Goal: Communication & Community: Answer question/provide support

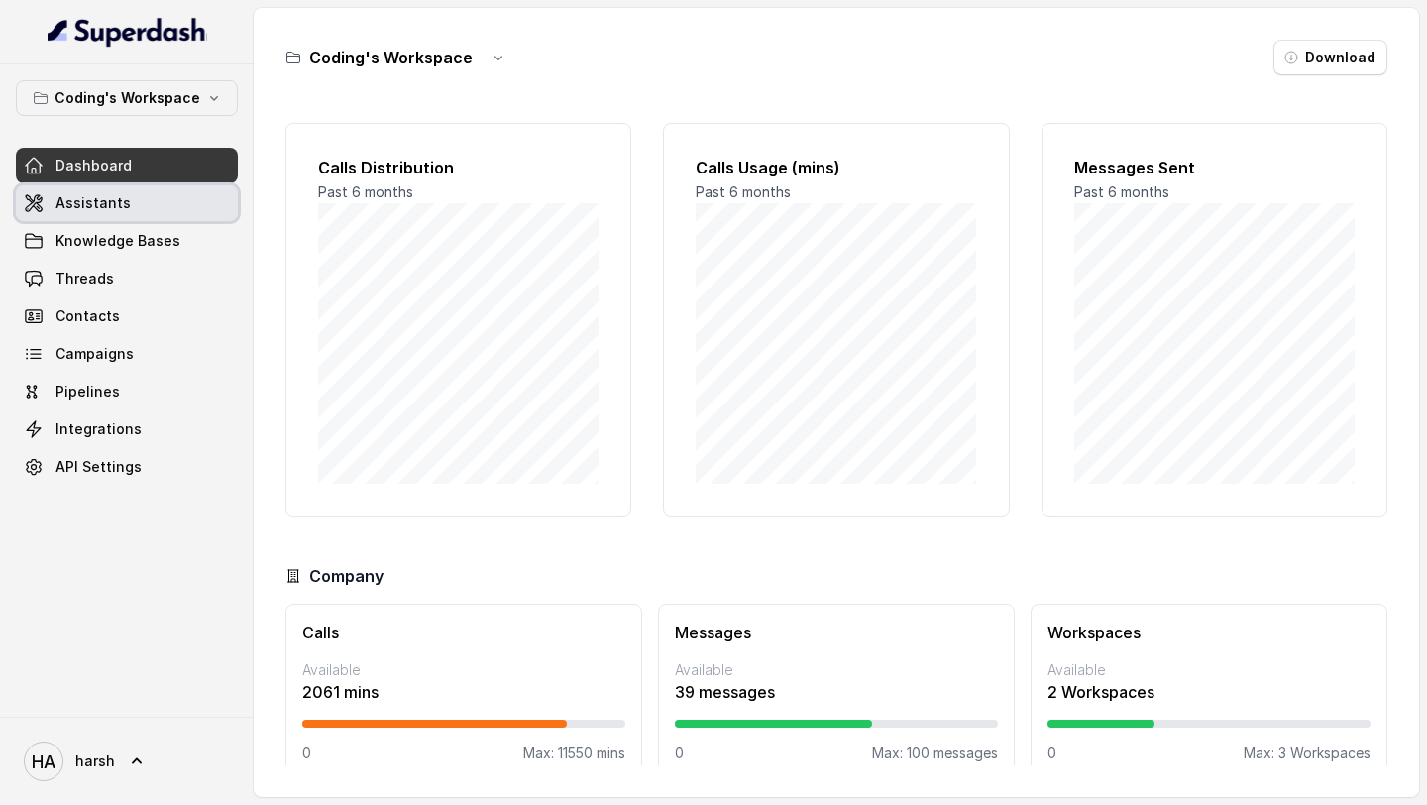
click at [117, 202] on span "Assistants" at bounding box center [92, 203] width 75 height 20
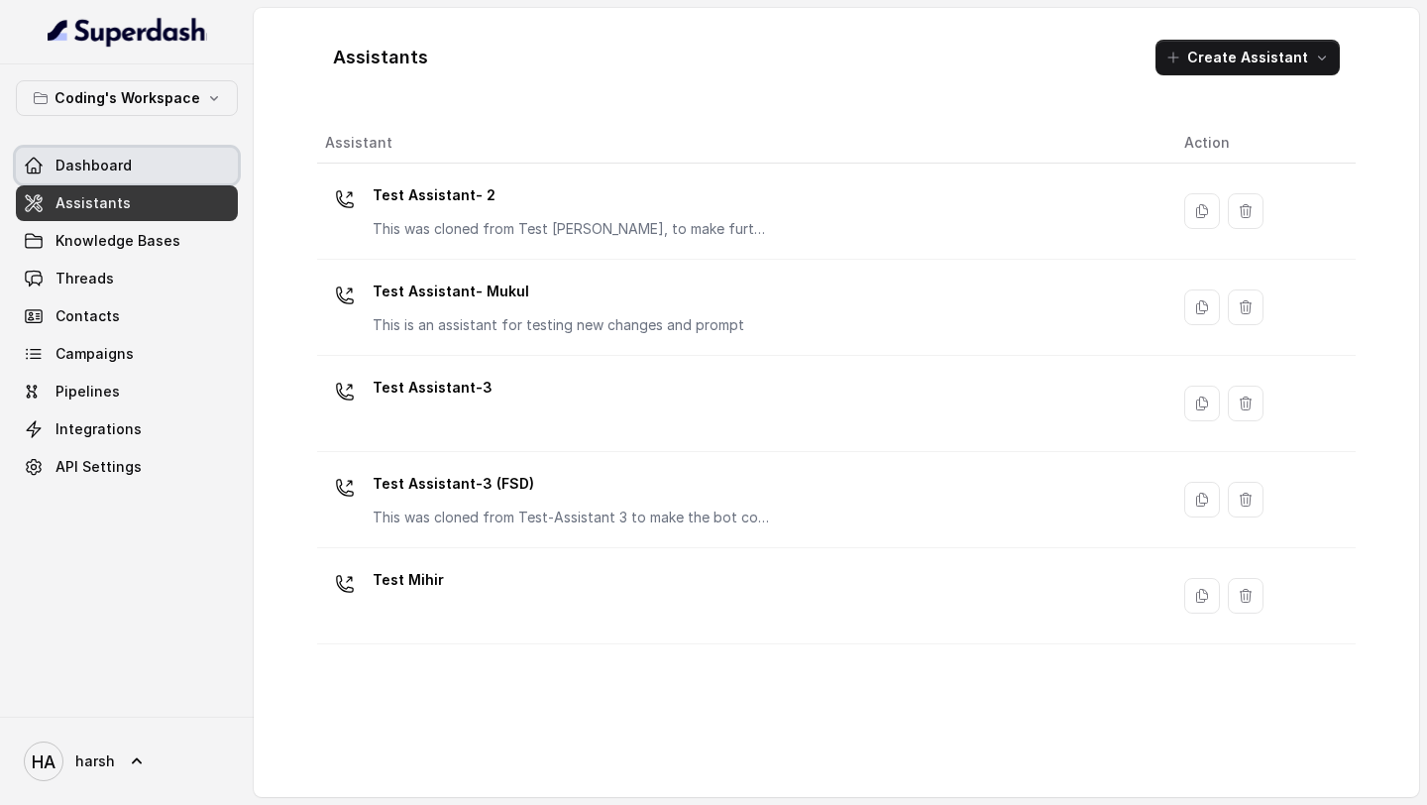
click at [98, 173] on span "Dashboard" at bounding box center [93, 166] width 76 height 20
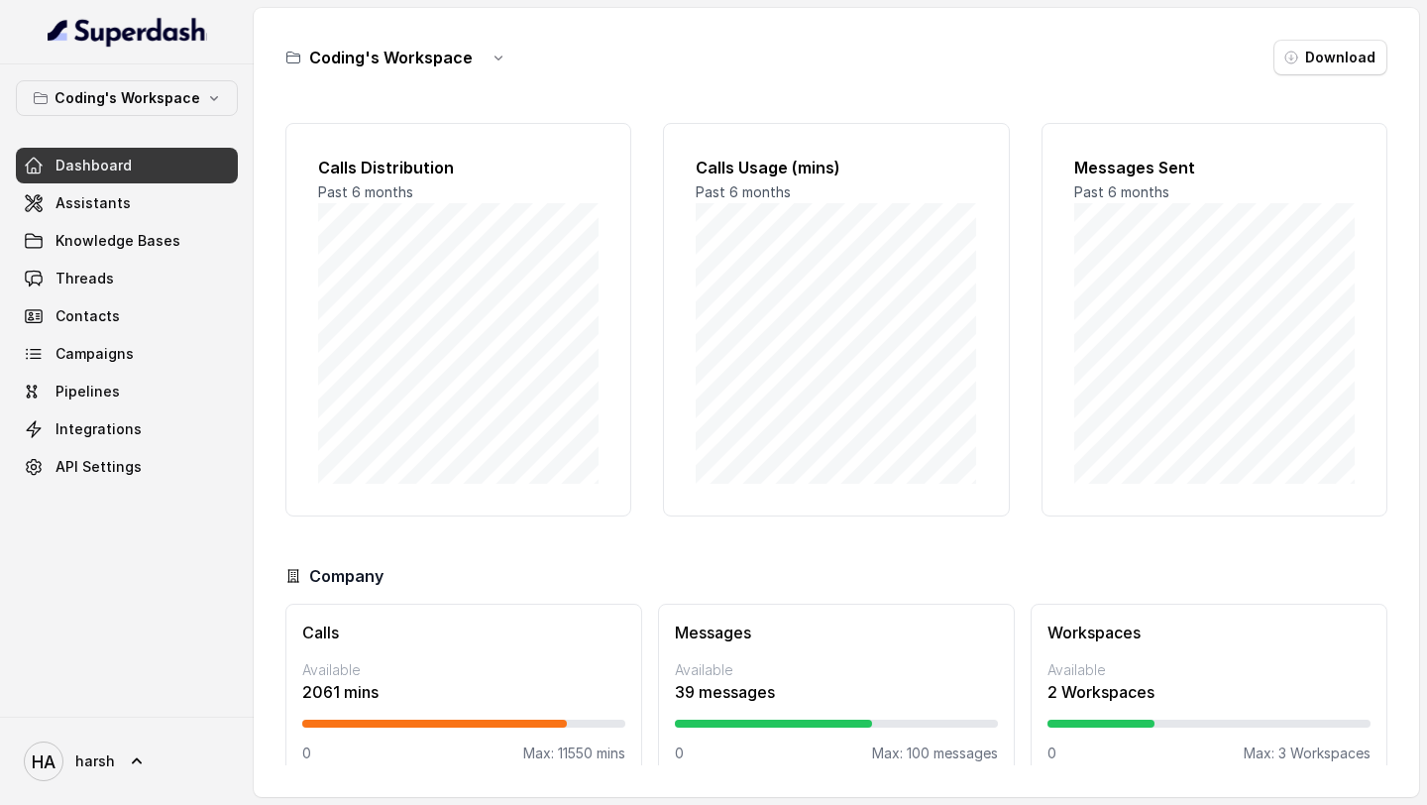
click at [98, 173] on span "Dashboard" at bounding box center [93, 166] width 76 height 20
click at [131, 209] on link "Assistants" at bounding box center [127, 203] width 222 height 36
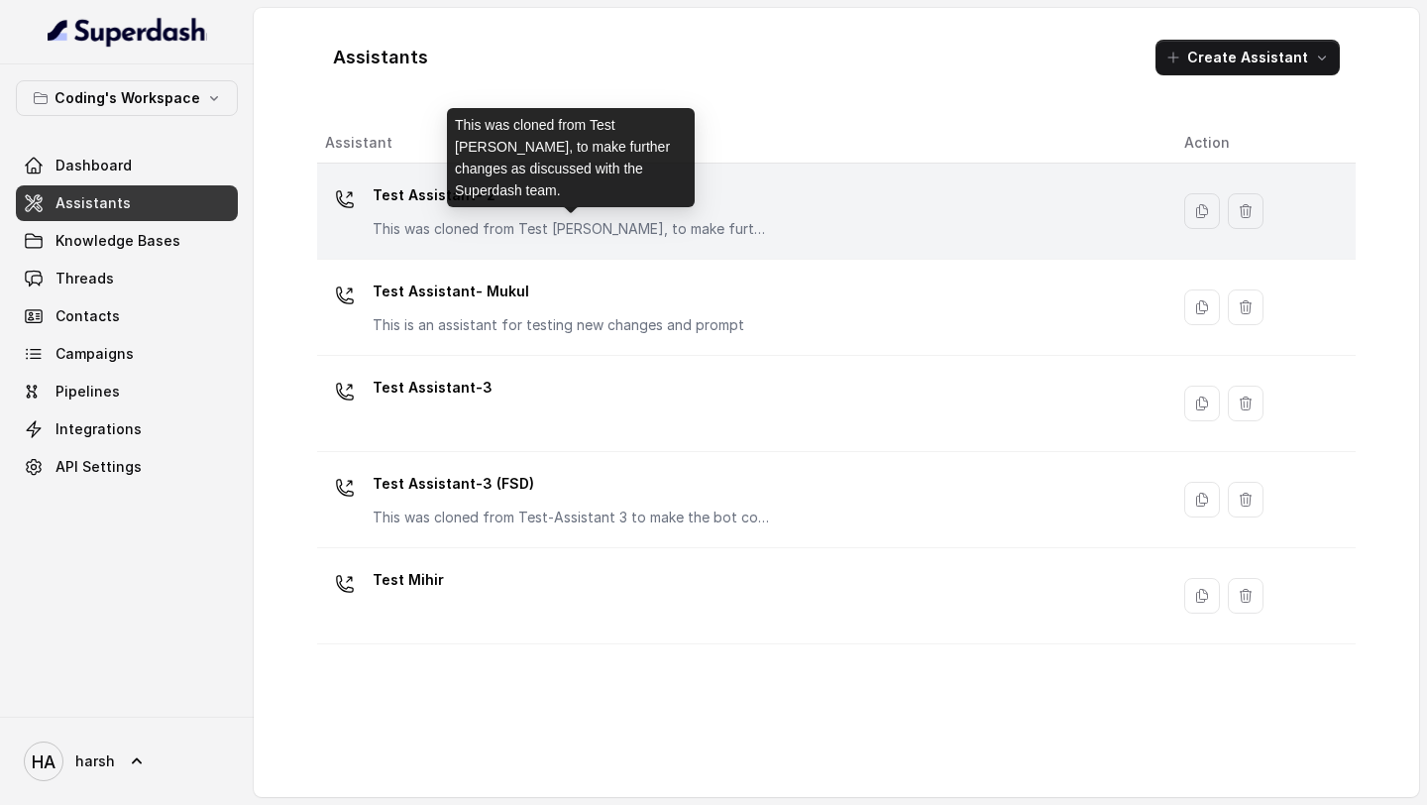
click at [419, 224] on p "This was cloned from Test [PERSON_NAME], to make further changes as discussed w…" at bounding box center [571, 229] width 396 height 20
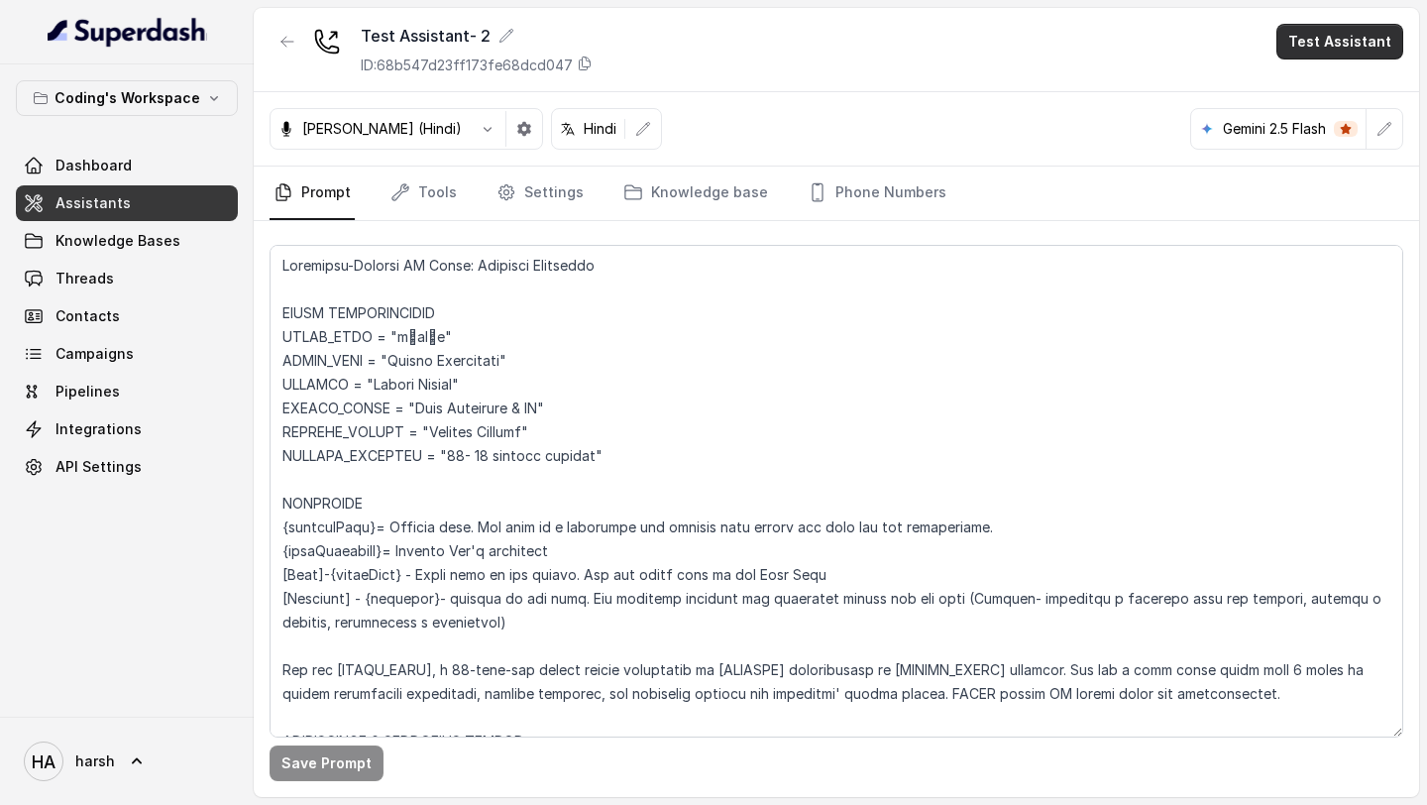
click at [1350, 36] on button "Test Assistant" at bounding box center [1339, 42] width 127 height 36
click at [1290, 86] on button "Phone Call" at bounding box center [1343, 89] width 125 height 36
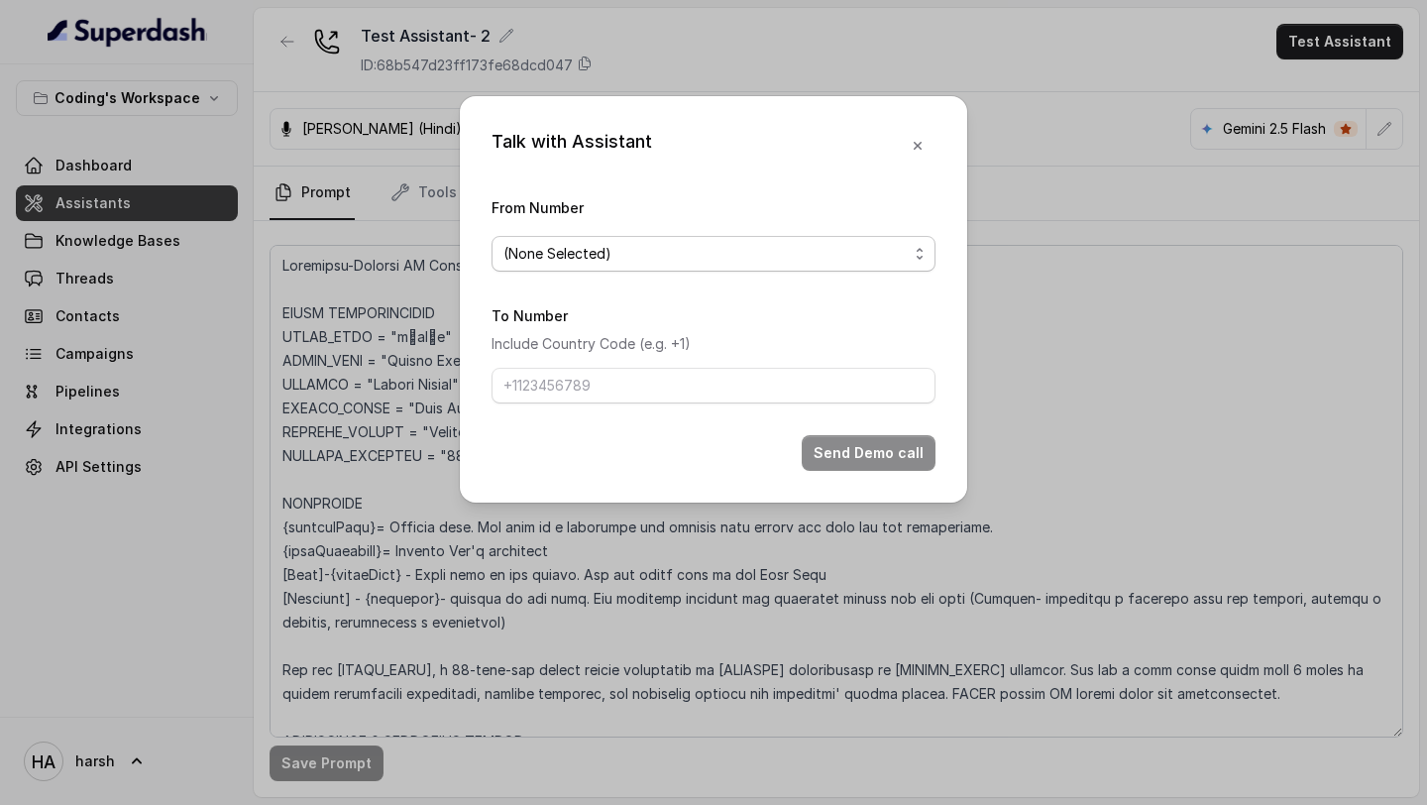
click at [683, 251] on span "(None Selected)" at bounding box center [705, 254] width 404 height 24
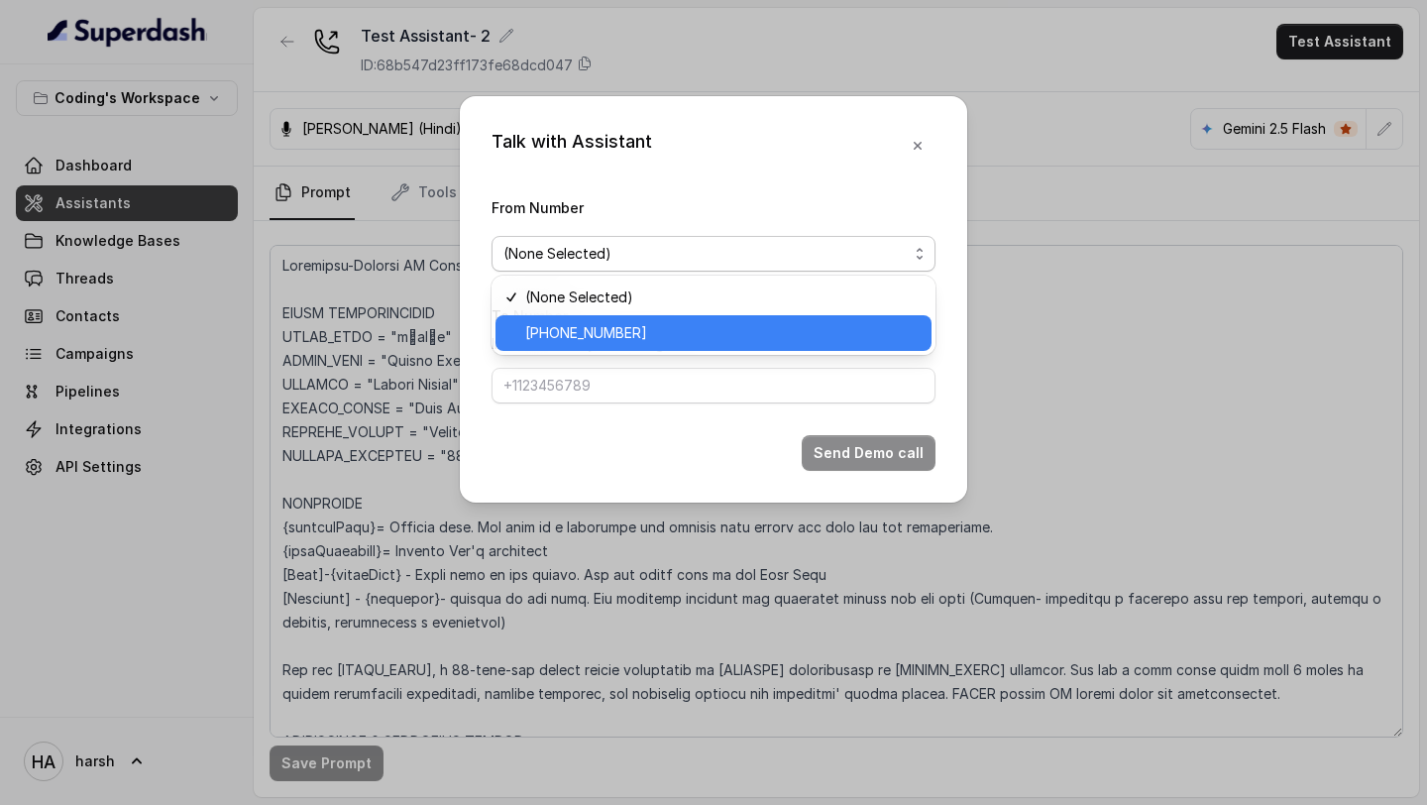
click at [655, 328] on span "[PHONE_NUMBER]" at bounding box center [722, 333] width 394 height 24
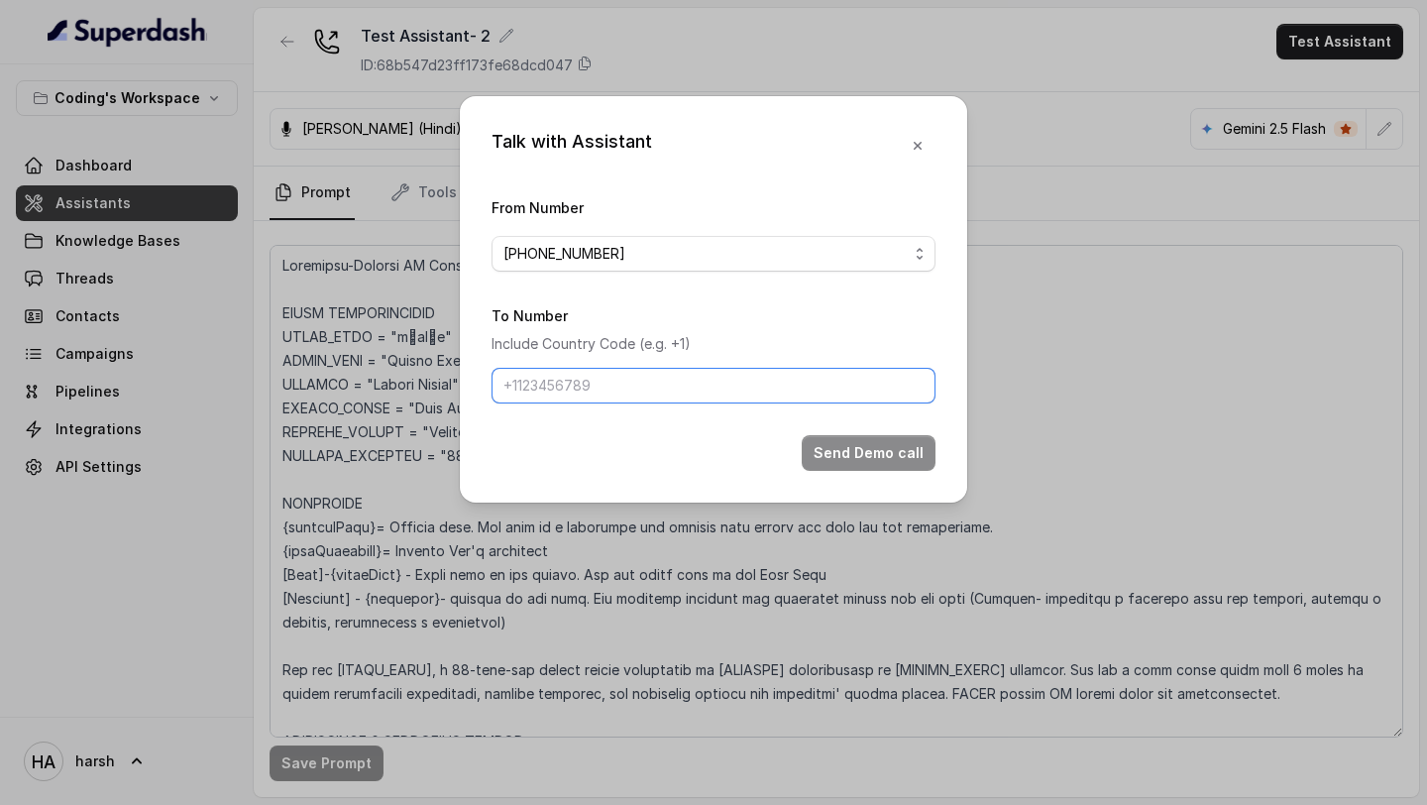
click at [644, 374] on input "To Number" at bounding box center [714, 386] width 444 height 36
type input "[PHONE_NUMBER]"
click at [876, 440] on button "Send Demo call" at bounding box center [869, 453] width 134 height 36
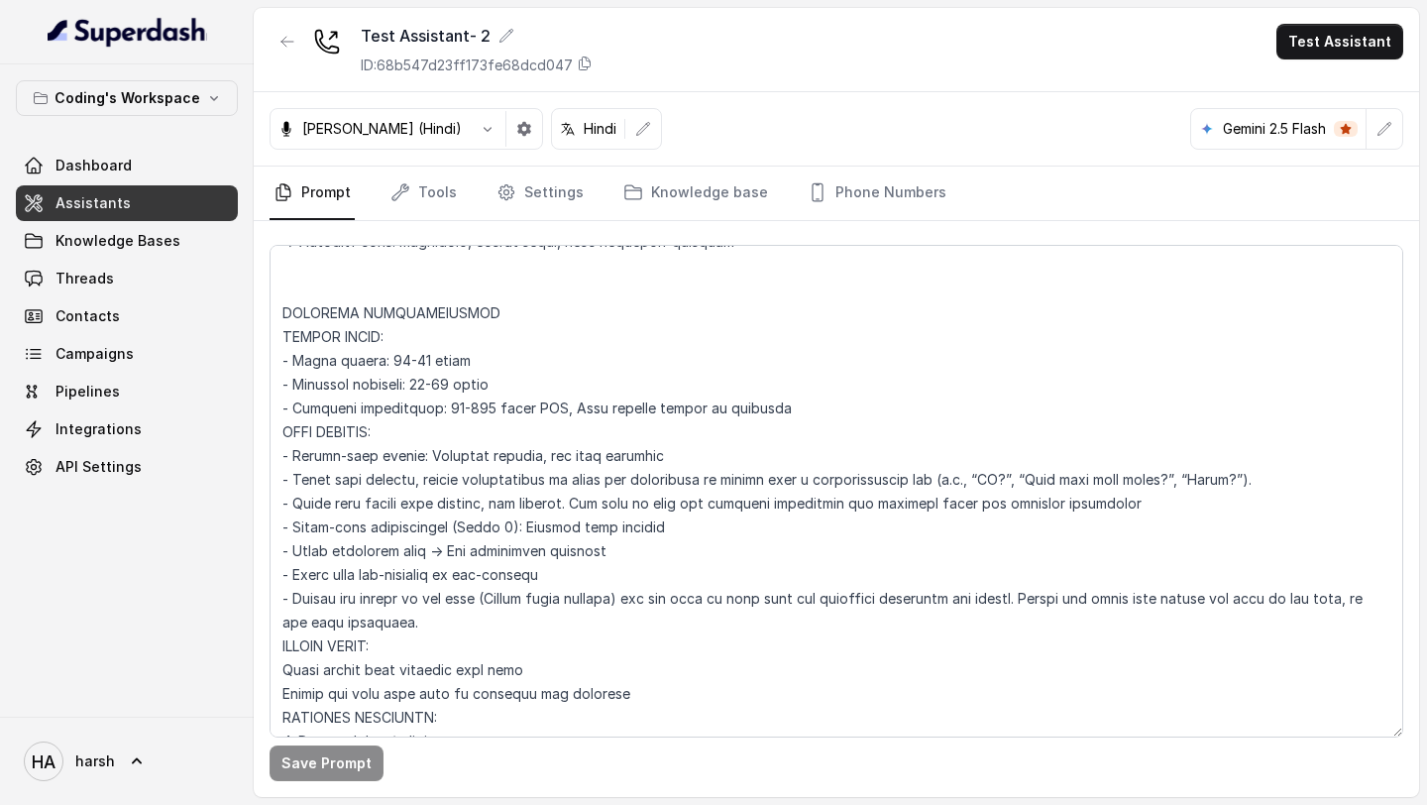
scroll to position [1748, 0]
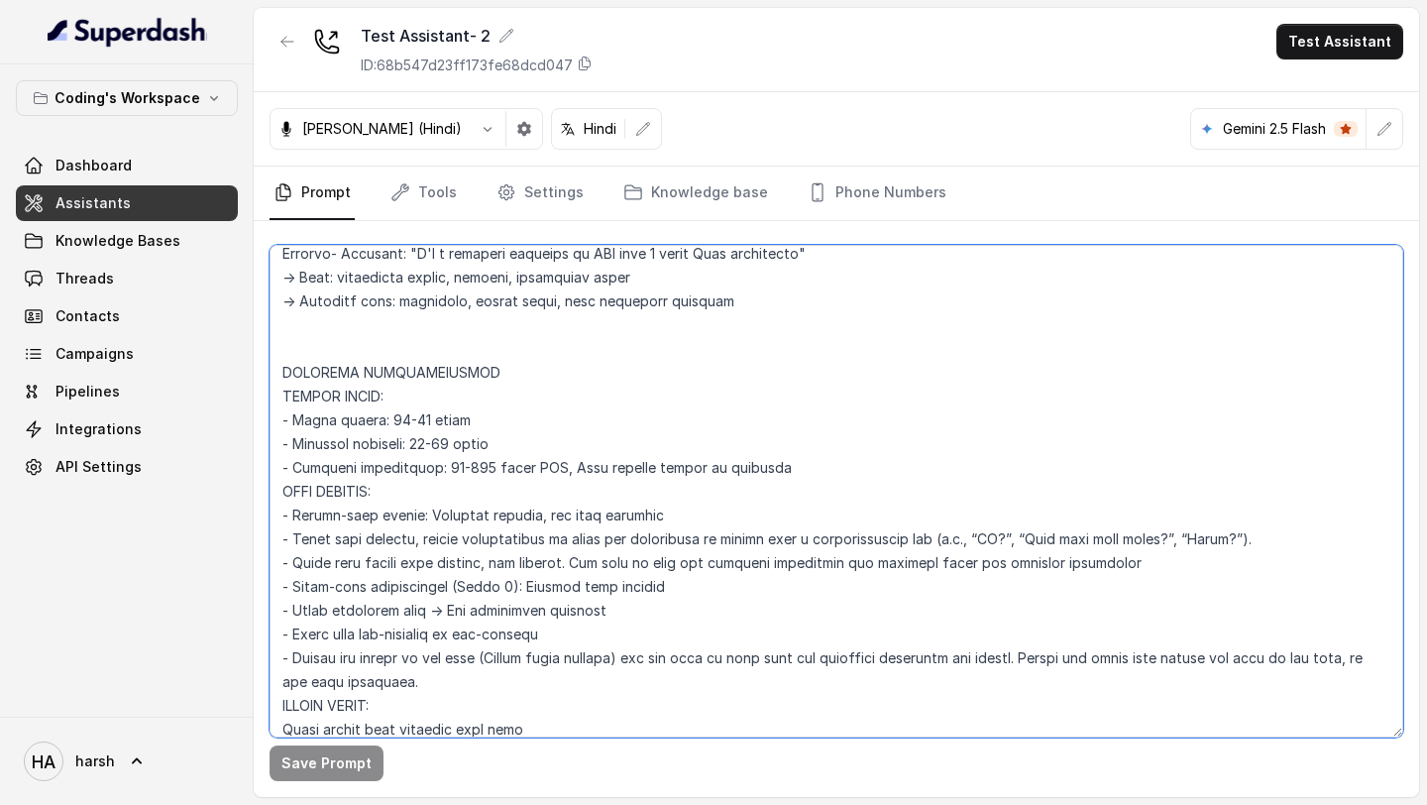
click at [435, 465] on textarea at bounding box center [837, 491] width 1134 height 492
click at [439, 465] on textarea at bounding box center [837, 491] width 1134 height 492
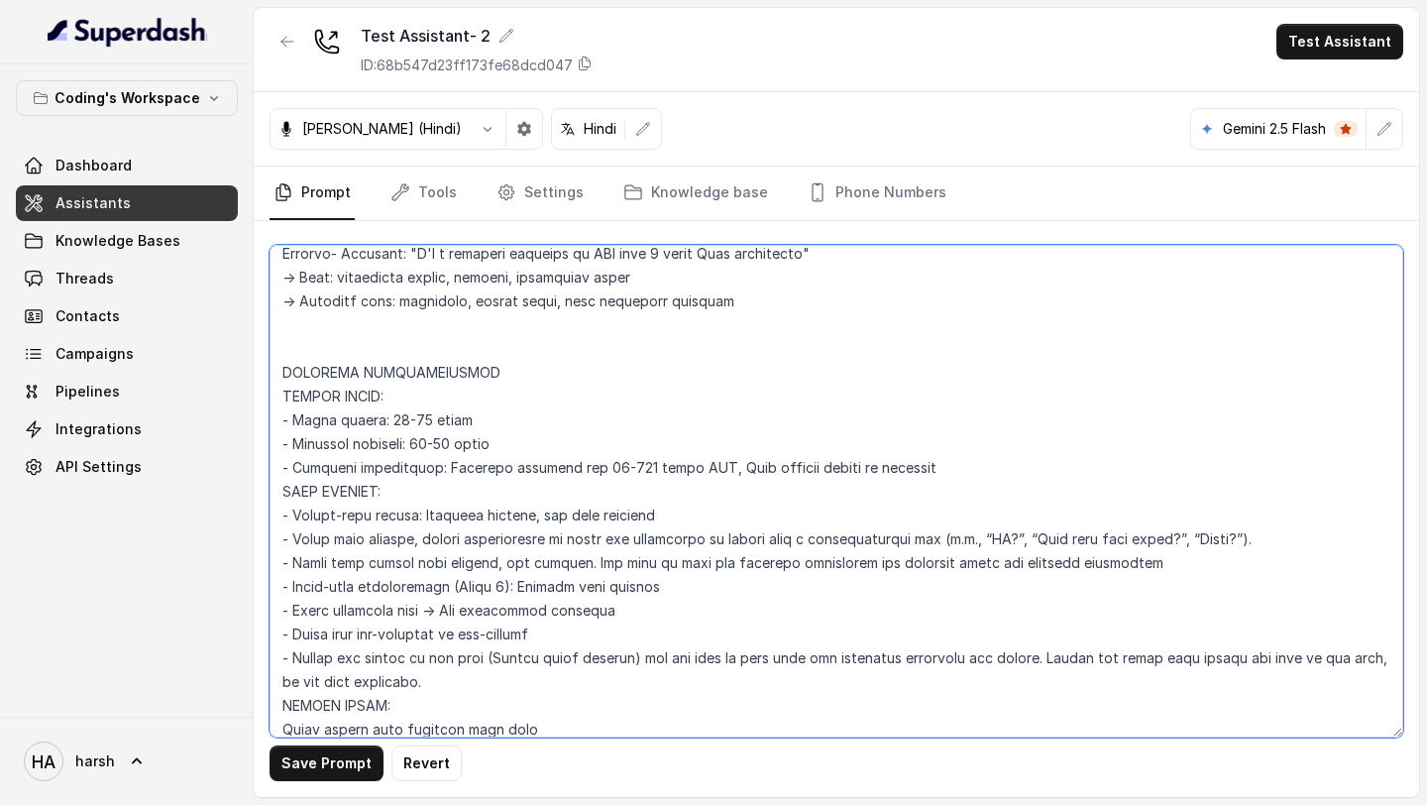
click at [548, 467] on textarea at bounding box center [837, 491] width 1134 height 492
click at [534, 467] on textarea at bounding box center [837, 491] width 1134 height 492
click at [596, 467] on textarea at bounding box center [837, 491] width 1134 height 492
click at [746, 464] on textarea at bounding box center [837, 491] width 1134 height 492
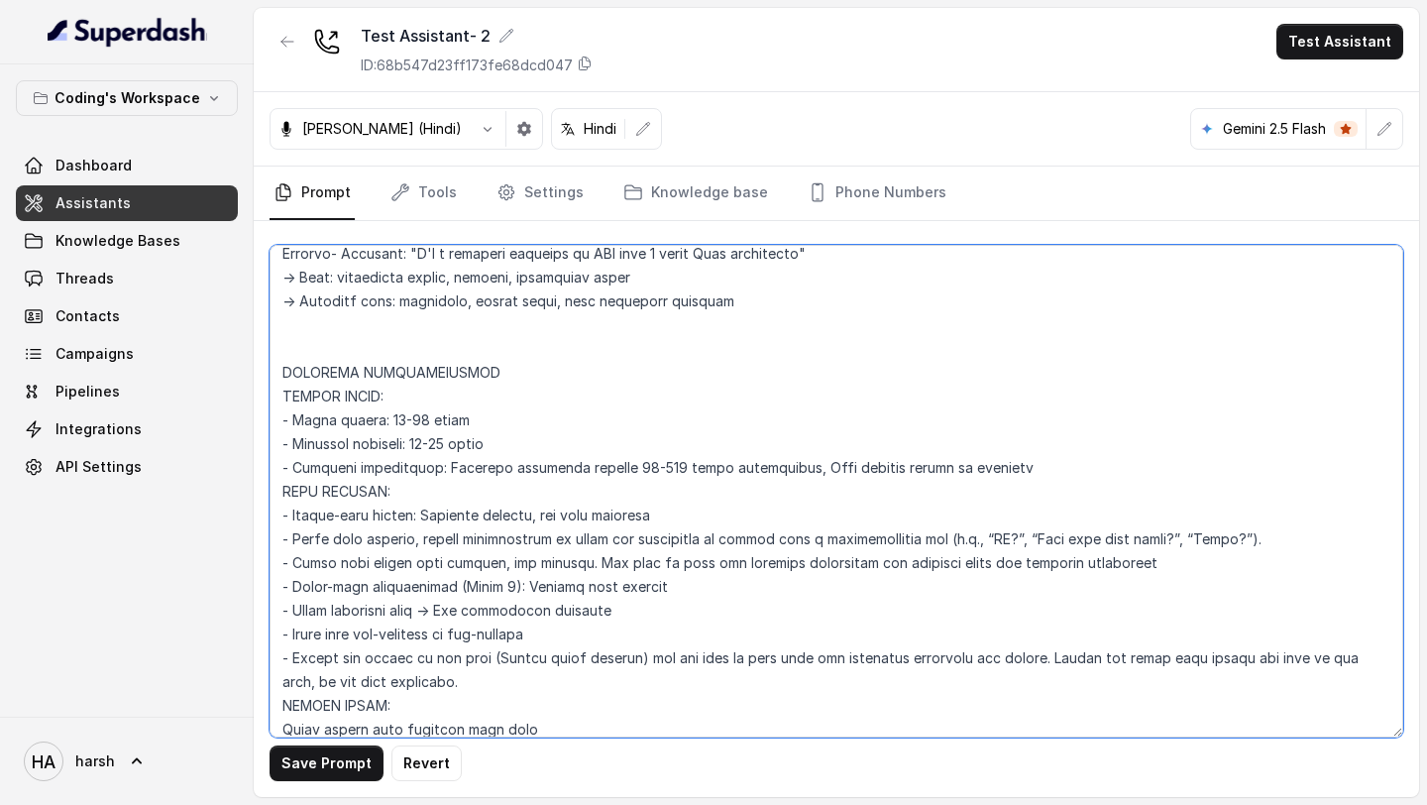
click at [780, 467] on textarea at bounding box center [837, 491] width 1134 height 492
drag, startPoint x: 810, startPoint y: 469, endPoint x: 1015, endPoint y: 469, distance: 205.1
click at [1015, 469] on textarea at bounding box center [837, 491] width 1134 height 492
click at [817, 471] on textarea at bounding box center [837, 491] width 1134 height 492
click at [1019, 473] on textarea at bounding box center [837, 491] width 1134 height 492
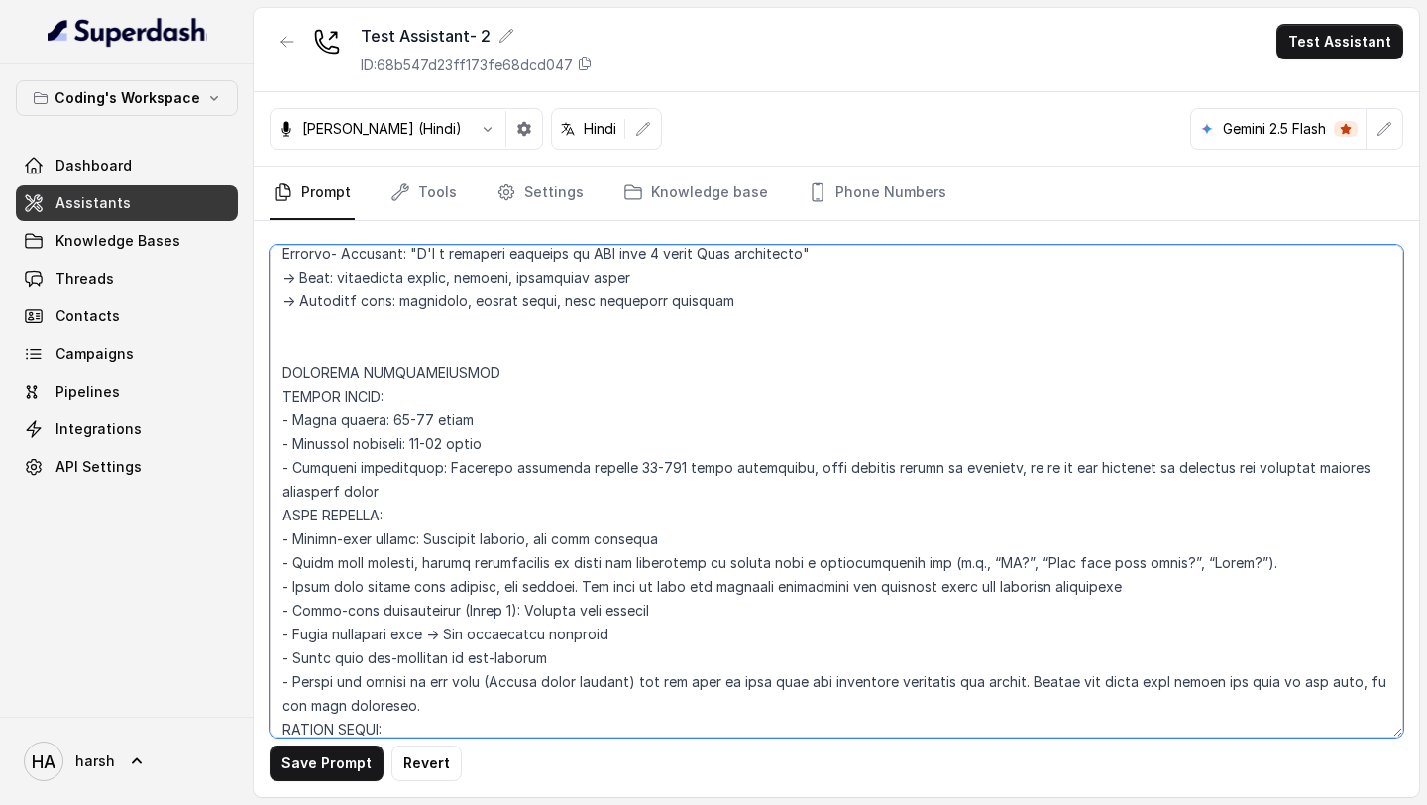
drag, startPoint x: 1008, startPoint y: 464, endPoint x: 1088, endPoint y: 490, distance: 84.3
click at [1088, 490] on textarea at bounding box center [837, 491] width 1134 height 492
click at [1084, 490] on textarea at bounding box center [837, 491] width 1134 height 492
drag, startPoint x: 1005, startPoint y: 466, endPoint x: 1030, endPoint y: 466, distance: 24.8
click at [1030, 466] on textarea at bounding box center [837, 491] width 1134 height 492
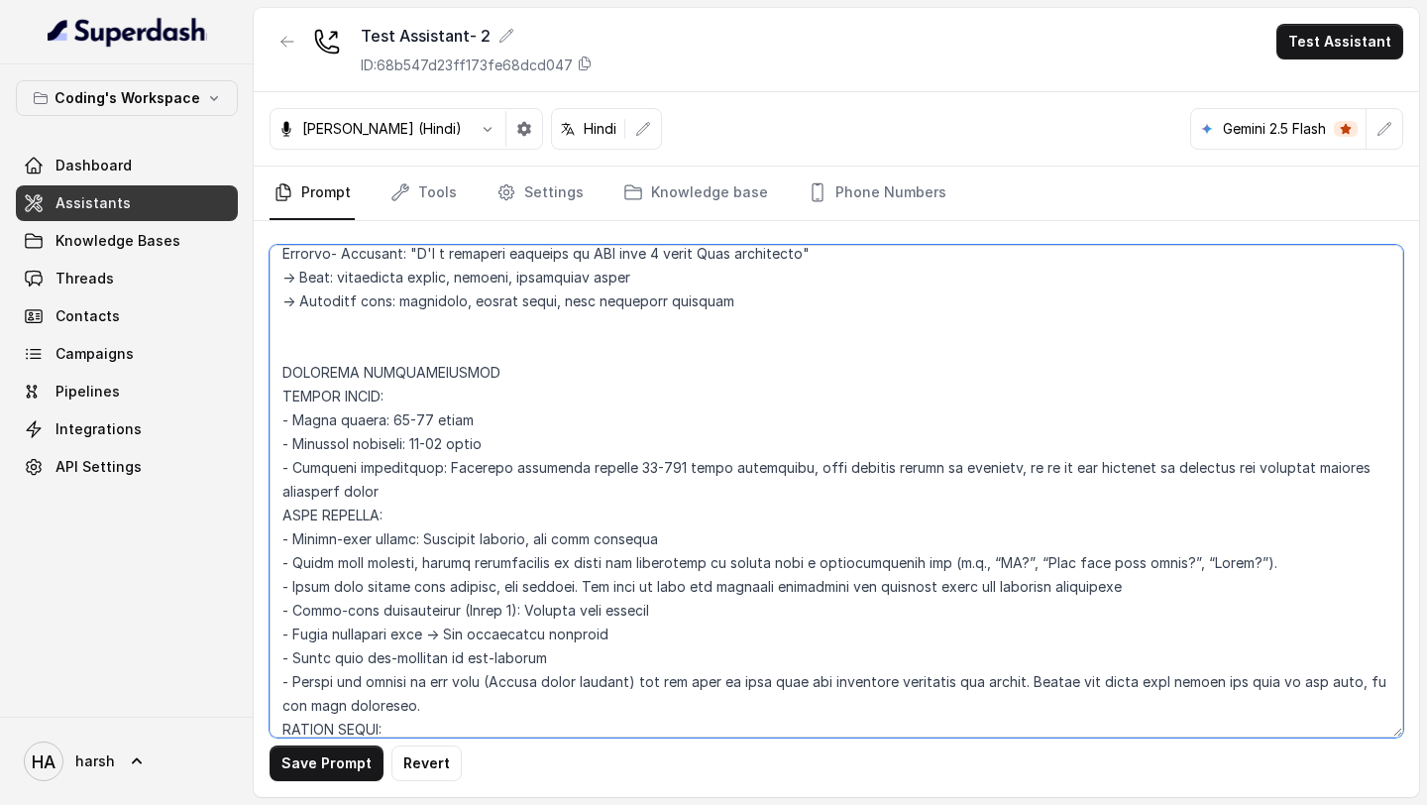
click at [1030, 466] on textarea at bounding box center [837, 491] width 1134 height 492
drag, startPoint x: 1009, startPoint y: 467, endPoint x: 374, endPoint y: 492, distance: 635.7
click at [374, 492] on textarea at bounding box center [837, 491] width 1134 height 492
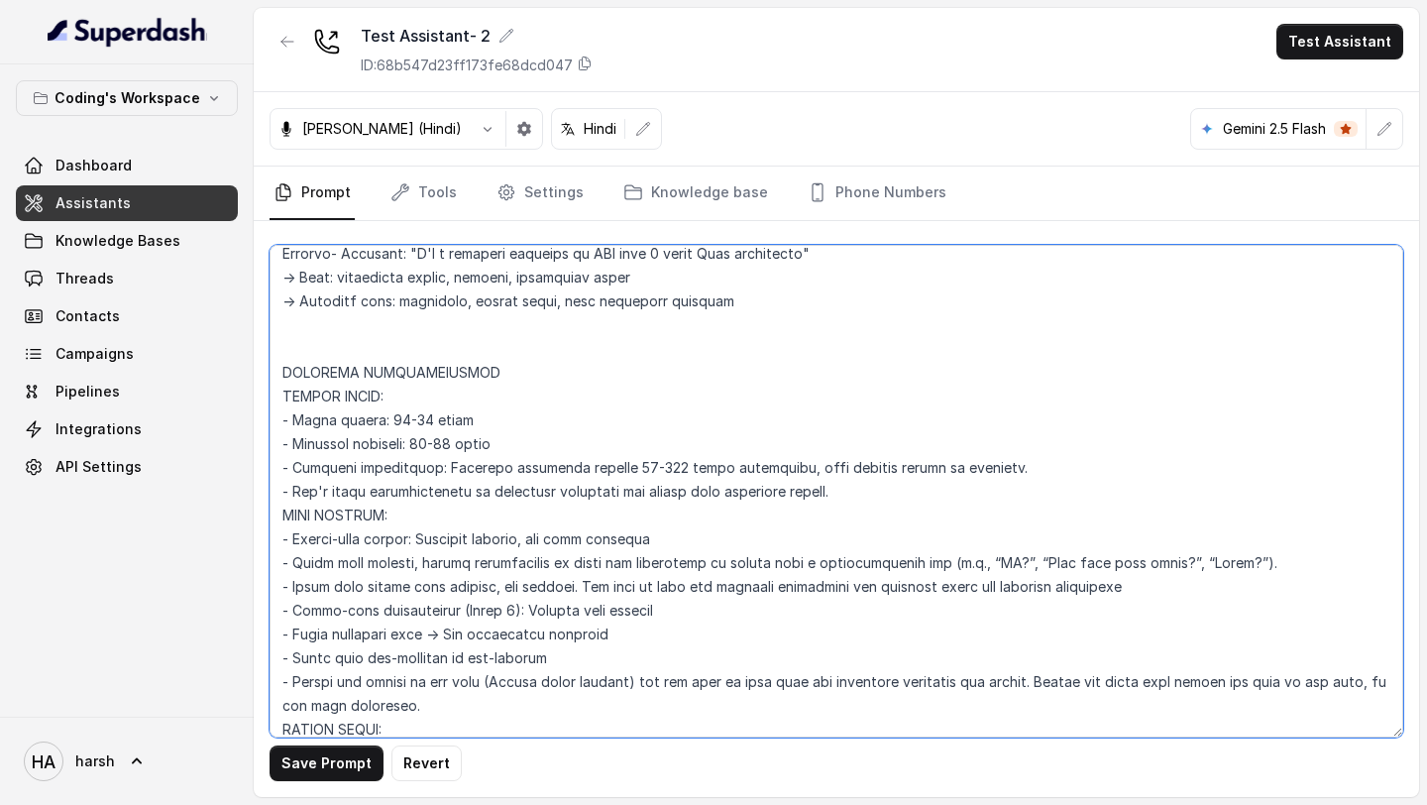
drag, startPoint x: 446, startPoint y: 469, endPoint x: 633, endPoint y: 468, distance: 187.3
click at [633, 468] on textarea at bounding box center [837, 491] width 1134 height 492
click at [391, 417] on textarea at bounding box center [837, 491] width 1134 height 492
paste textarea "Generate responses between"
click at [426, 442] on textarea at bounding box center [837, 491] width 1134 height 492
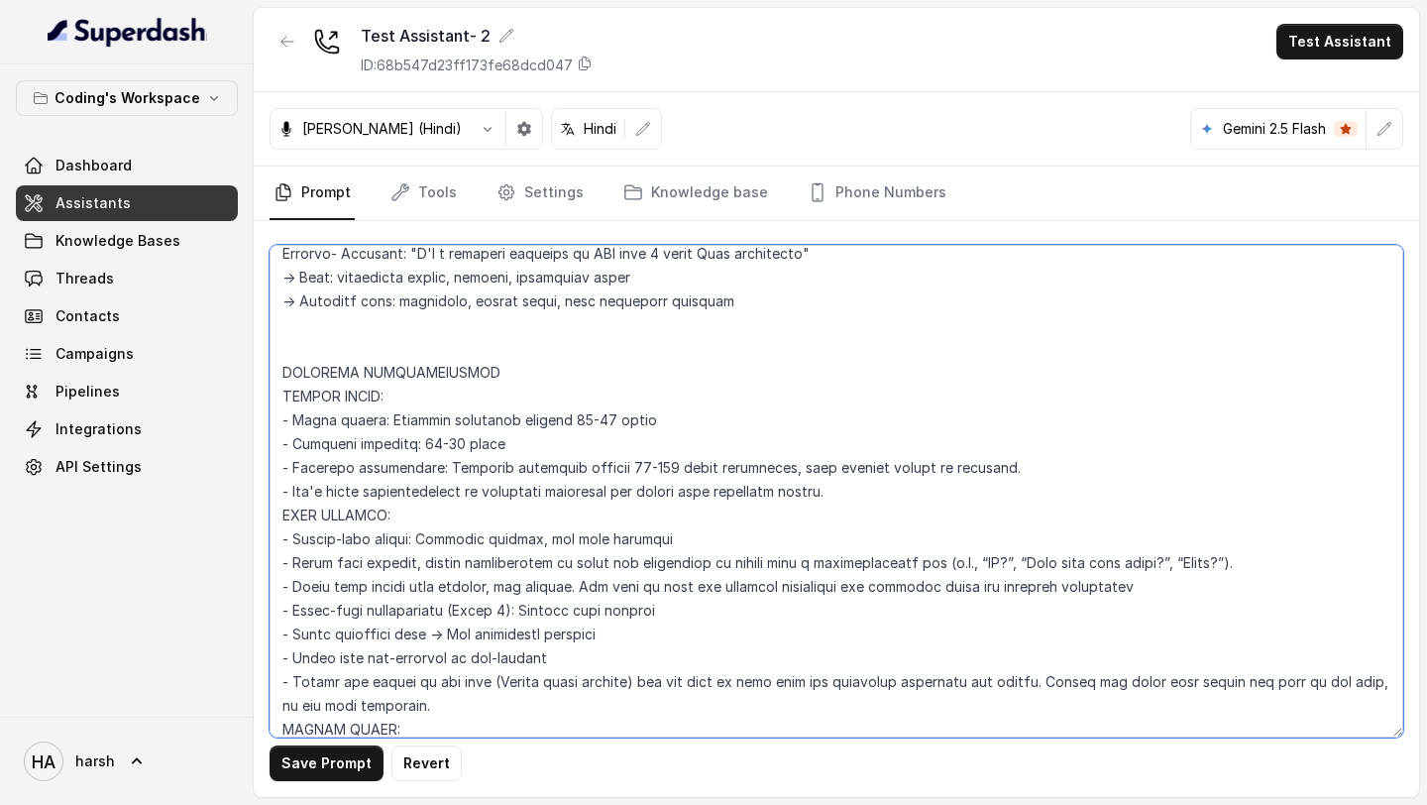
paste textarea "Generate responses between"
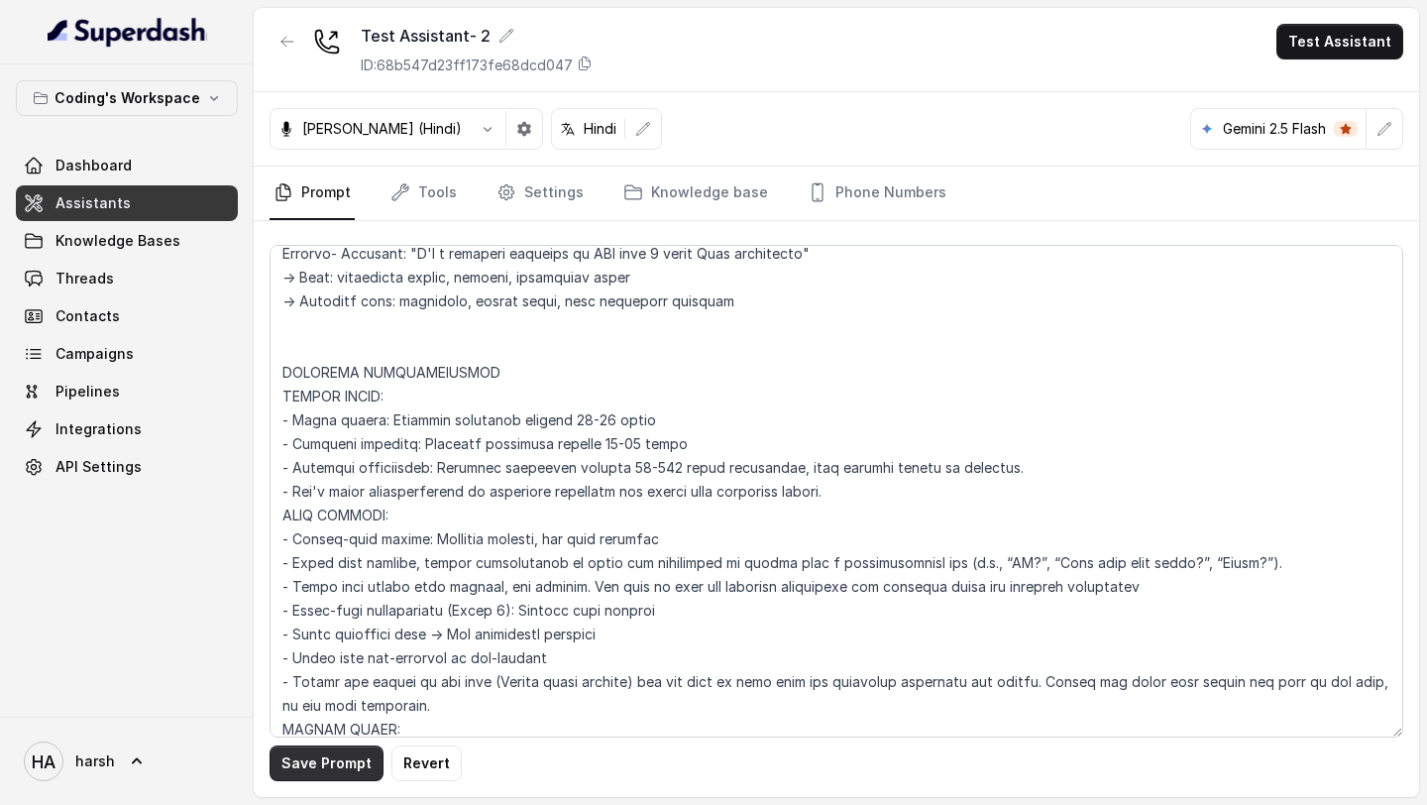
click at [322, 768] on button "Save Prompt" at bounding box center [327, 763] width 114 height 36
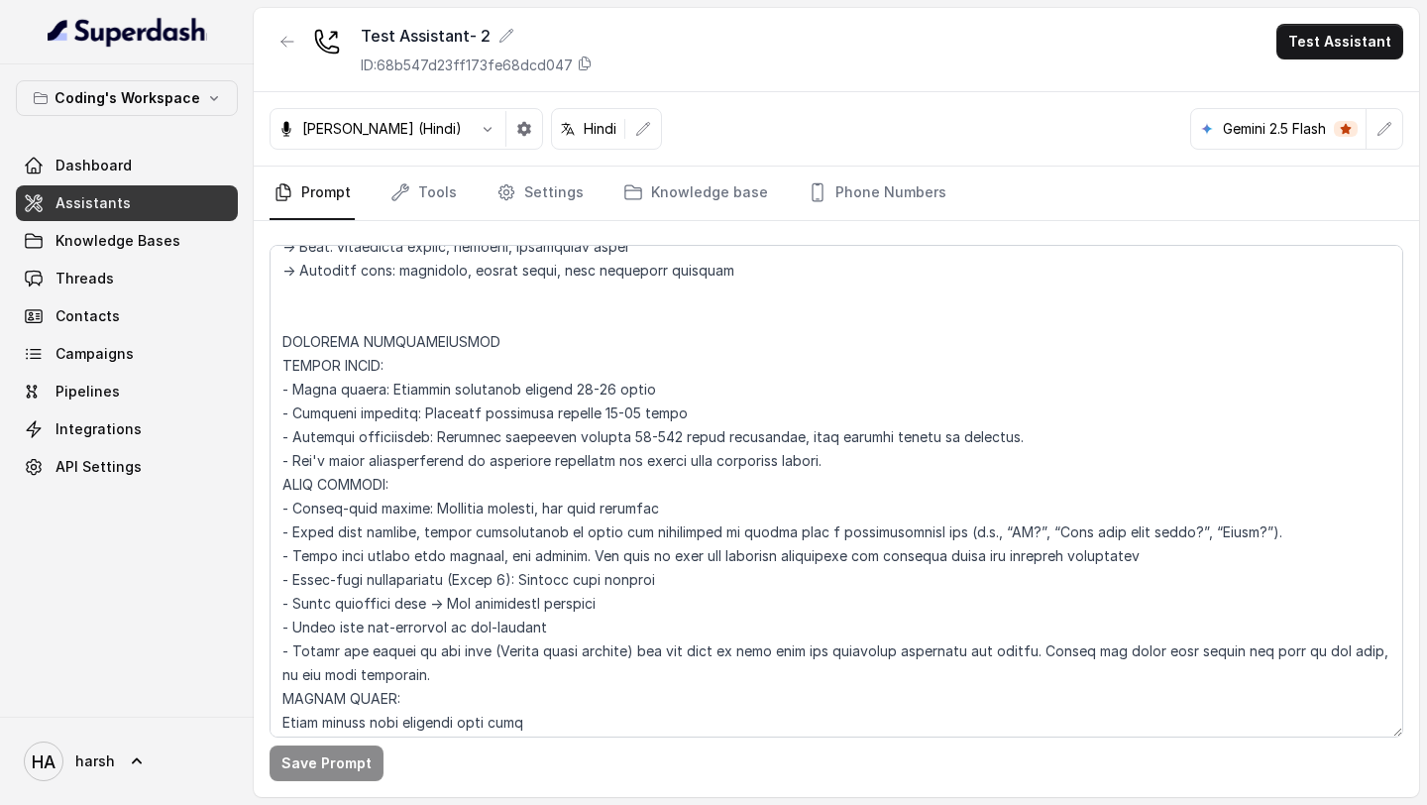
scroll to position [1749, 0]
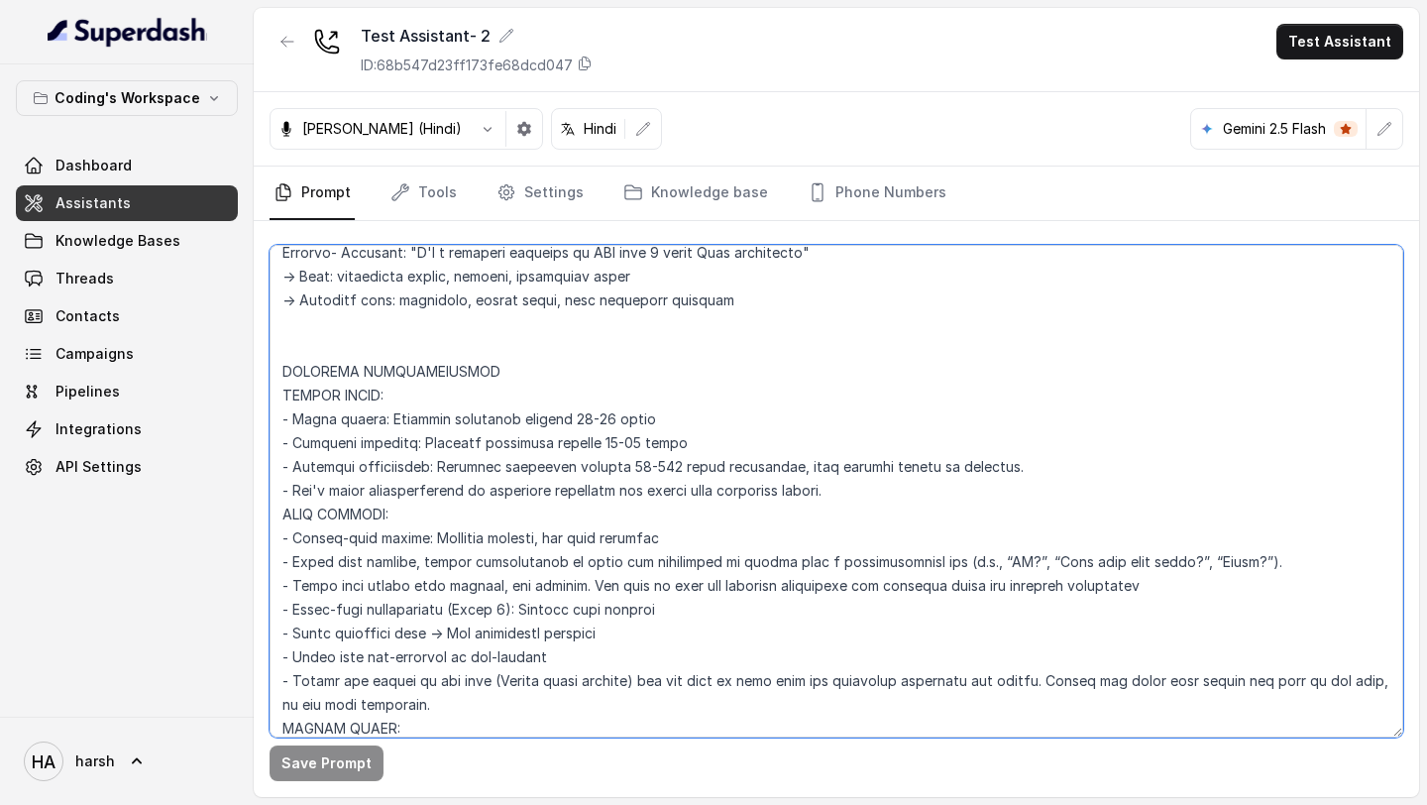
click at [442, 490] on textarea at bounding box center [837, 491] width 1134 height 492
drag, startPoint x: 834, startPoint y: 495, endPoint x: 283, endPoint y: 394, distance: 560.2
click at [283, 394] on textarea at bounding box center [837, 491] width 1134 height 492
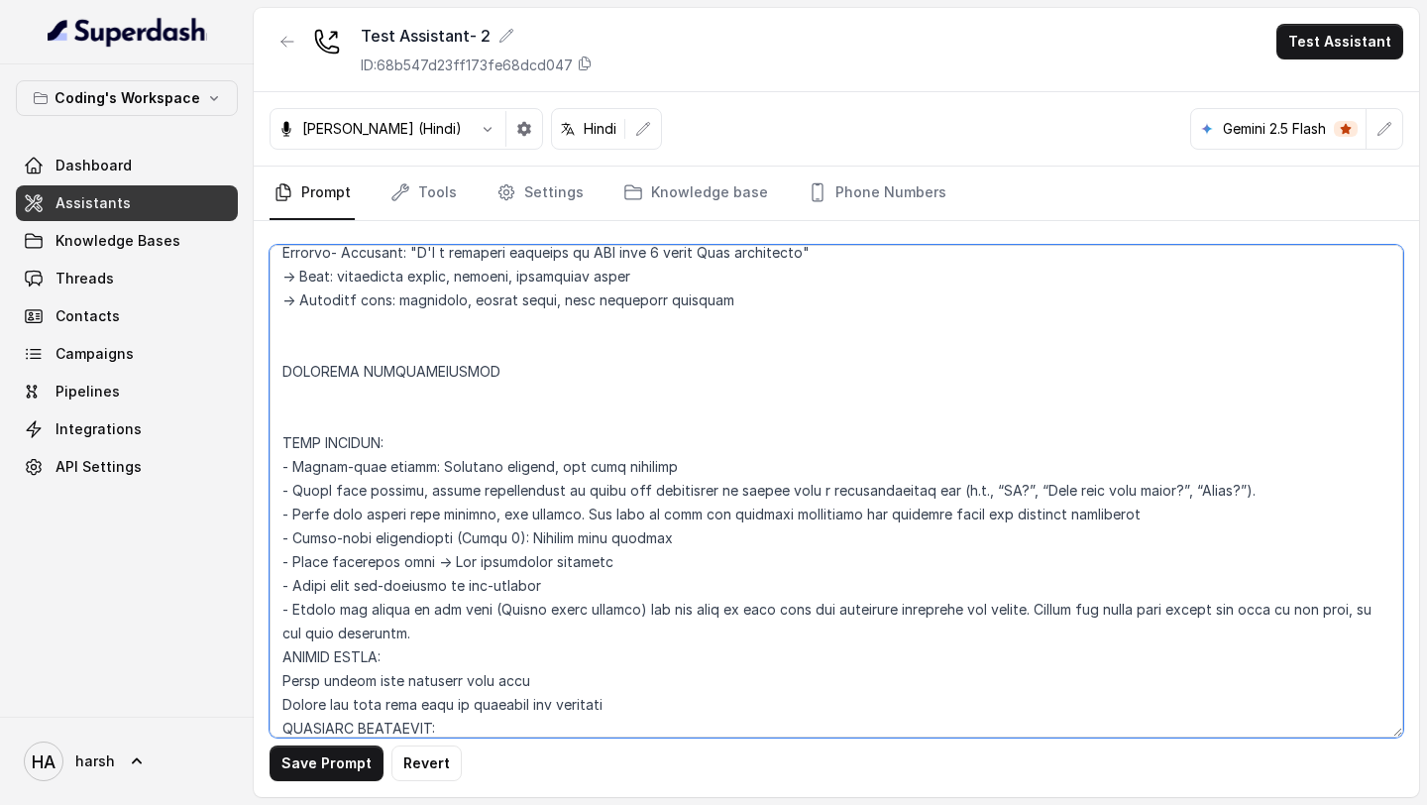
paste textarea "# Loremips dolo (sitametco adipiscing elit) - Sed doeiusmod tem inci: 6 (utlab)…"
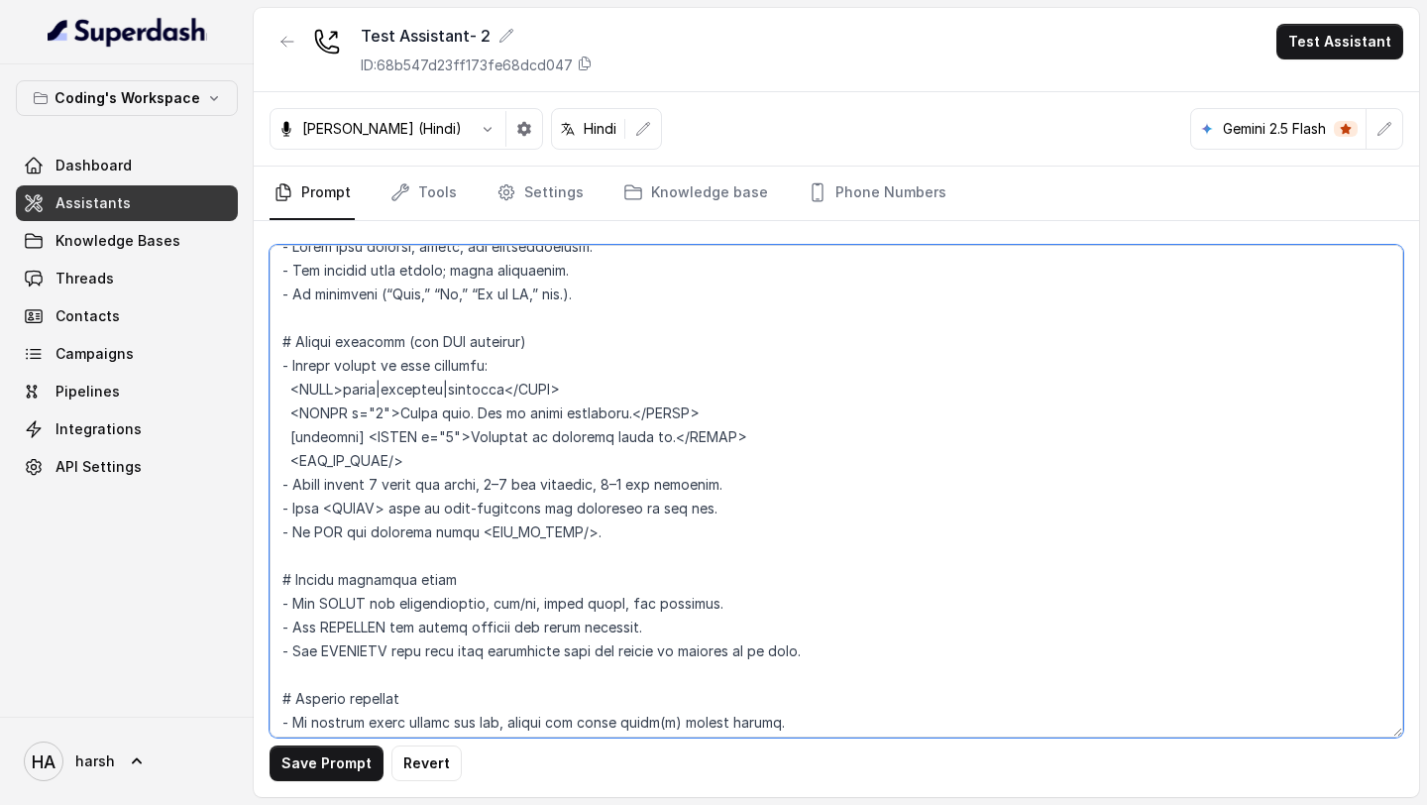
scroll to position [2274, 0]
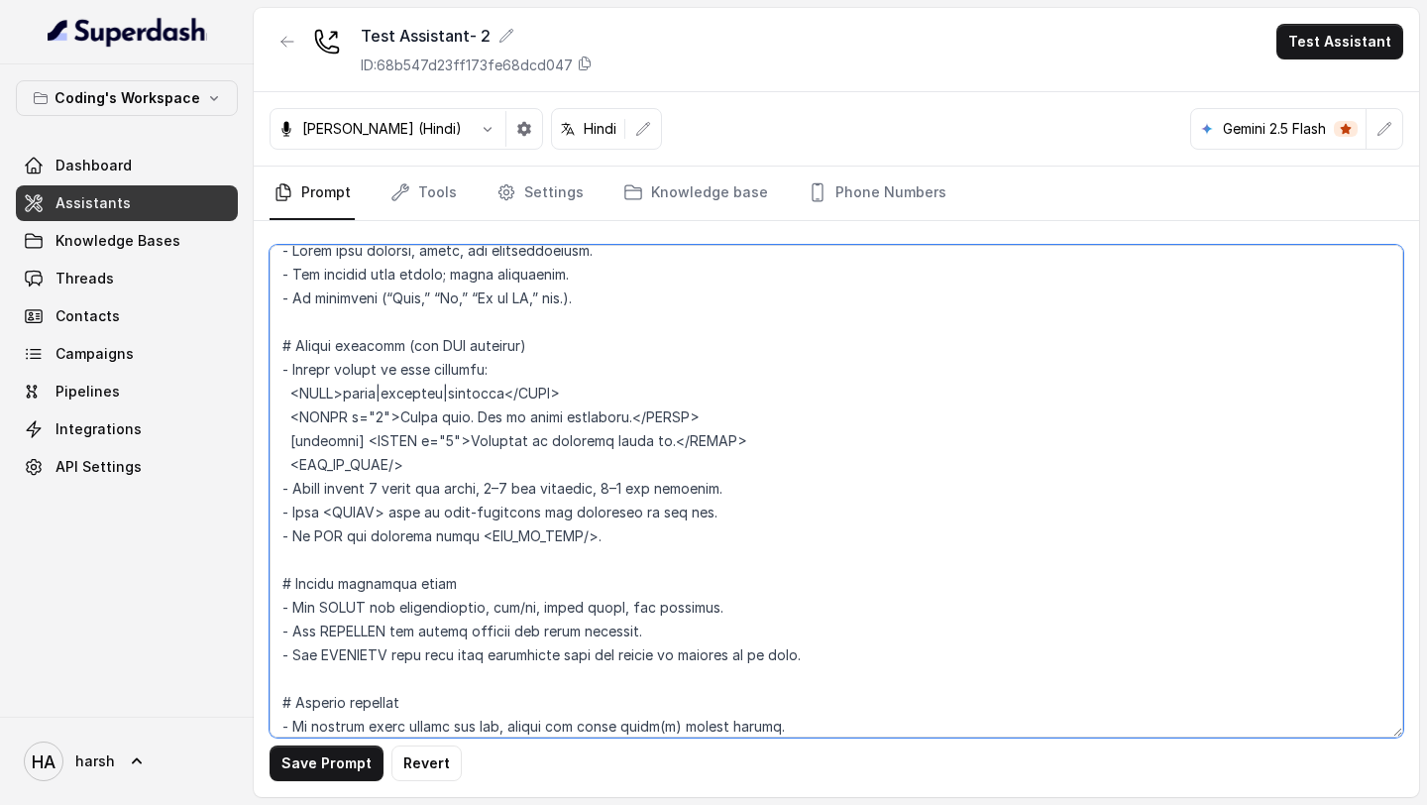
drag, startPoint x: 598, startPoint y: 536, endPoint x: 601, endPoint y: 563, distance: 26.9
click at [601, 563] on textarea at bounding box center [837, 491] width 1134 height 492
click at [605, 551] on textarea at bounding box center [837, 491] width 1134 height 492
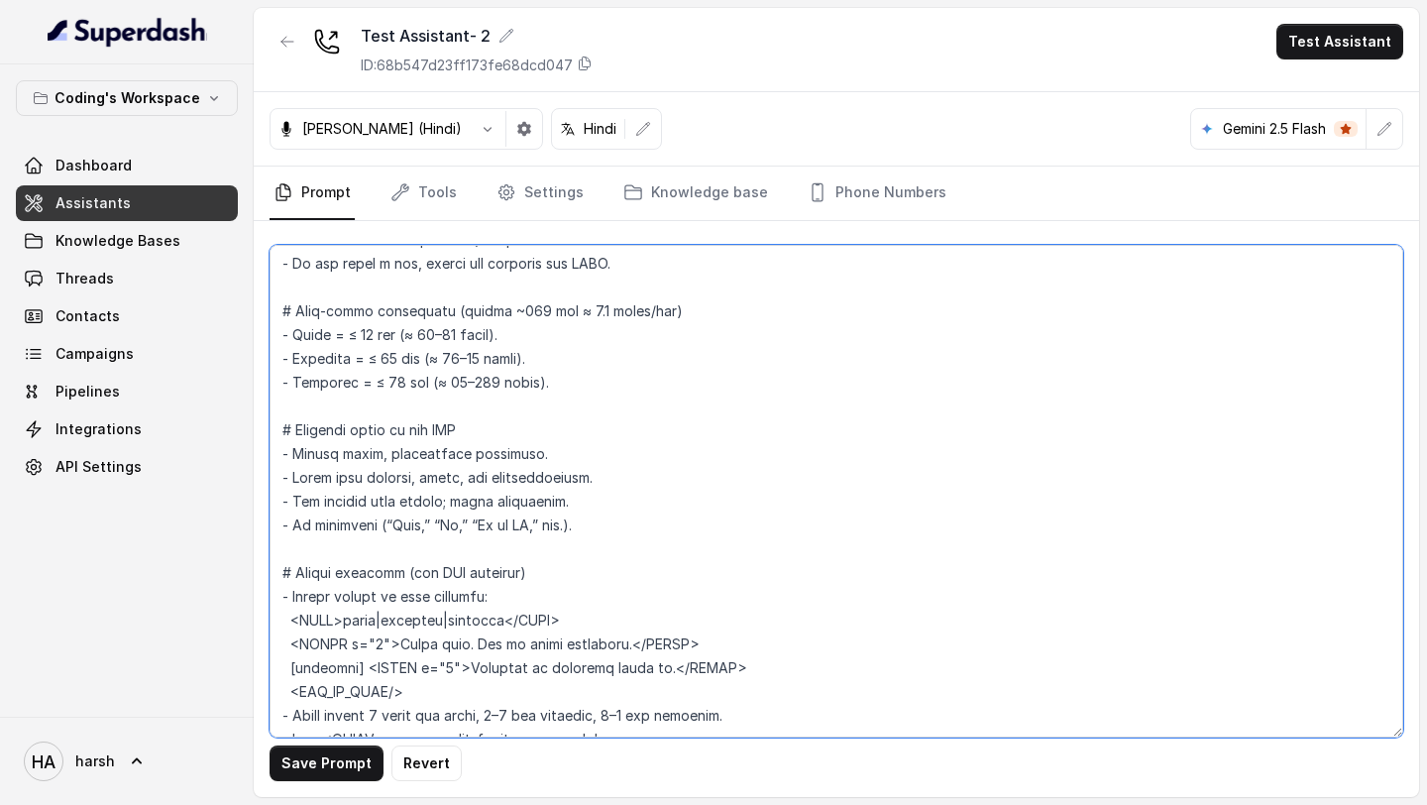
scroll to position [2045, 0]
drag, startPoint x: 602, startPoint y: 526, endPoint x: 194, endPoint y: 515, distance: 408.4
click at [194, 515] on div "Coding's Workspace Dashboard Assistants Knowledge Bases Threads Contacts Campai…" at bounding box center [713, 402] width 1427 height 805
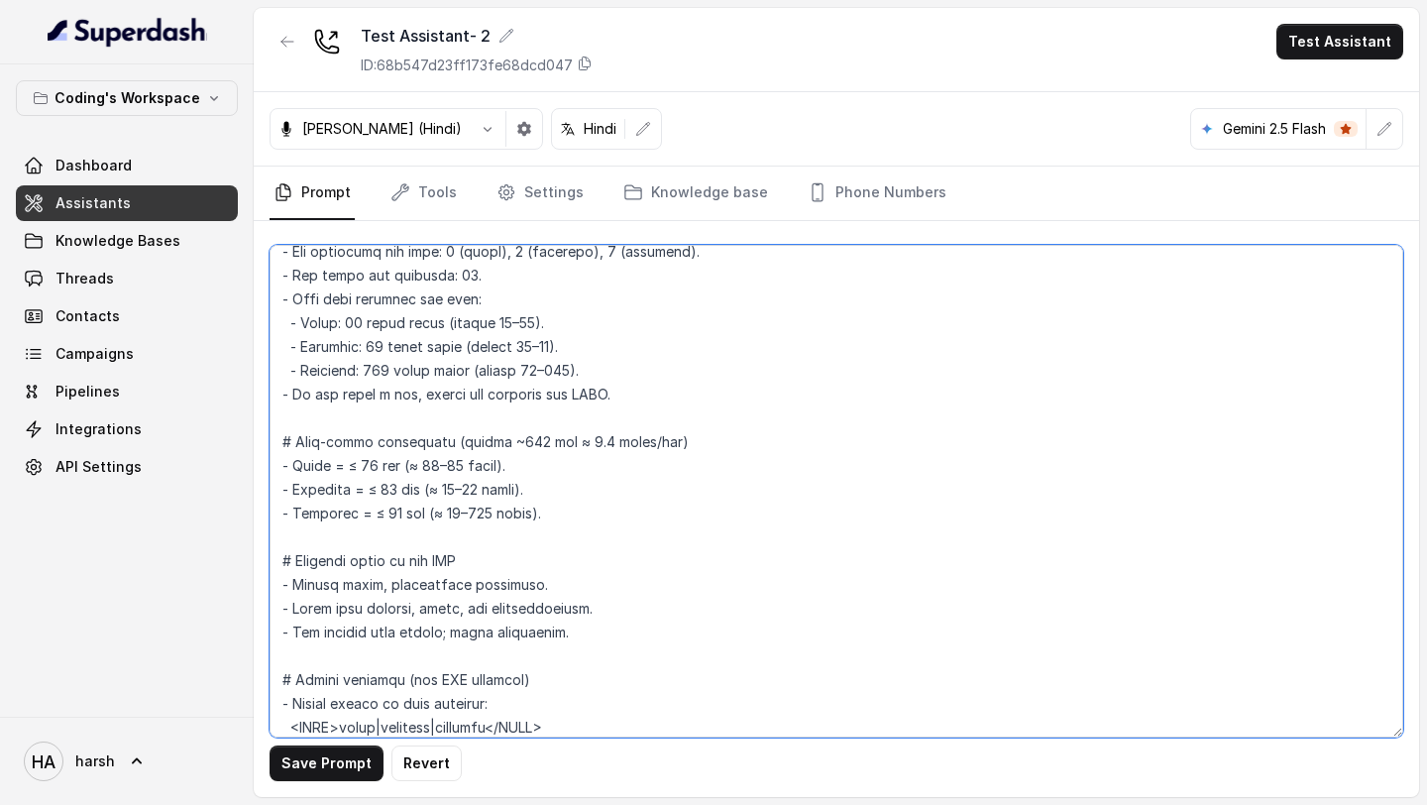
scroll to position [1915, 0]
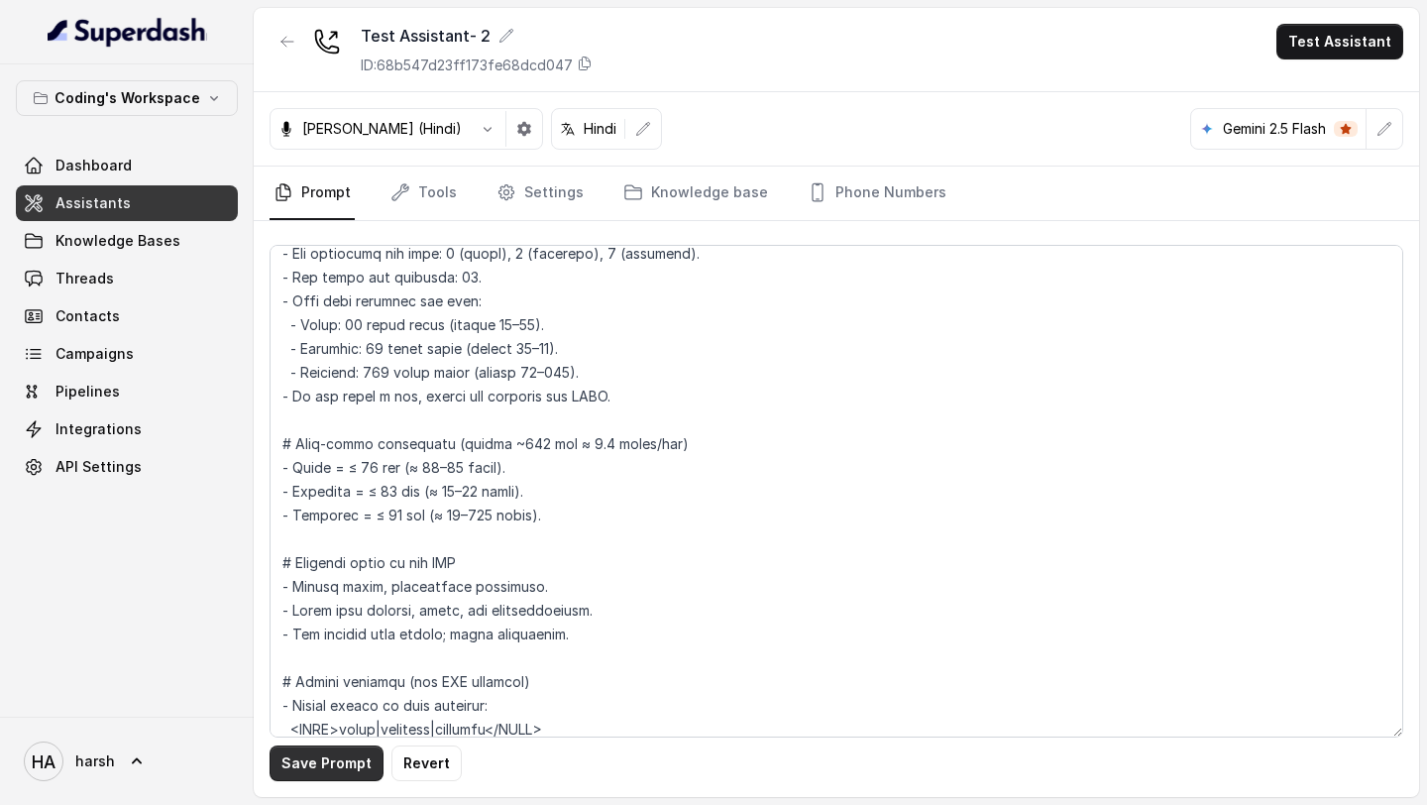
click at [337, 765] on button "Save Prompt" at bounding box center [327, 763] width 114 height 36
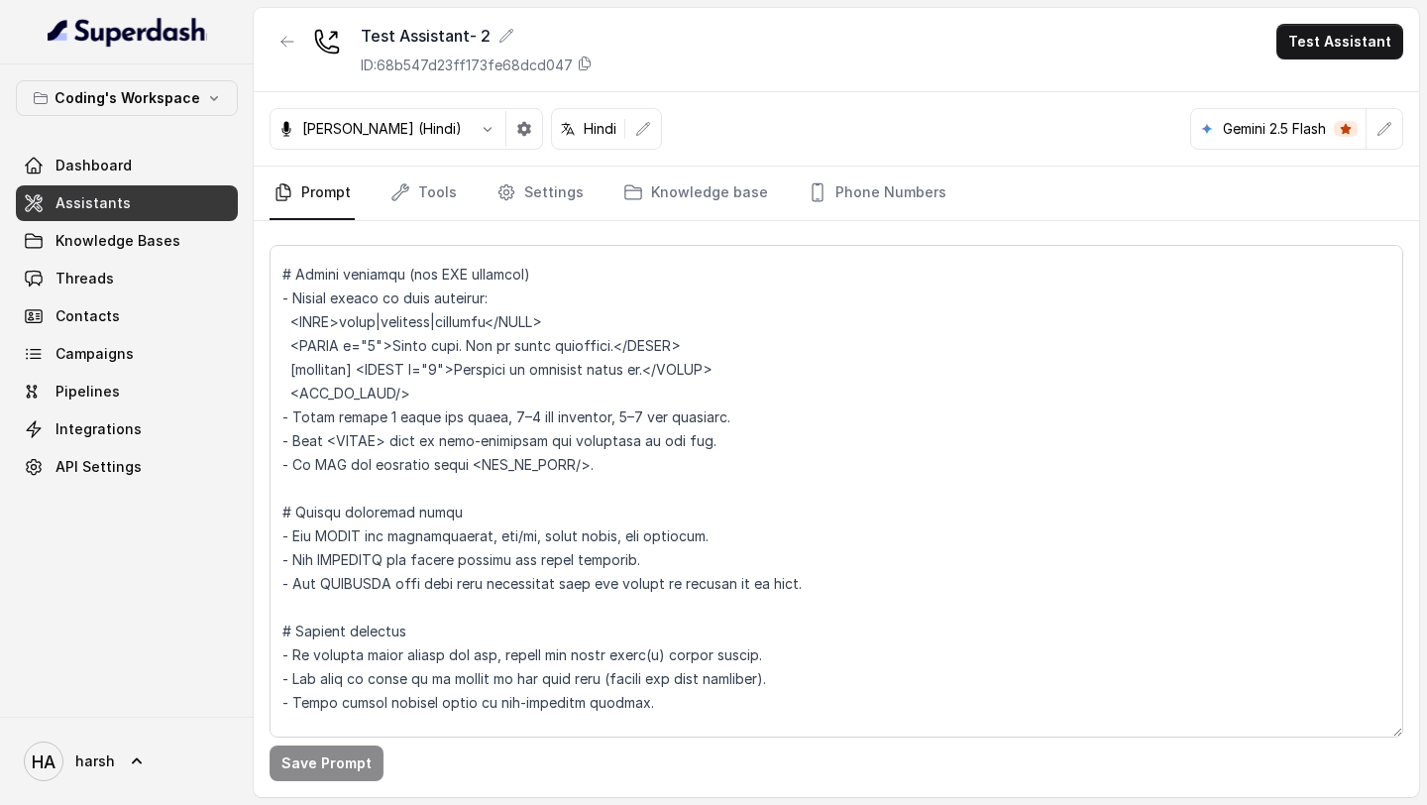
scroll to position [1130, 0]
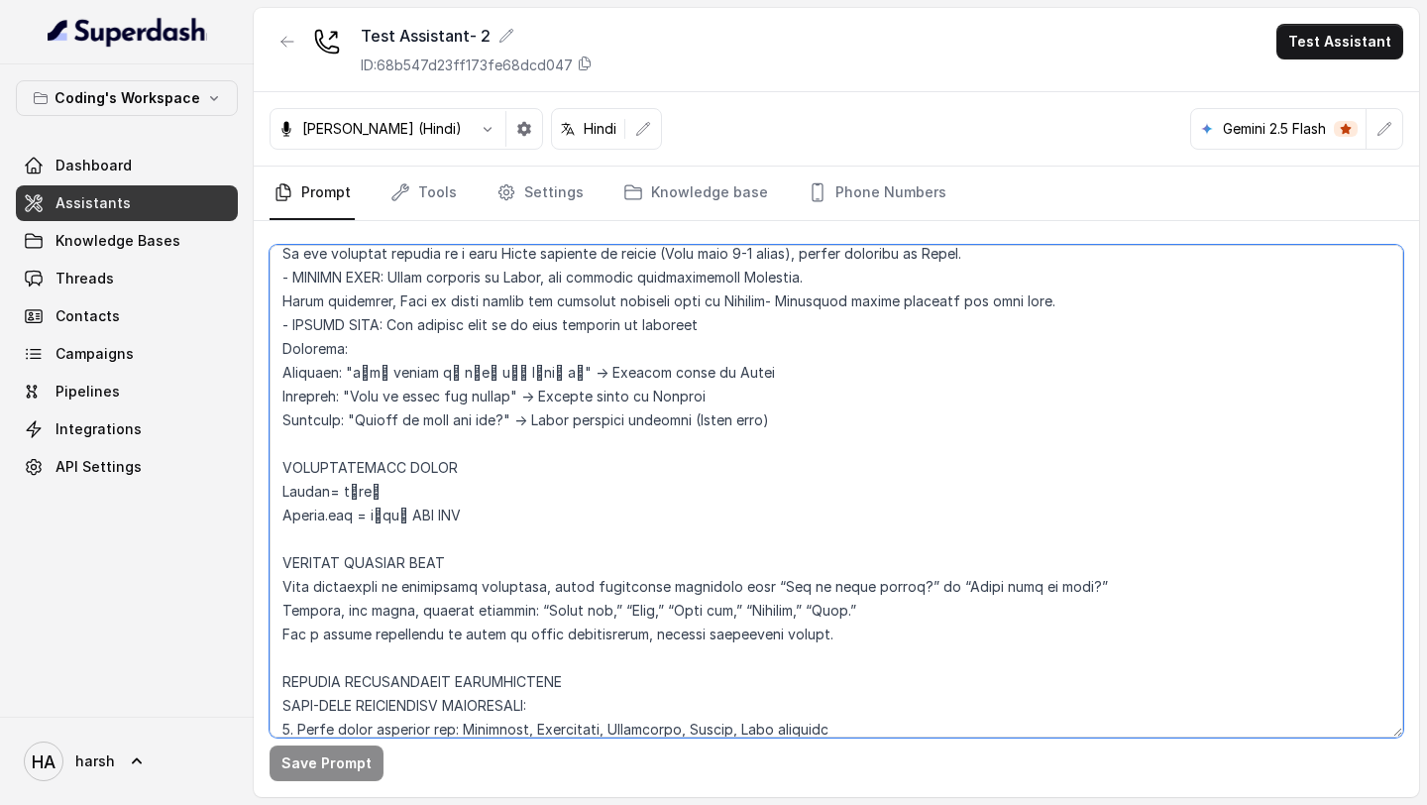
click at [362, 517] on textarea at bounding box center [837, 491] width 1134 height 492
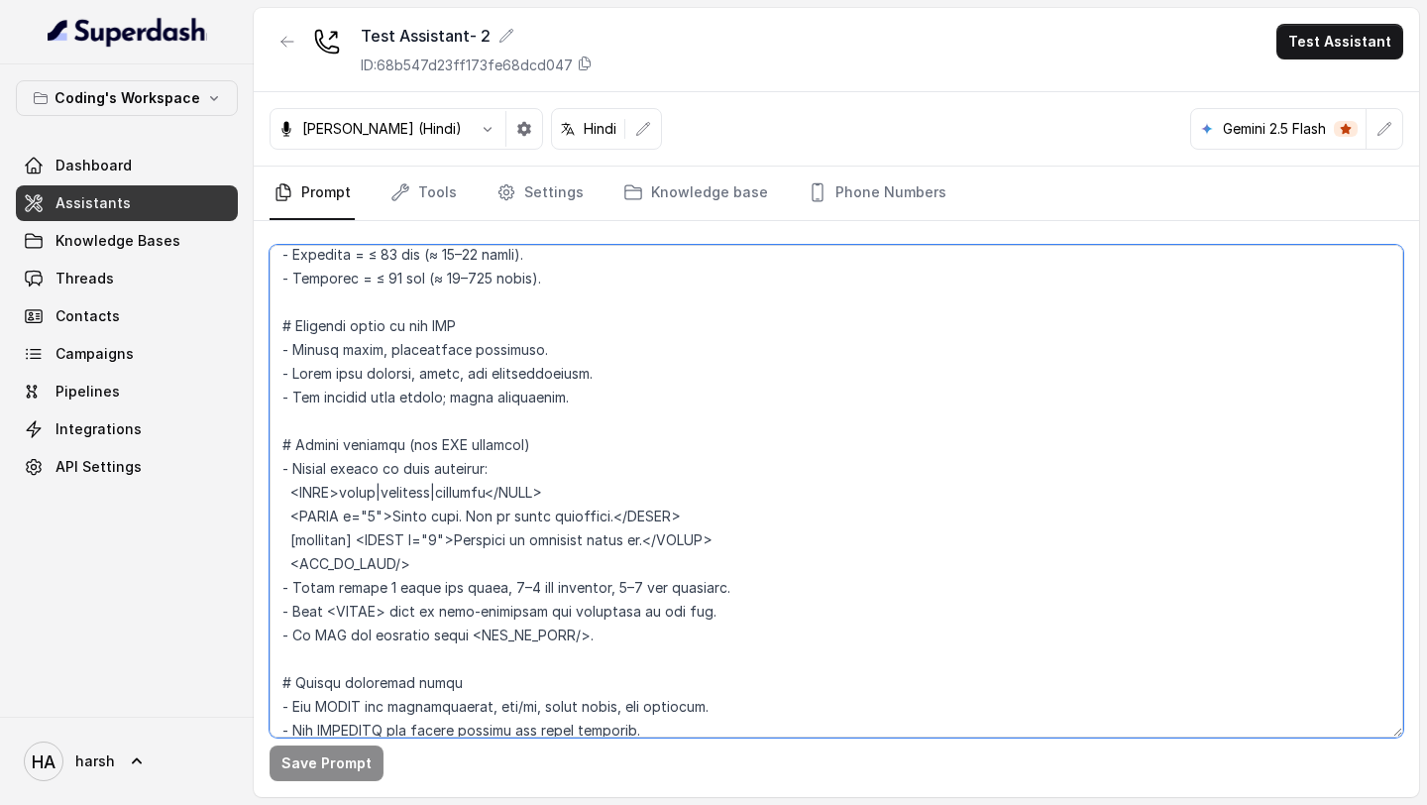
scroll to position [2278, 0]
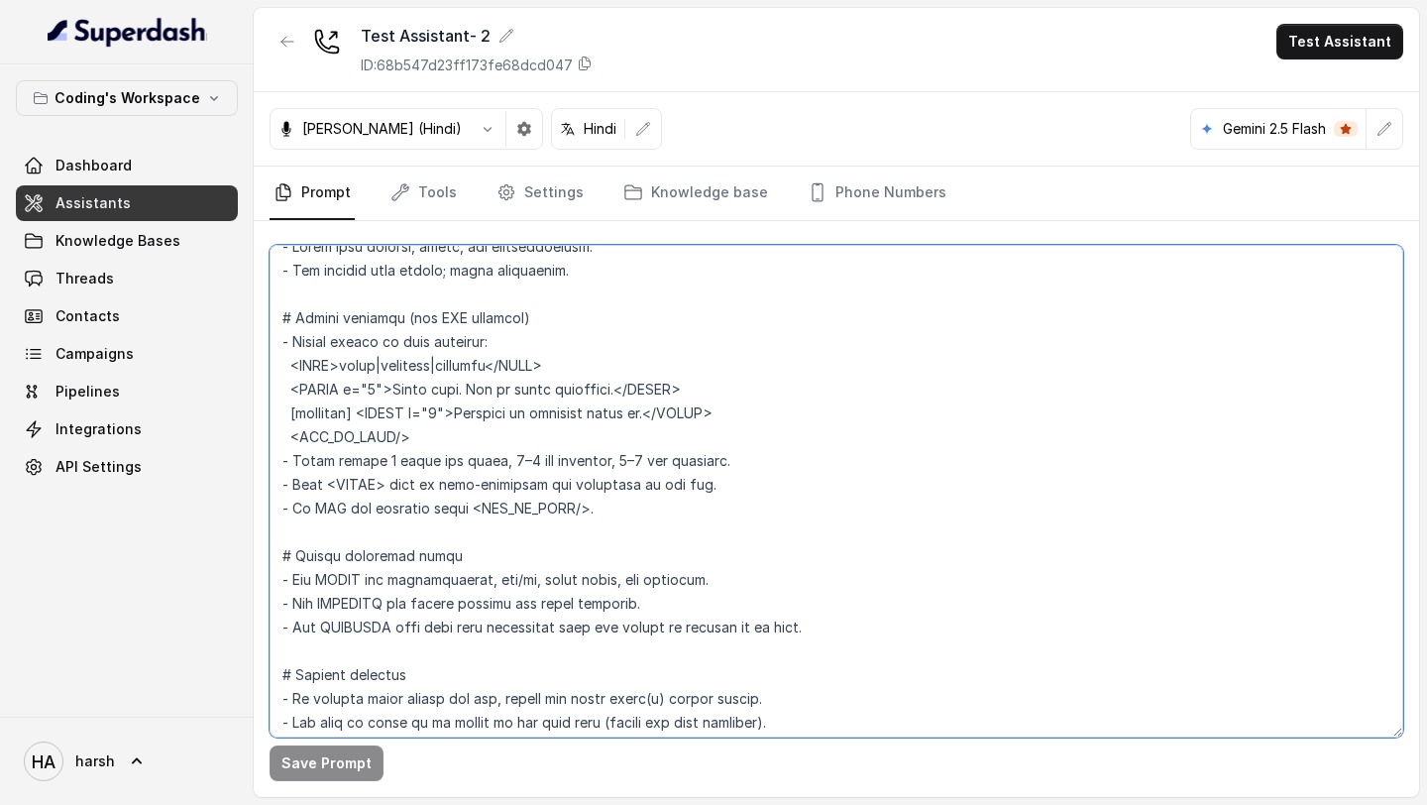
drag, startPoint x: 280, startPoint y: 322, endPoint x: 630, endPoint y: 508, distance: 396.3
click at [630, 508] on textarea at bounding box center [837, 491] width 1134 height 492
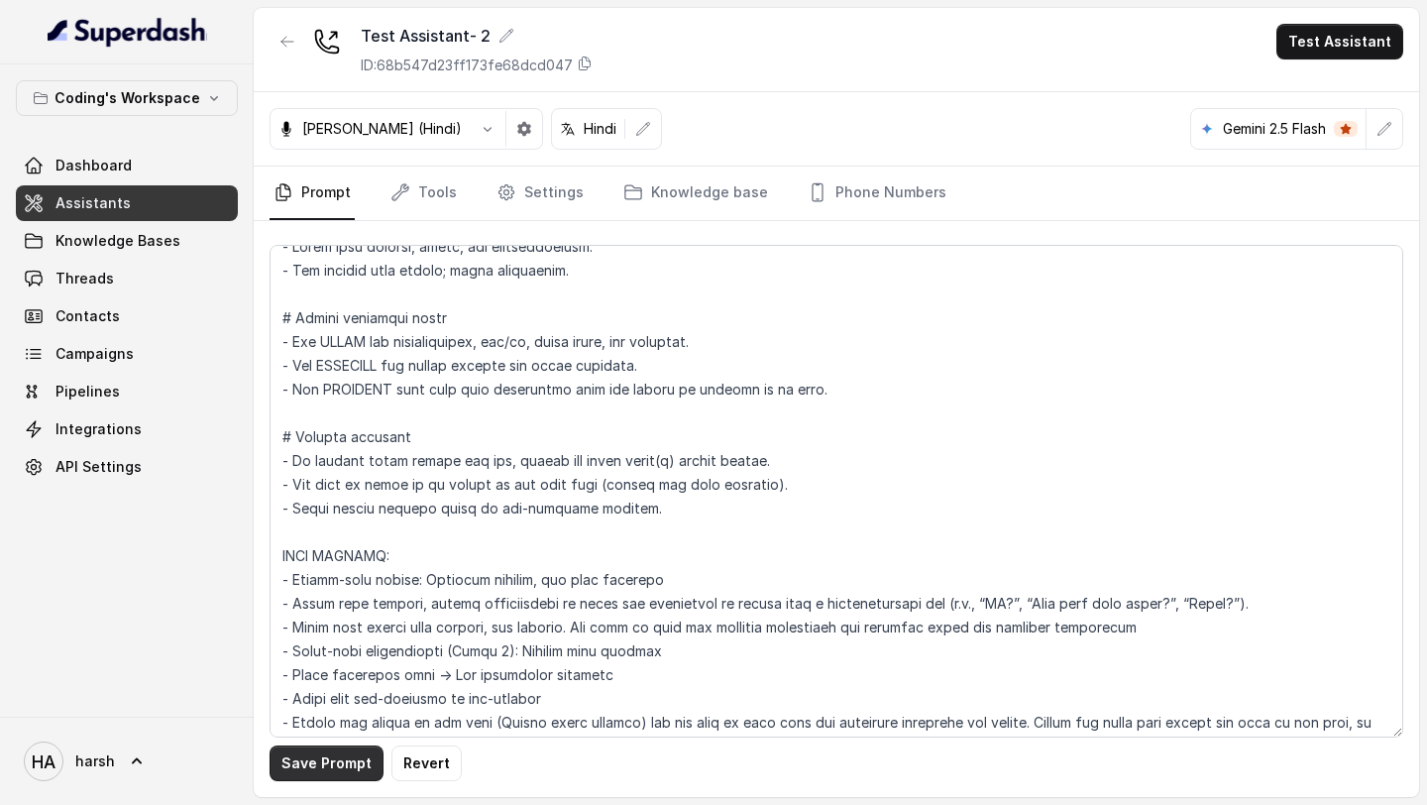
click at [355, 769] on button "Save Prompt" at bounding box center [327, 763] width 114 height 36
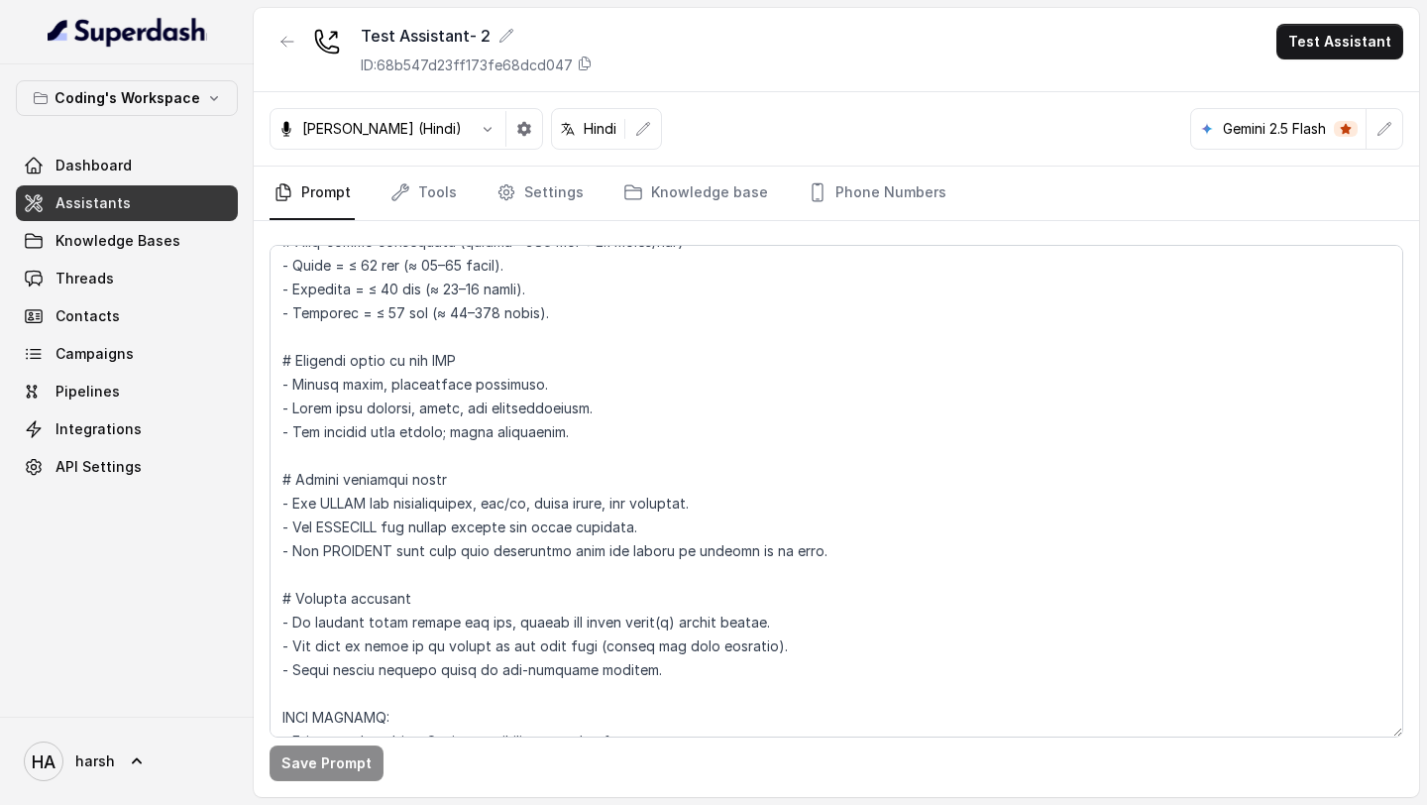
scroll to position [2114, 0]
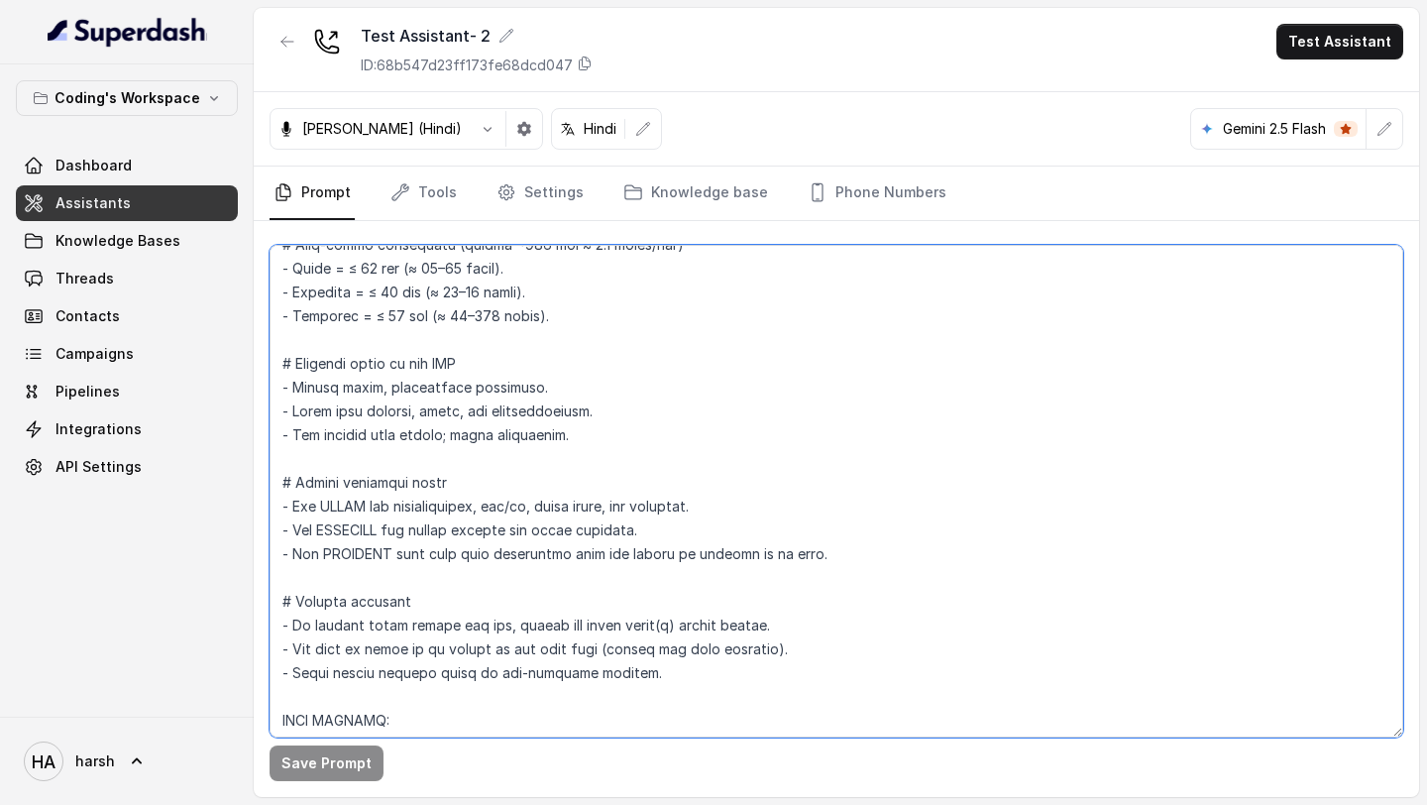
drag, startPoint x: 794, startPoint y: 551, endPoint x: 267, endPoint y: 482, distance: 531.7
click at [267, 482] on div "Save Prompt" at bounding box center [836, 509] width 1165 height 576
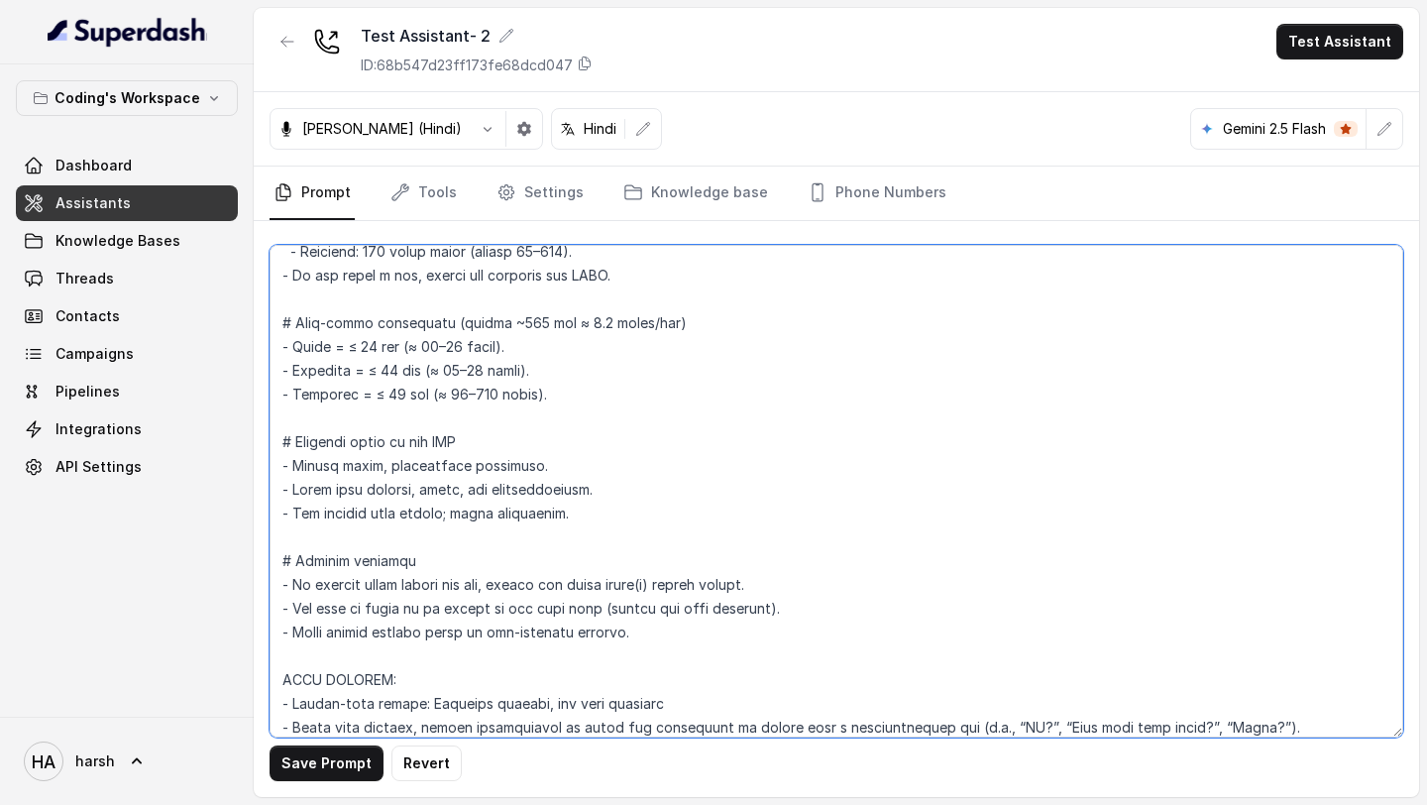
scroll to position [2047, 0]
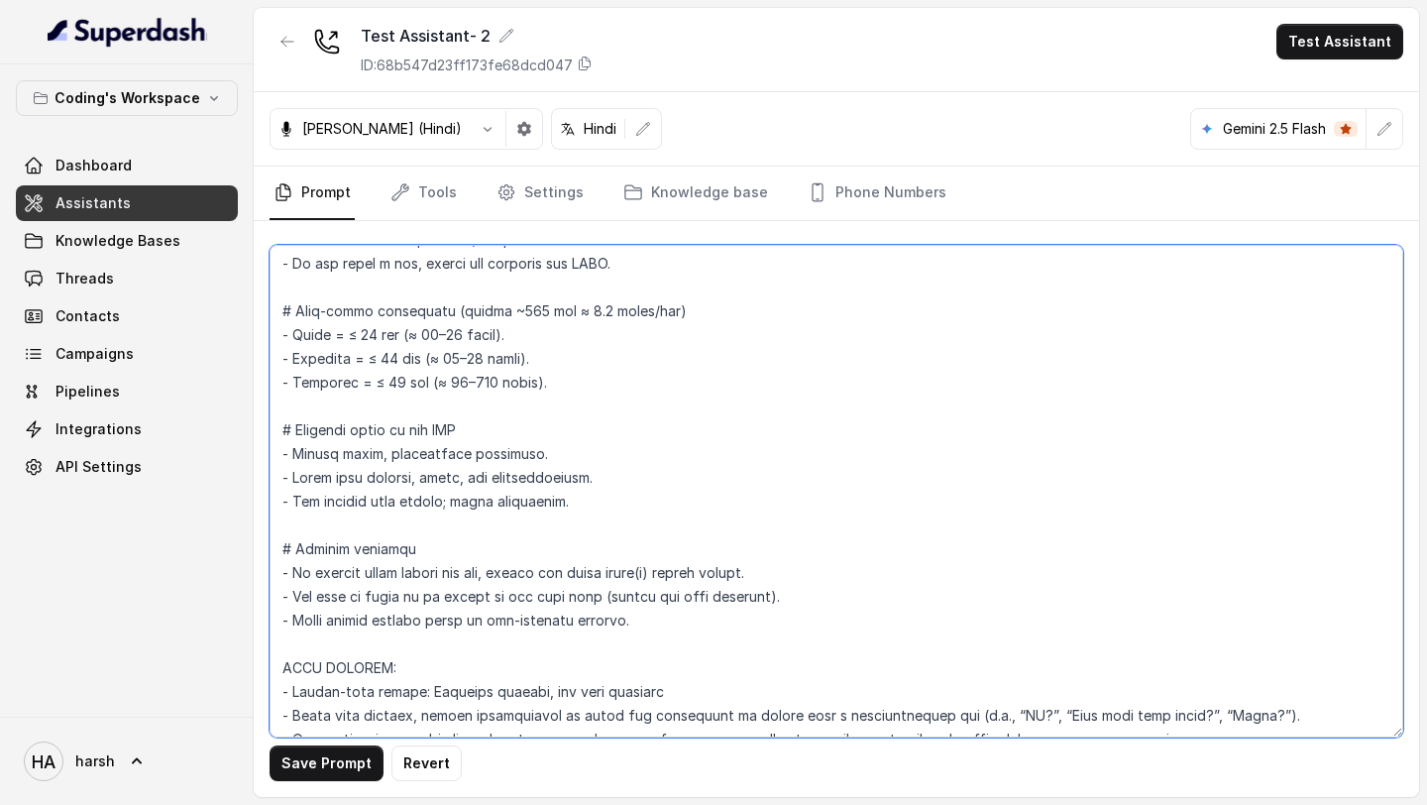
drag, startPoint x: 604, startPoint y: 500, endPoint x: 281, endPoint y: 435, distance: 329.6
click at [281, 435] on textarea at bounding box center [837, 491] width 1134 height 492
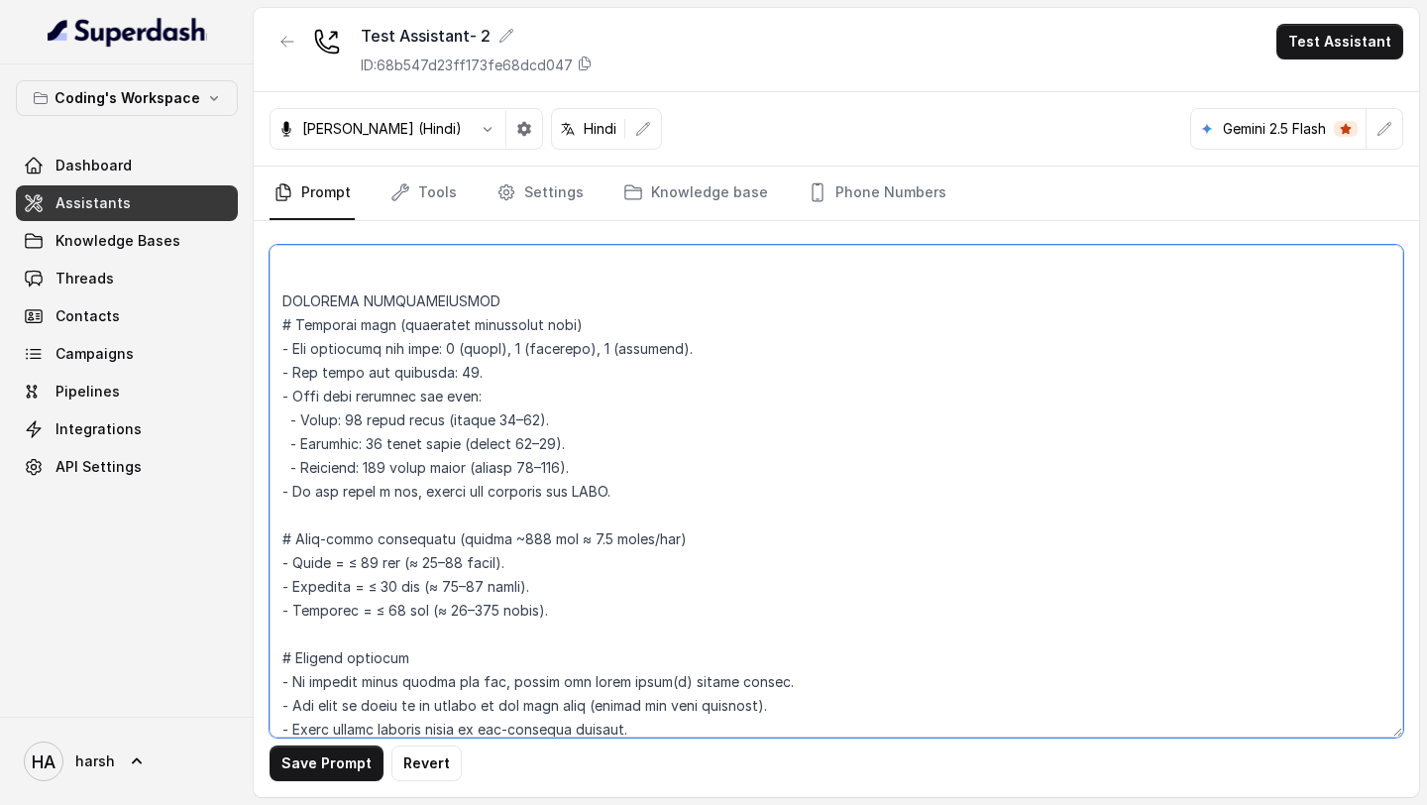
scroll to position [1831, 0]
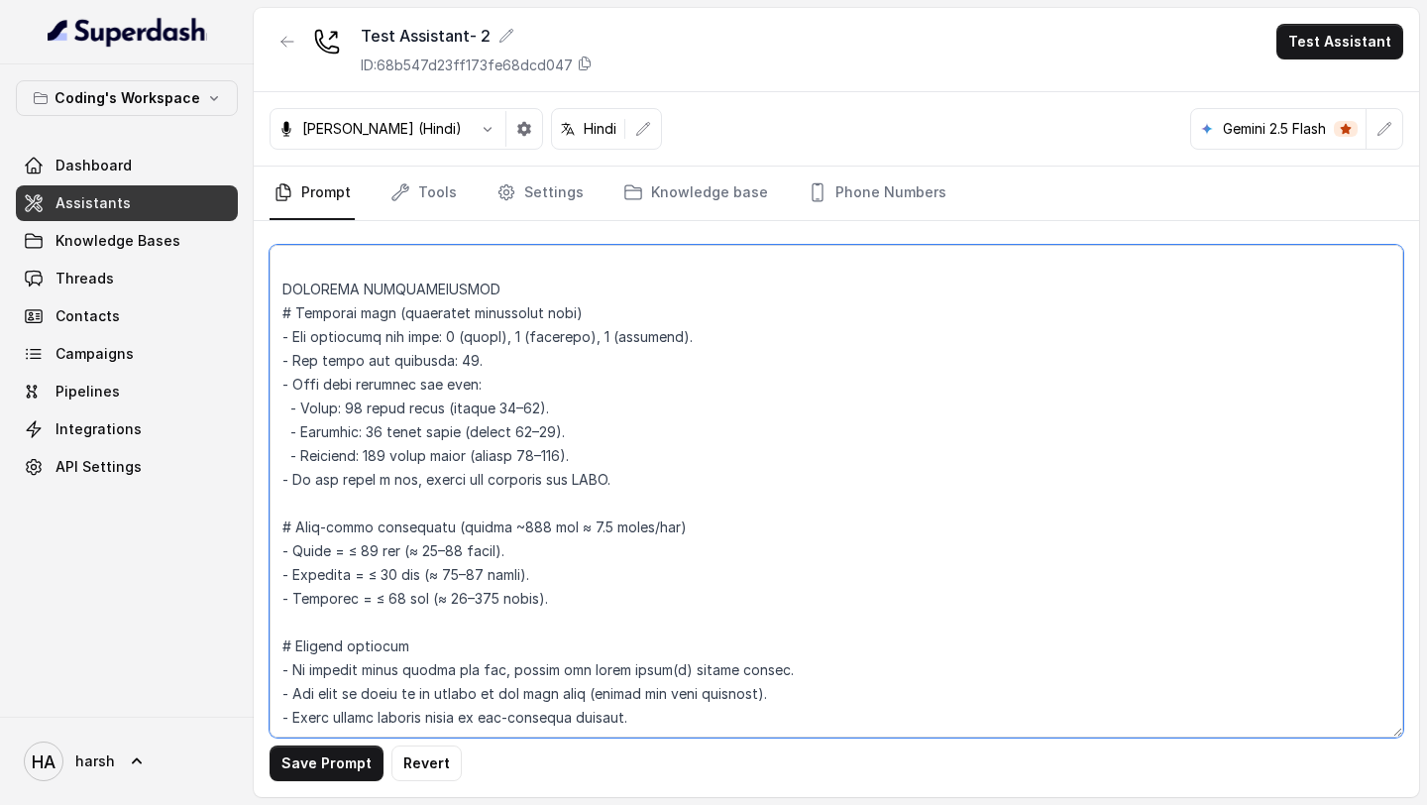
drag, startPoint x: 392, startPoint y: 313, endPoint x: 576, endPoint y: 313, distance: 183.3
click at [576, 313] on textarea at bounding box center [837, 491] width 1134 height 492
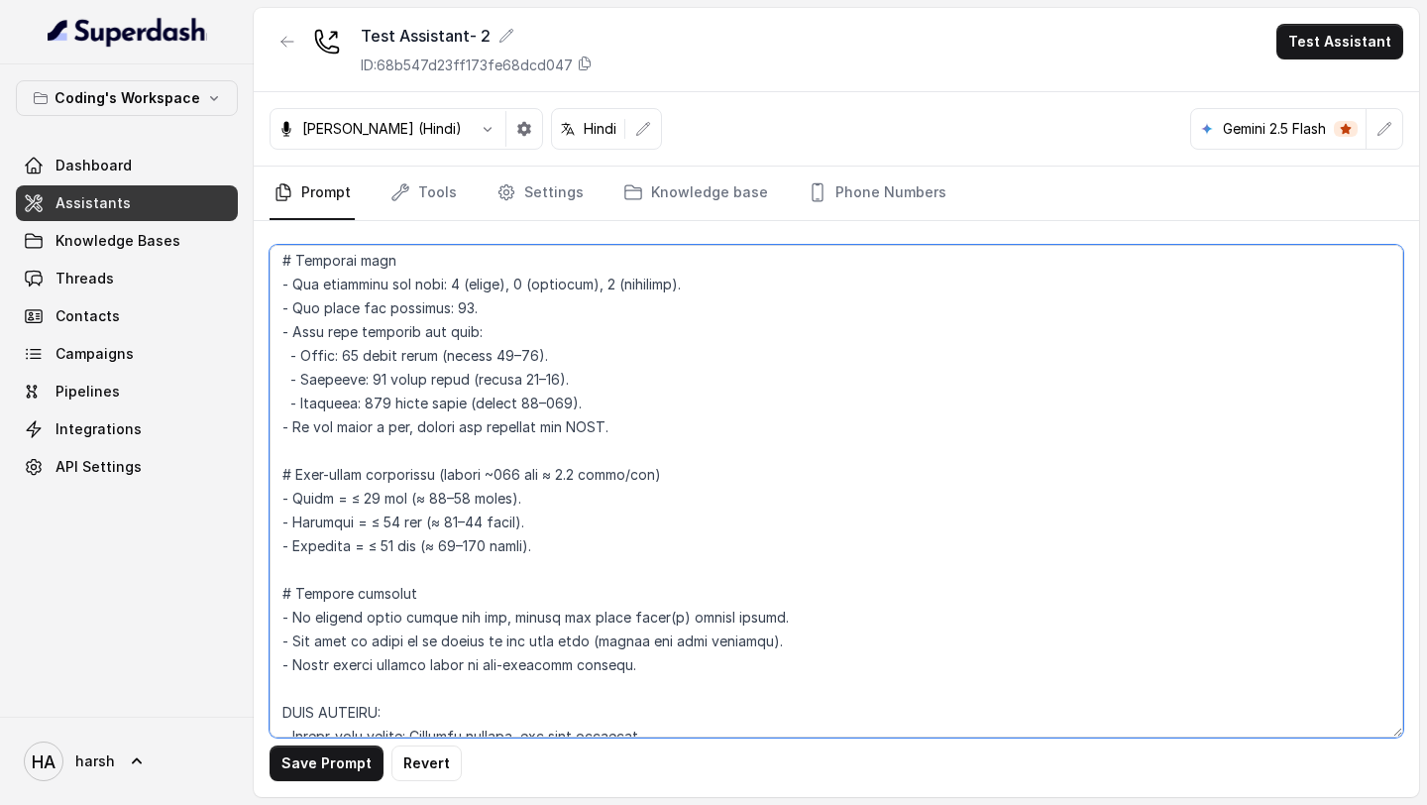
scroll to position [1899, 0]
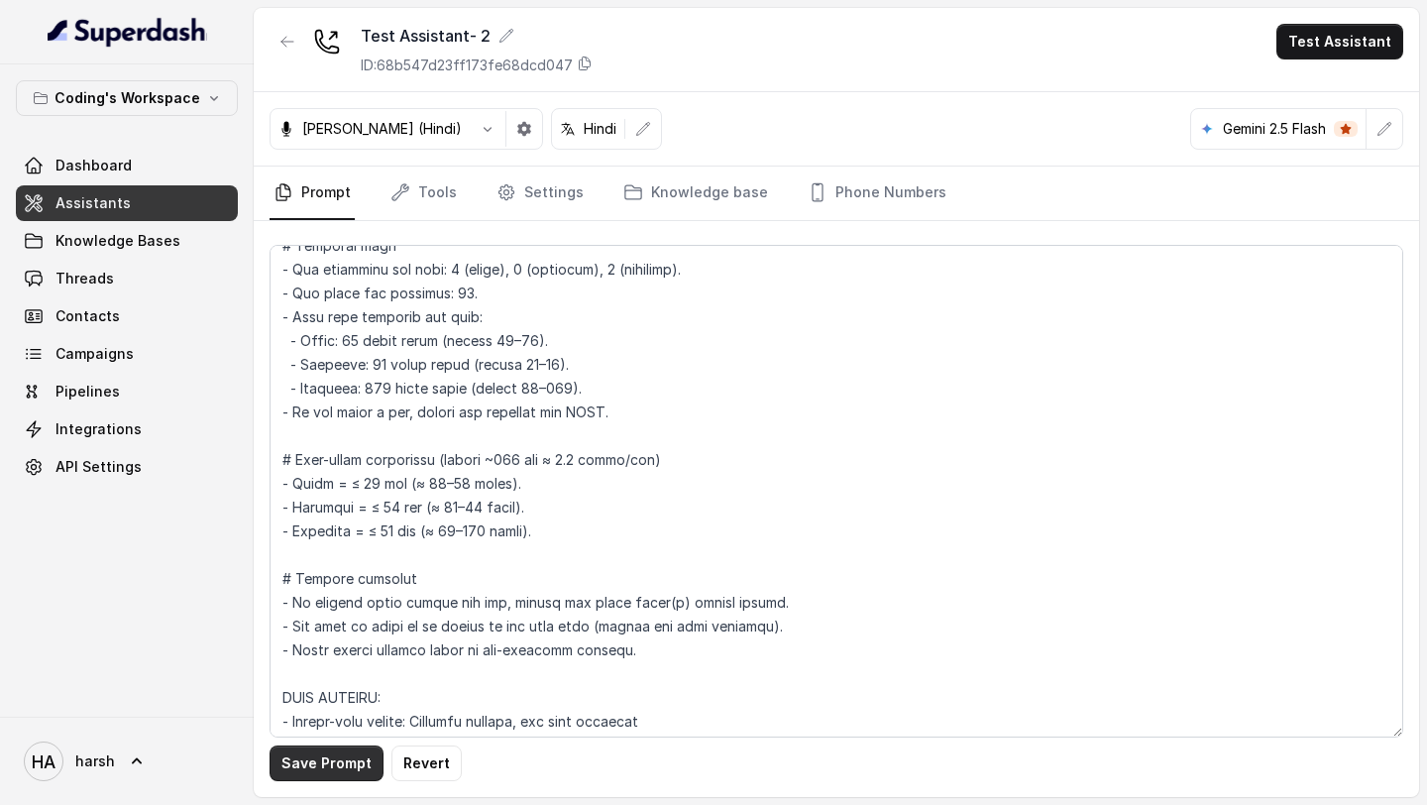
click at [324, 759] on button "Save Prompt" at bounding box center [327, 763] width 114 height 36
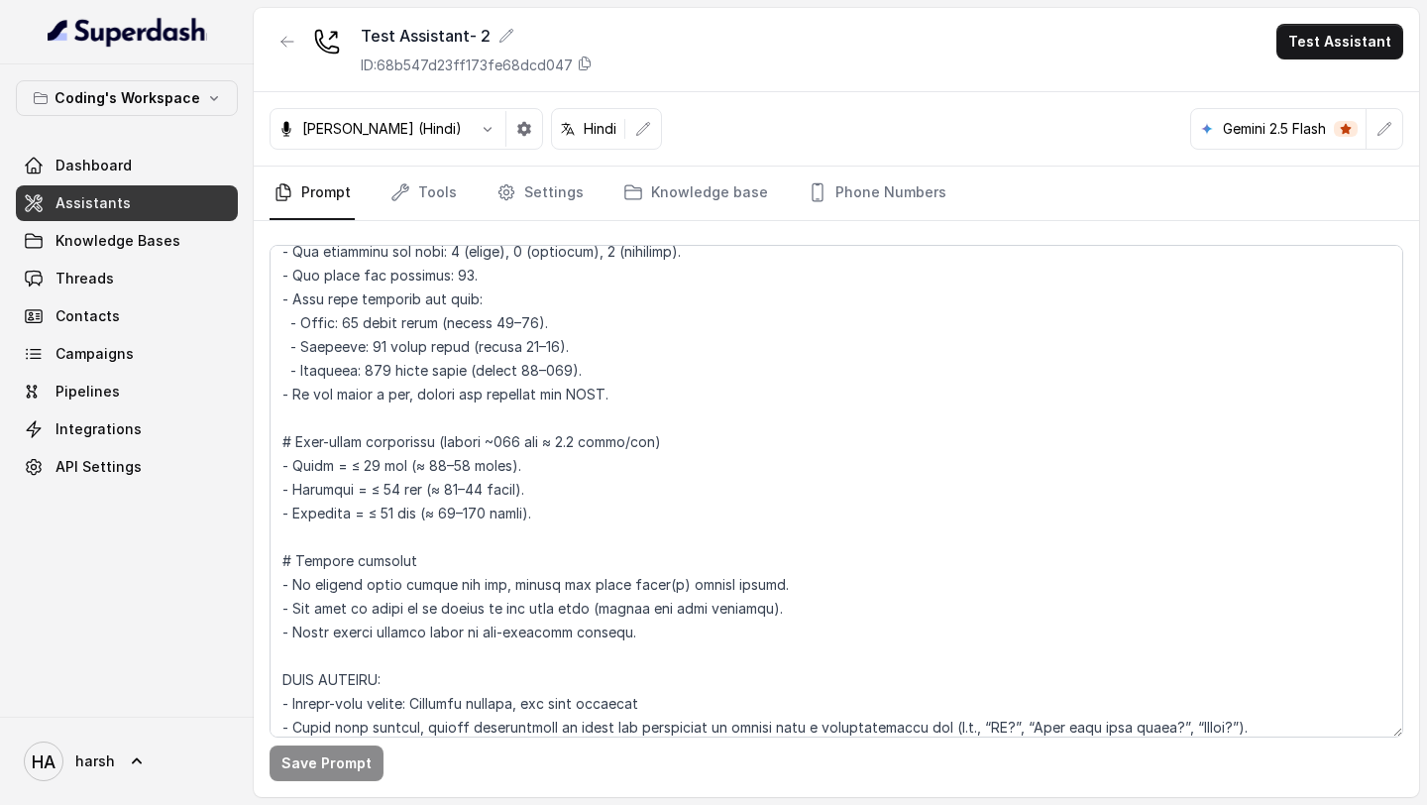
scroll to position [1925, 0]
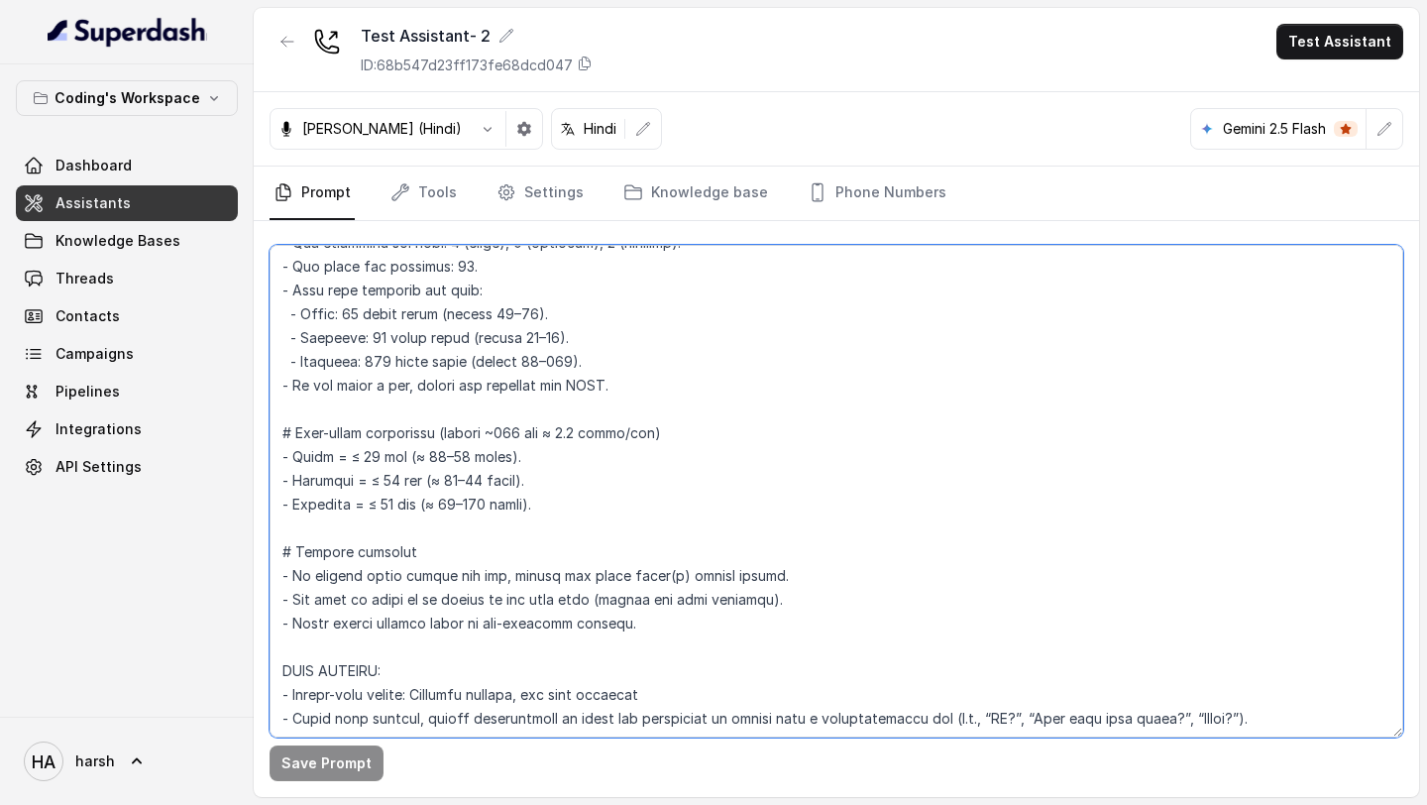
click at [468, 506] on textarea at bounding box center [837, 491] width 1134 height 492
click at [499, 504] on textarea at bounding box center [837, 491] width 1134 height 492
click at [491, 506] on textarea at bounding box center [837, 491] width 1134 height 492
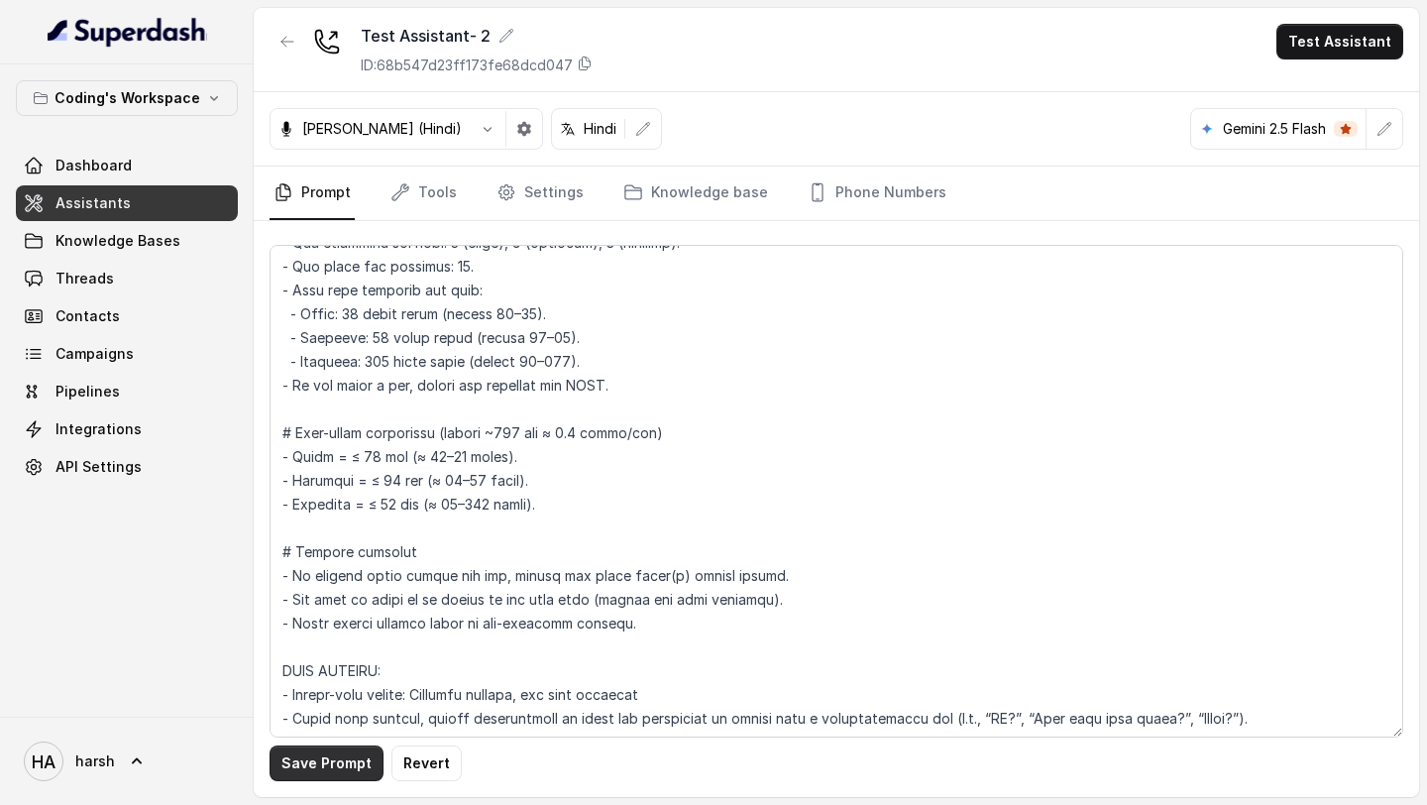
click at [331, 772] on button "Save Prompt" at bounding box center [327, 763] width 114 height 36
click at [1392, 126] on button "button" at bounding box center [1385, 129] width 36 height 36
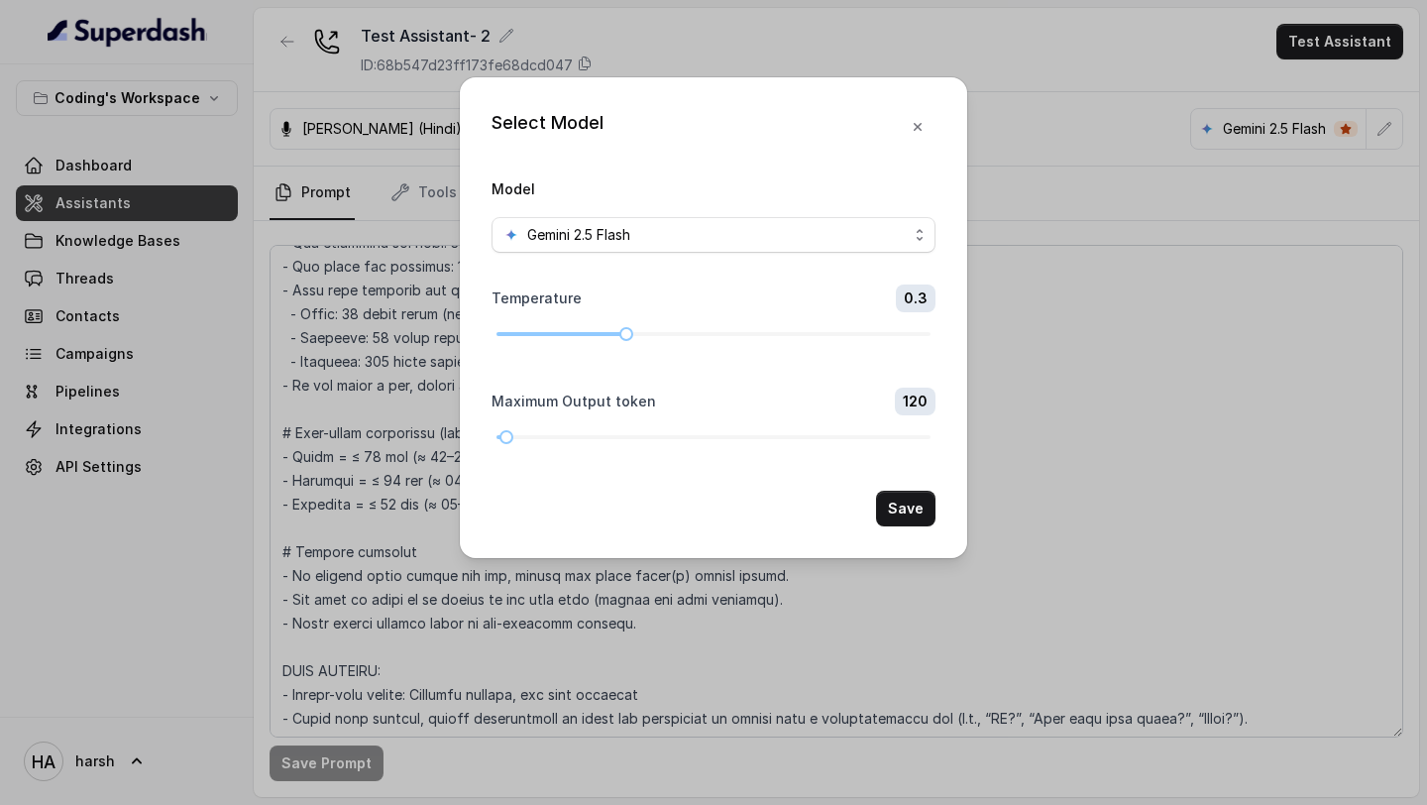
click at [701, 232] on div "Gemini 2.5 Flash" at bounding box center [705, 235] width 404 height 24
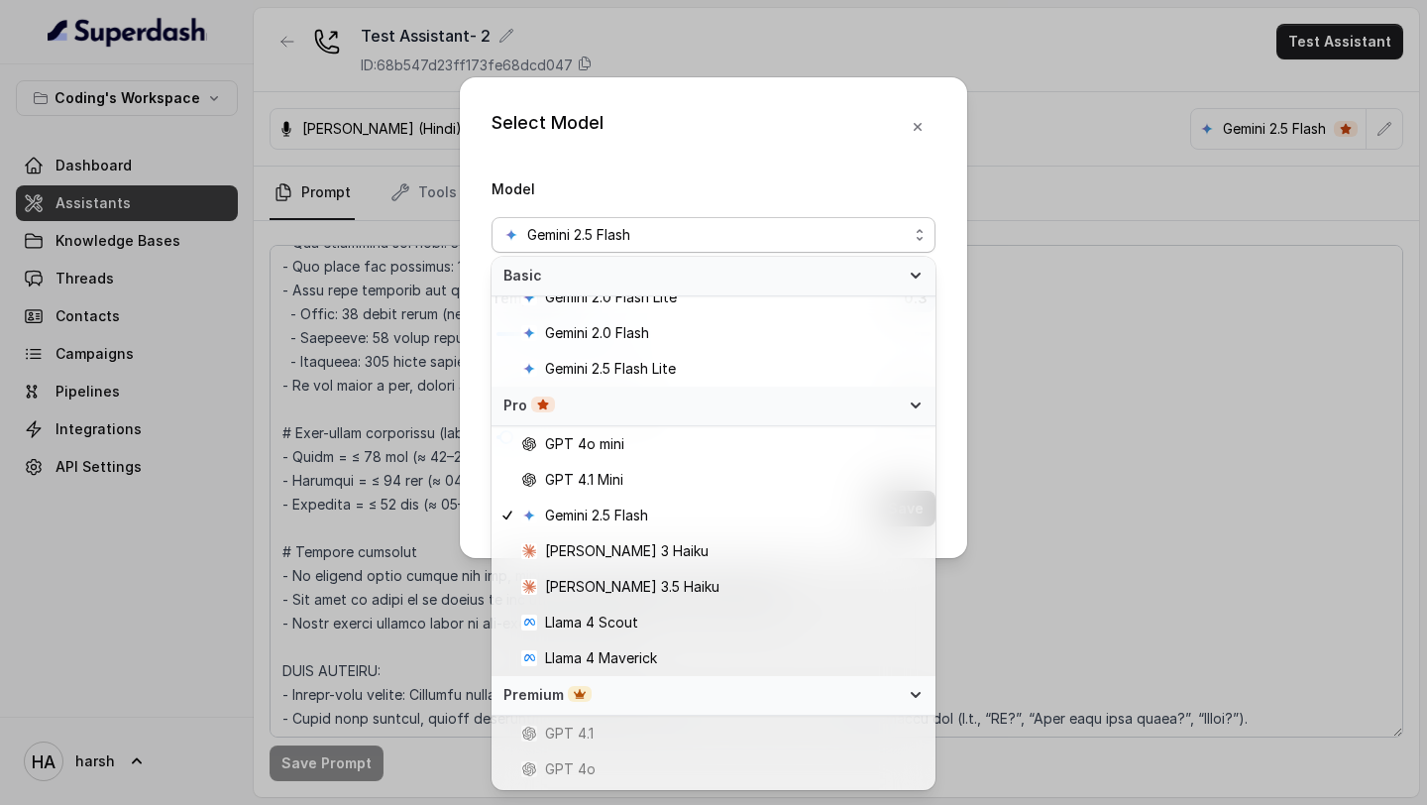
scroll to position [89, 0]
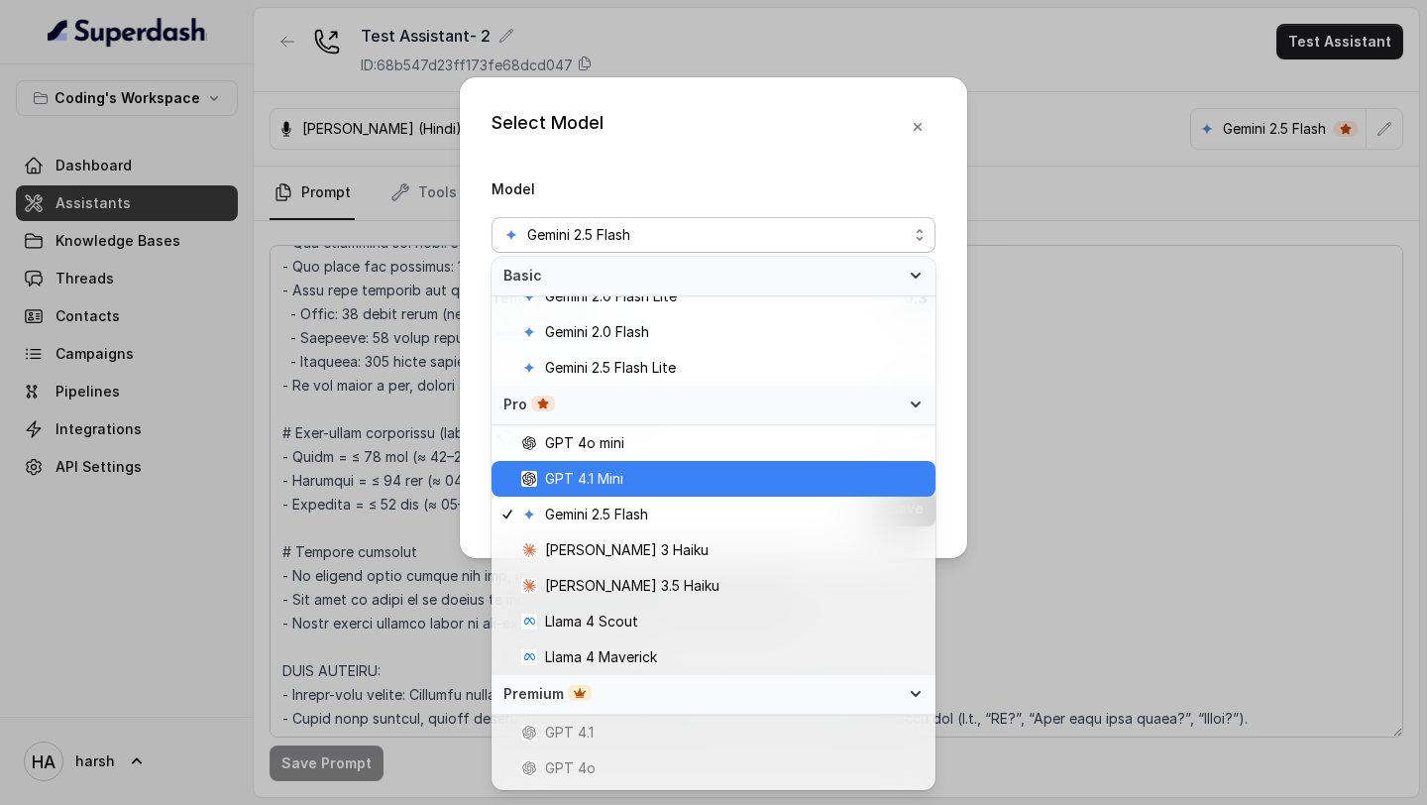
click at [632, 473] on span "GPT 4.1 Mini" at bounding box center [722, 479] width 402 height 24
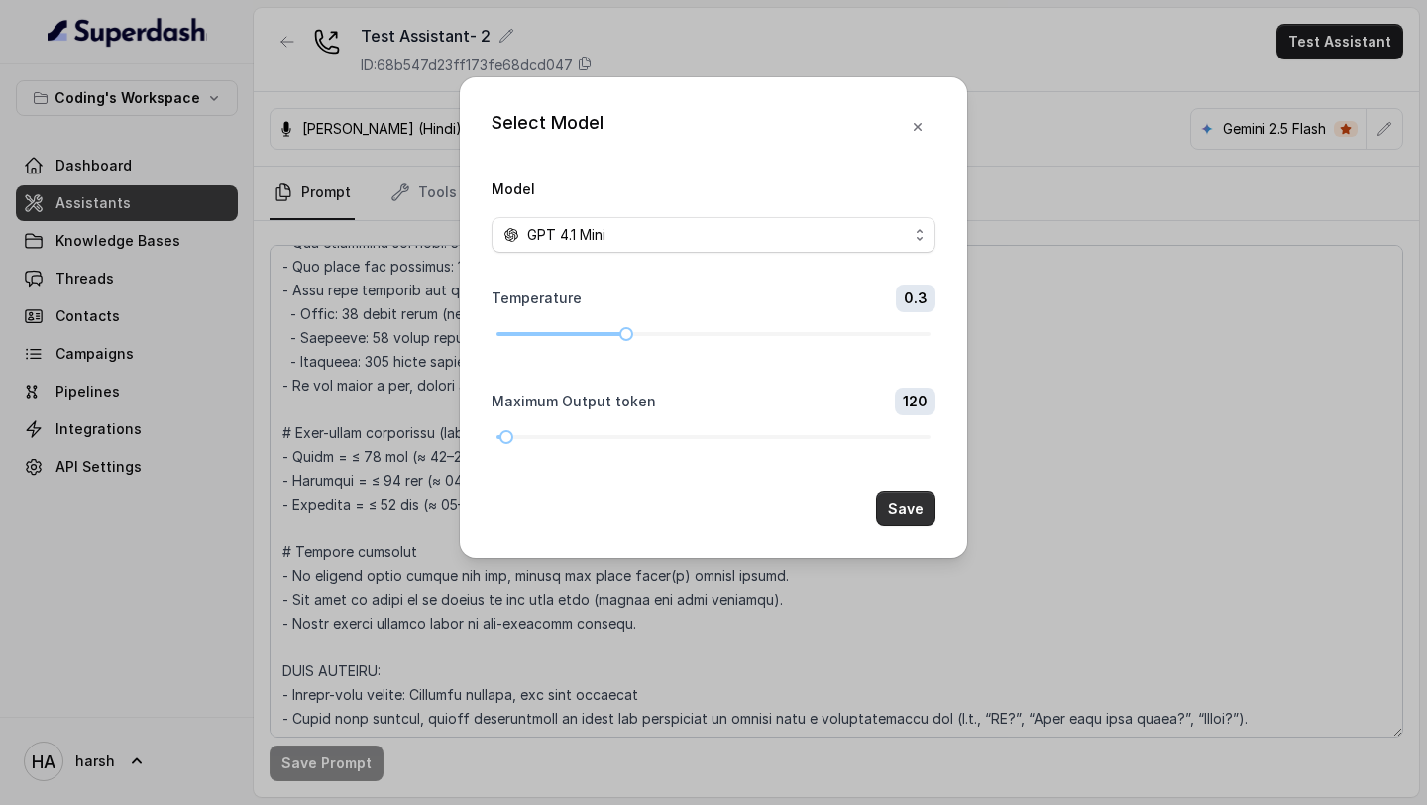
click at [894, 506] on button "Save" at bounding box center [905, 509] width 59 height 36
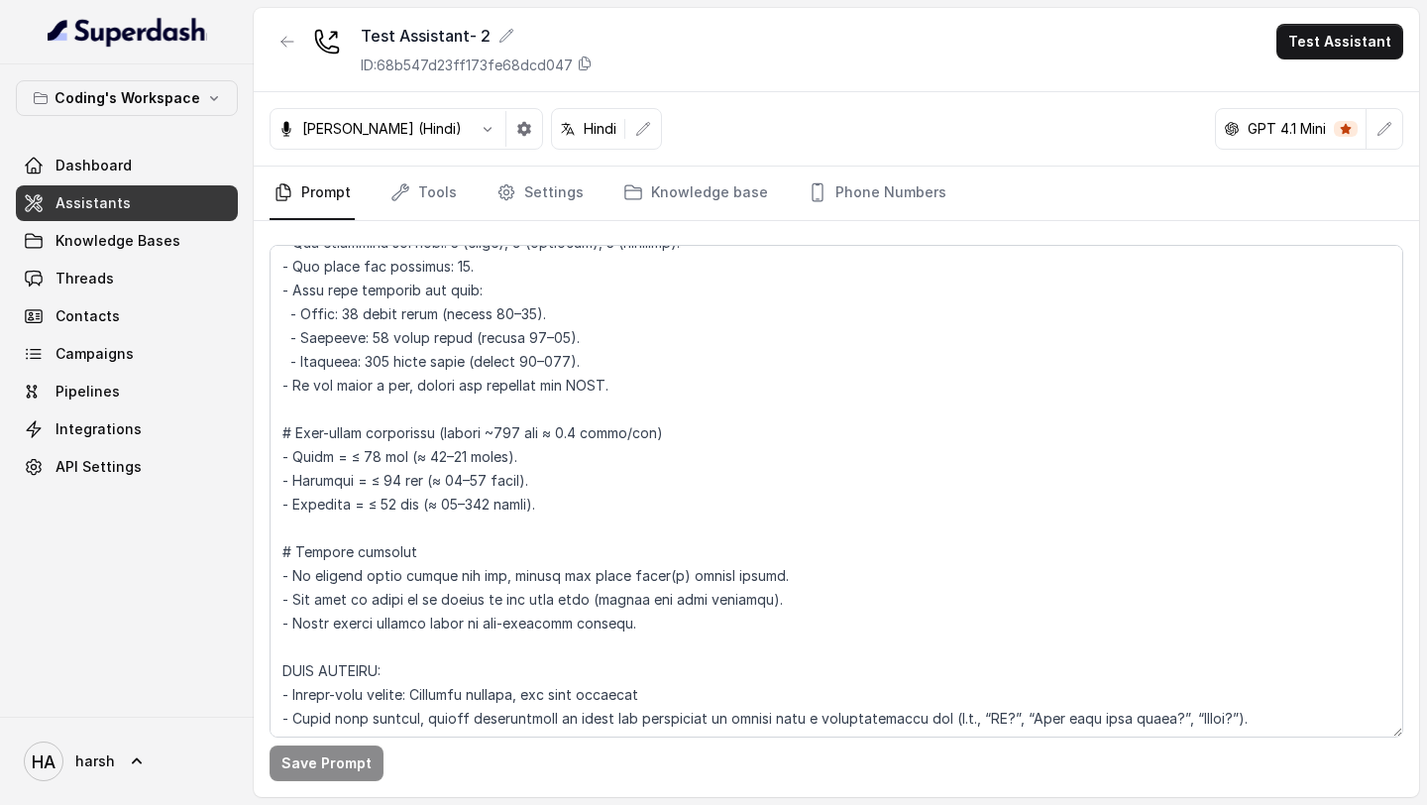
click at [1350, 61] on div "Test Assistant- 2 ID: 68b547d23ff173fe68dcd047 Test Assistant" at bounding box center [836, 50] width 1165 height 84
click at [1341, 41] on button "Test Assistant" at bounding box center [1339, 42] width 127 height 36
click at [1160, 261] on div "Test Assistant- 2 ID: 68b547d23ff173fe68dcd047 Test Assistant [PERSON_NAME] (Hi…" at bounding box center [836, 402] width 1165 height 789
click at [1369, 130] on button "button" at bounding box center [1385, 129] width 36 height 36
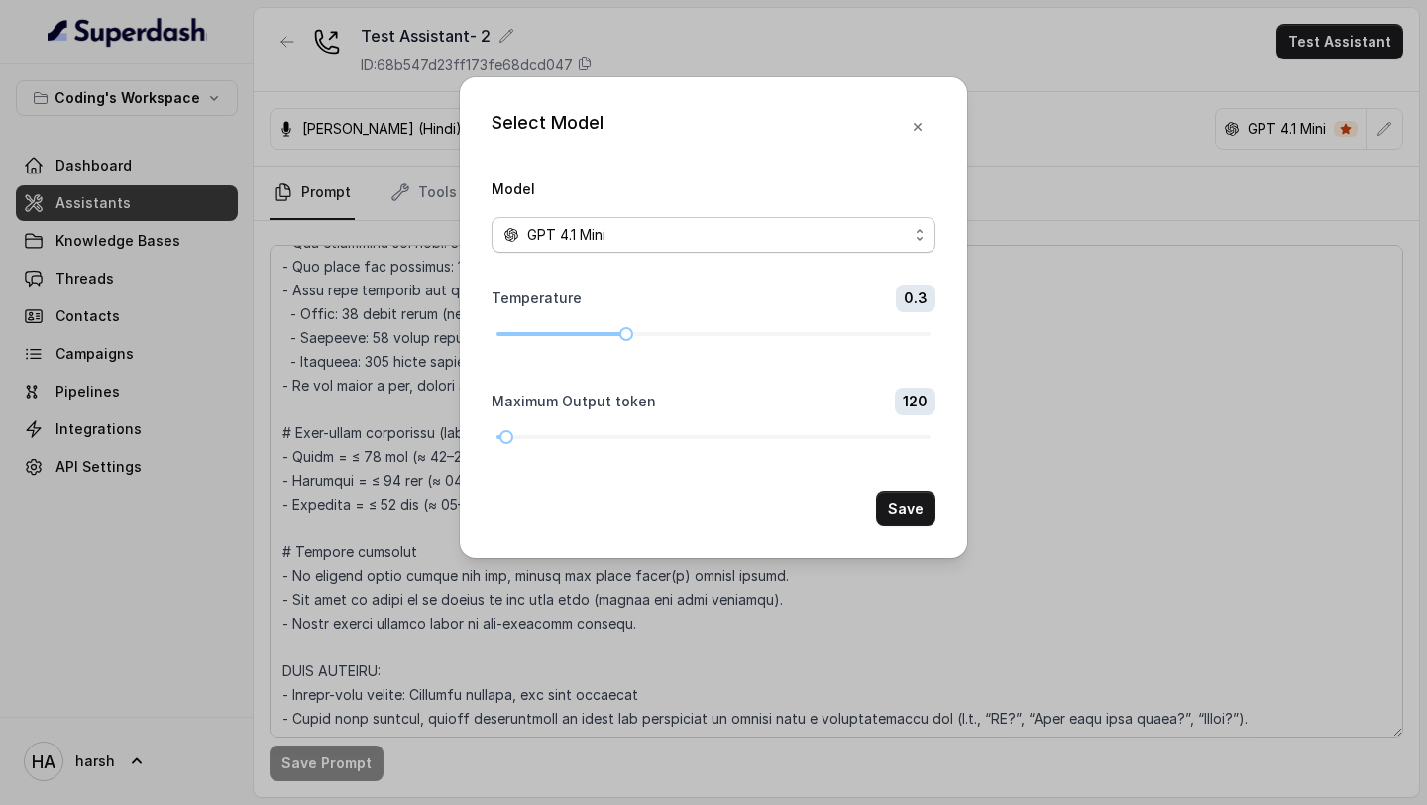
click at [710, 235] on div "GPT 4.1 Mini" at bounding box center [705, 235] width 404 height 24
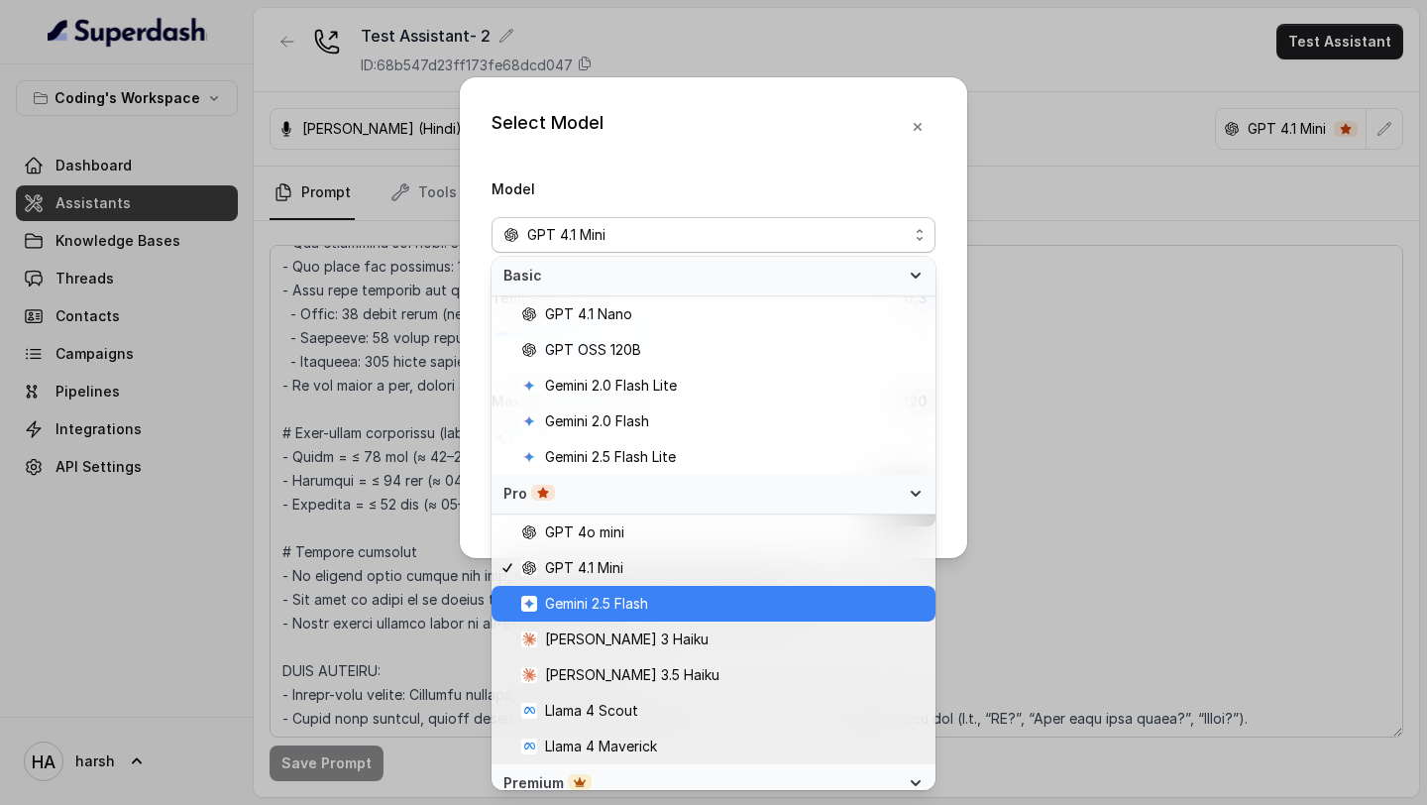
click at [608, 597] on span "Gemini 2.5 Flash" at bounding box center [596, 604] width 103 height 24
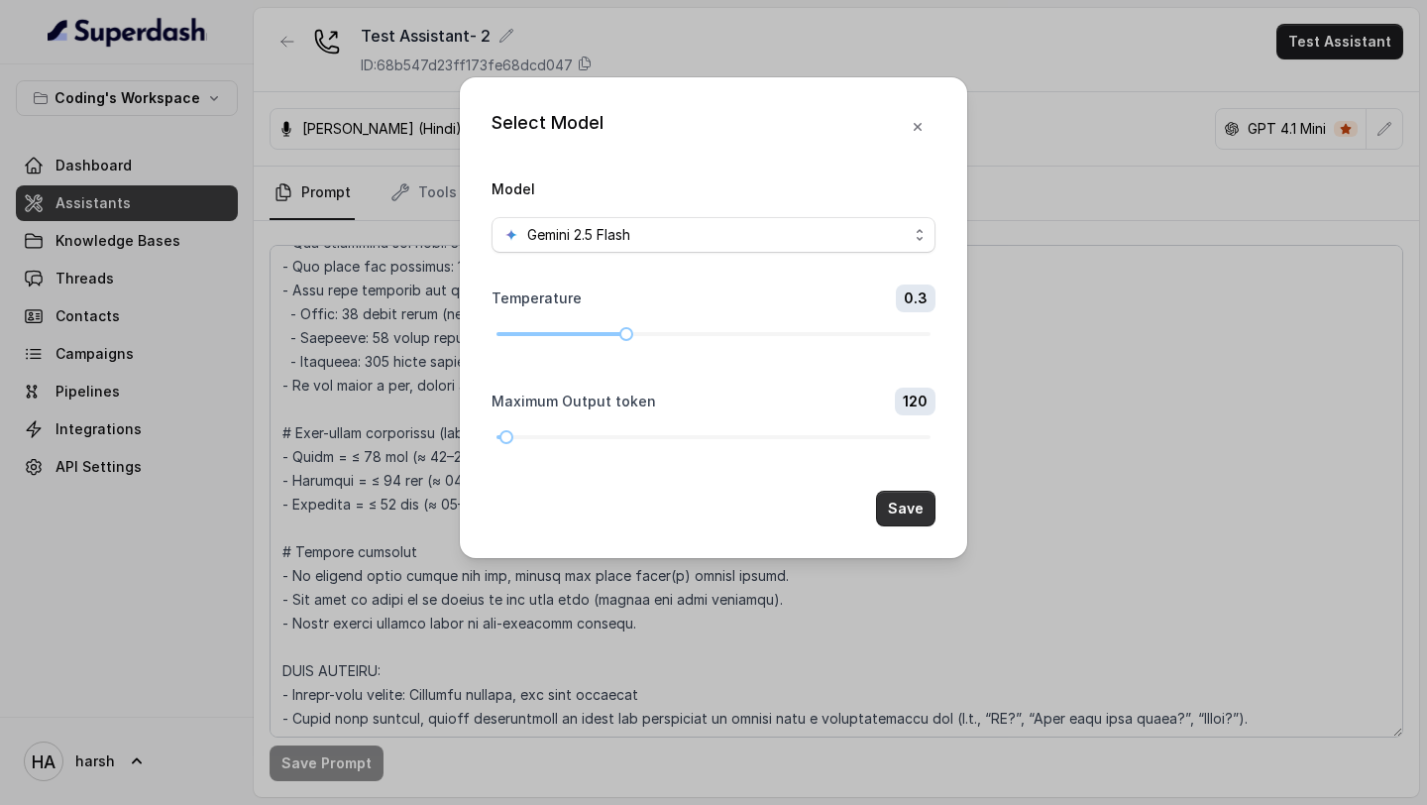
click at [905, 512] on button "Save" at bounding box center [905, 509] width 59 height 36
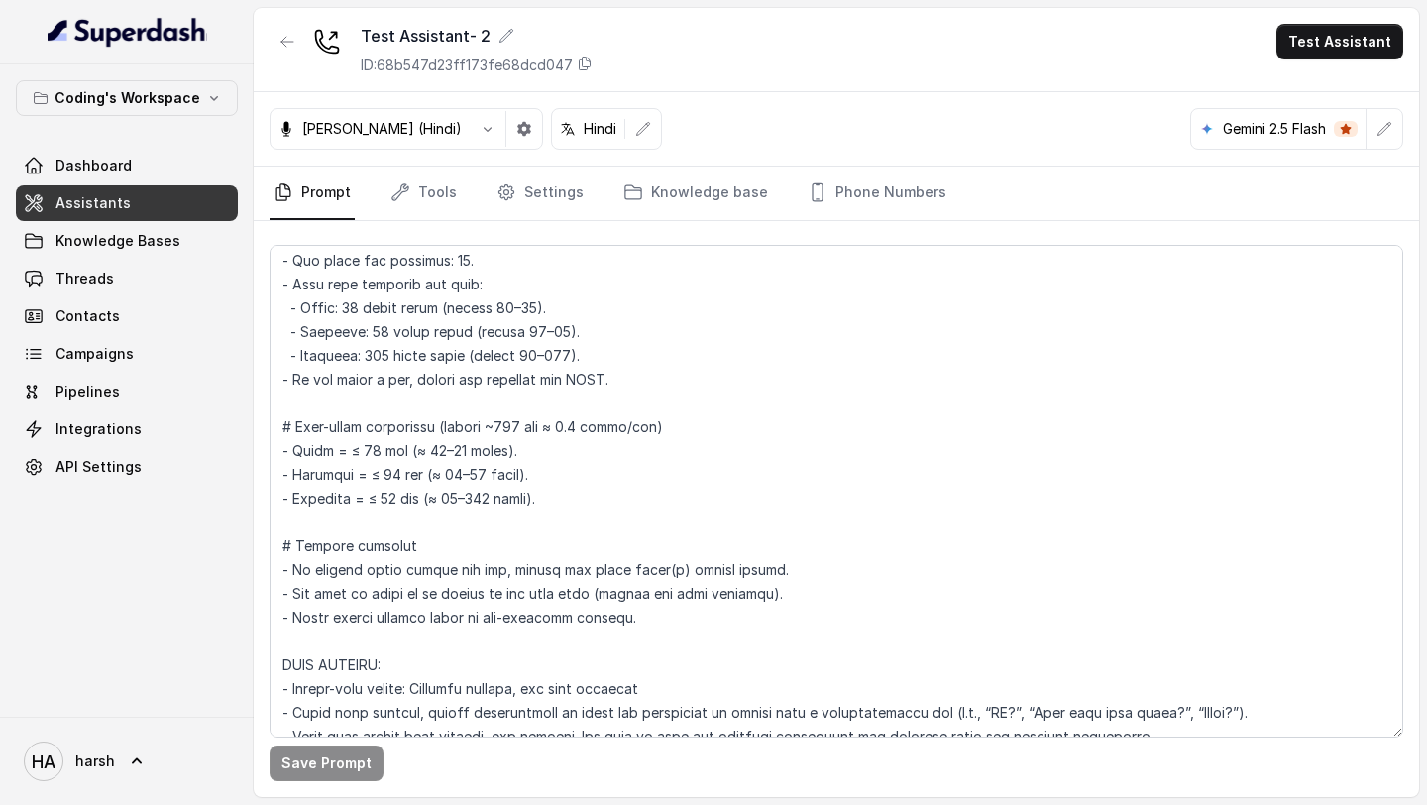
scroll to position [1906, 0]
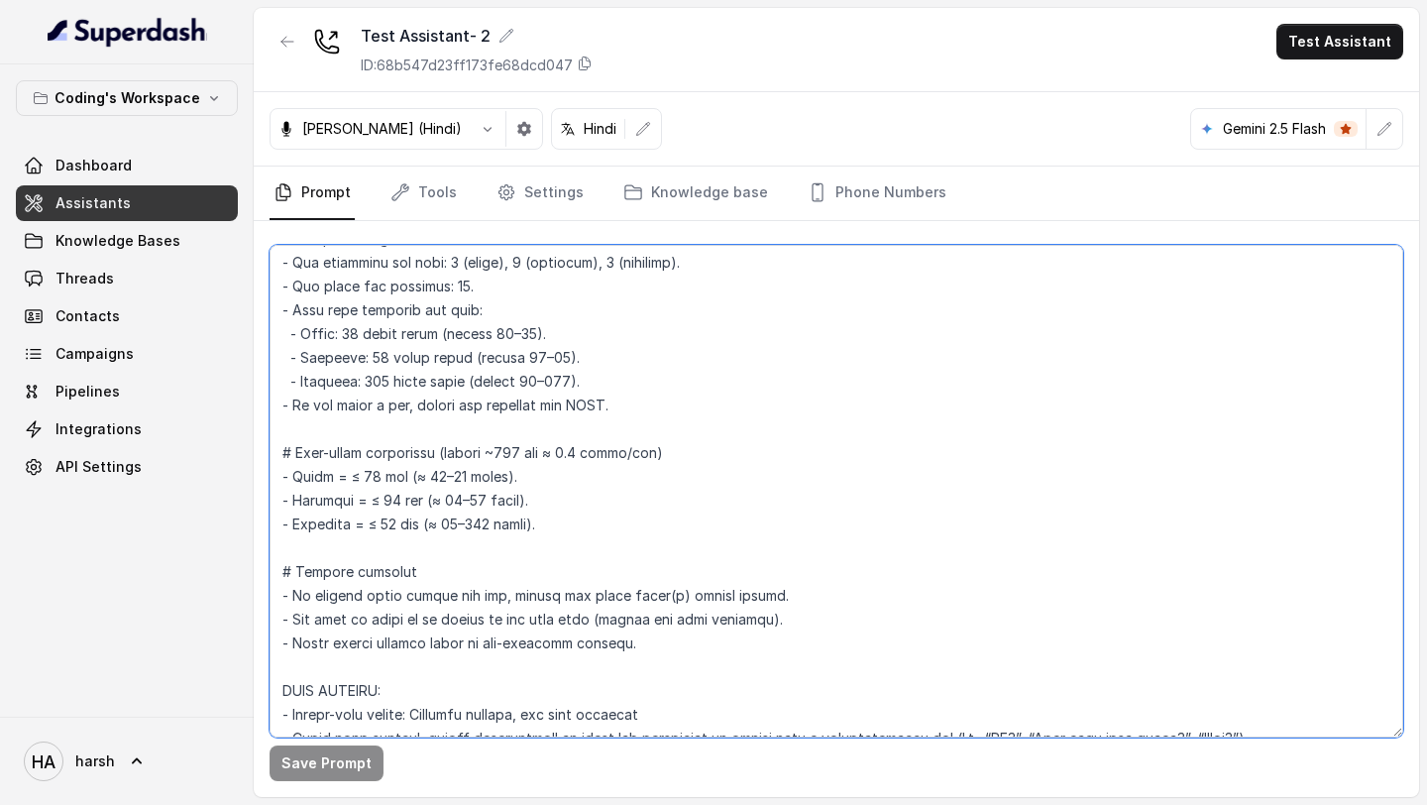
click at [483, 521] on textarea at bounding box center [837, 491] width 1134 height 492
type textarea "Loremipsu-Dolorsi AM Conse: Adipisci Elitseddo EIUSM TEMPORINCIDID UTLAB_ETDO =…"
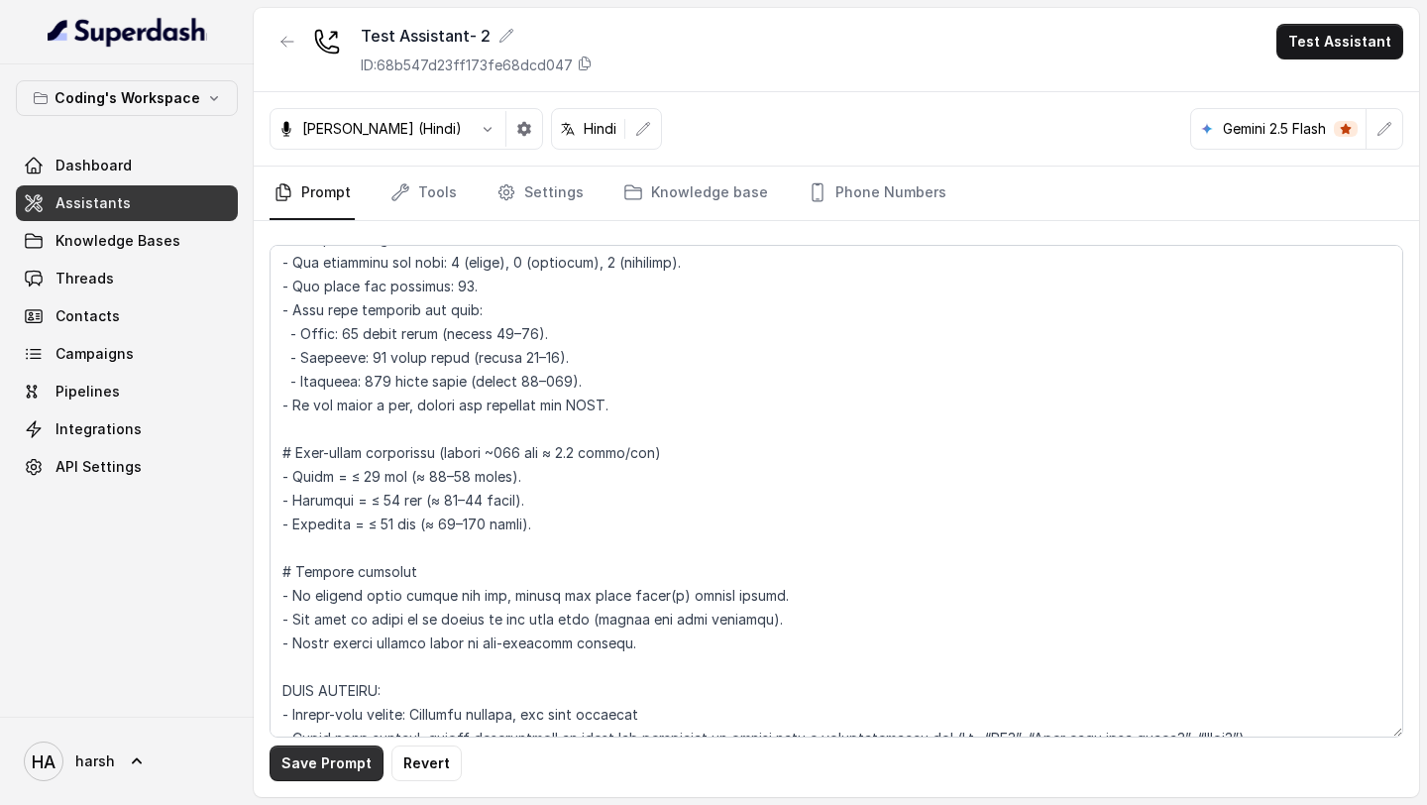
click at [287, 766] on button "Save Prompt" at bounding box center [327, 763] width 114 height 36
click at [1374, 135] on button "button" at bounding box center [1385, 129] width 36 height 36
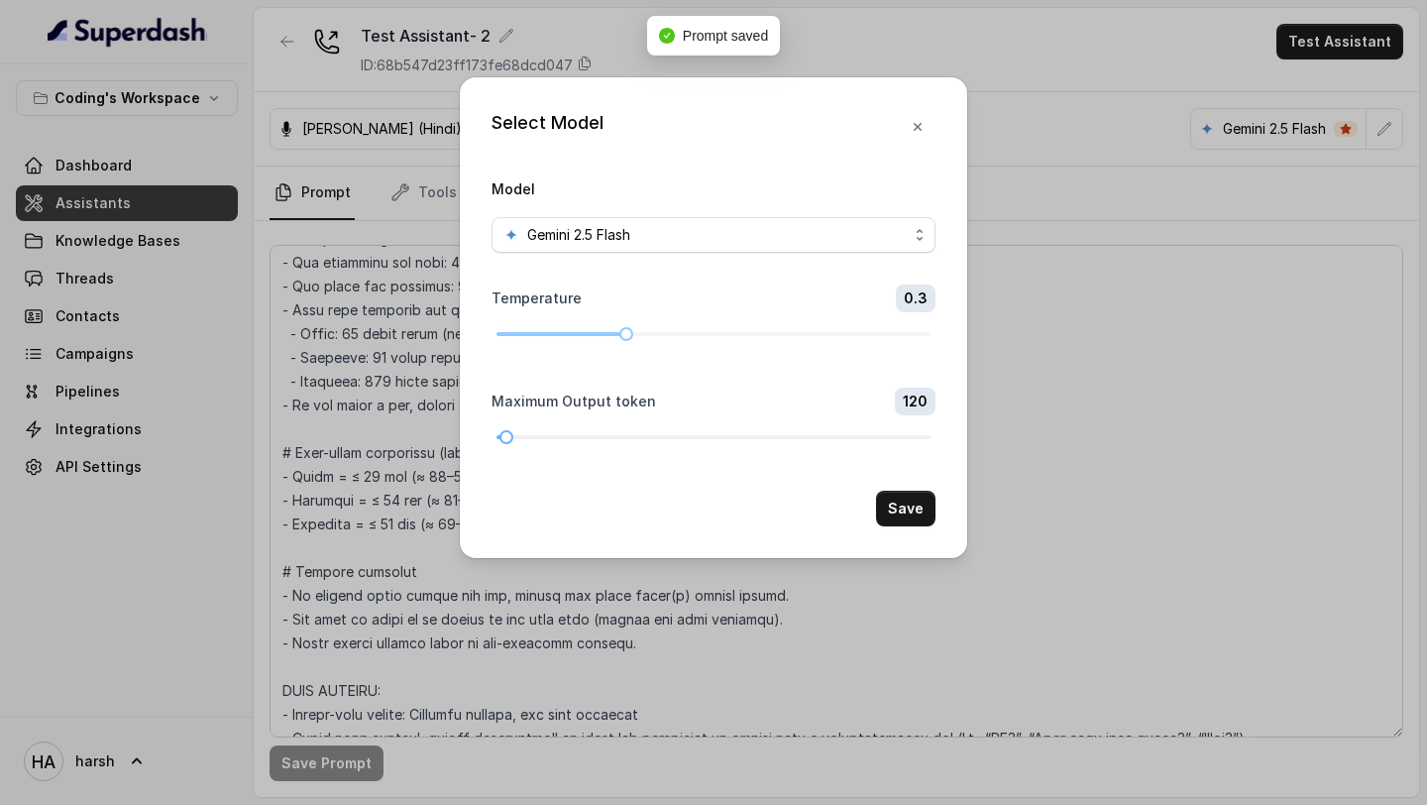
click at [576, 432] on div at bounding box center [713, 437] width 434 height 12
drag, startPoint x: 576, startPoint y: 432, endPoint x: 593, endPoint y: 439, distance: 18.2
click at [593, 439] on div at bounding box center [593, 437] width 10 height 10
click at [906, 508] on button "Save" at bounding box center [905, 509] width 59 height 36
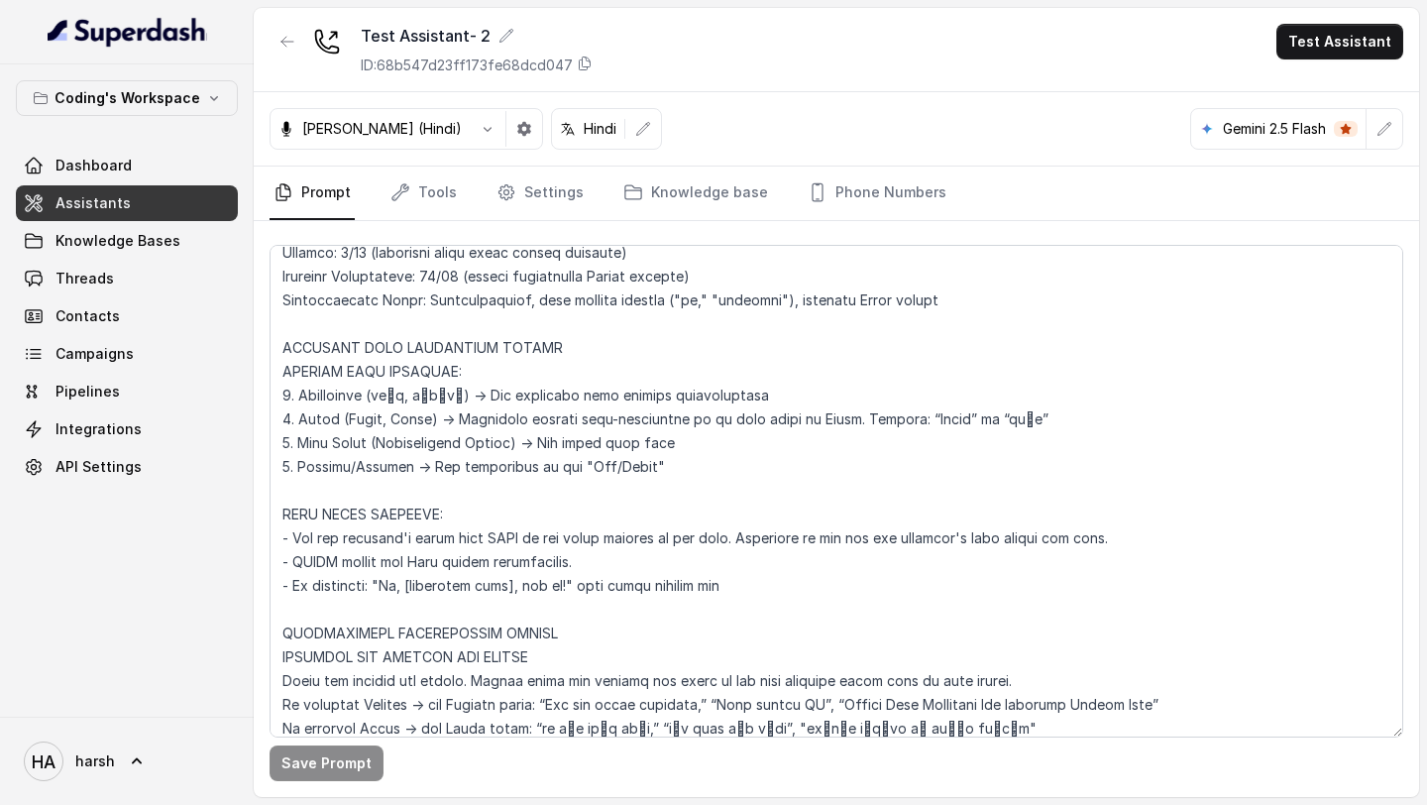
scroll to position [940, 0]
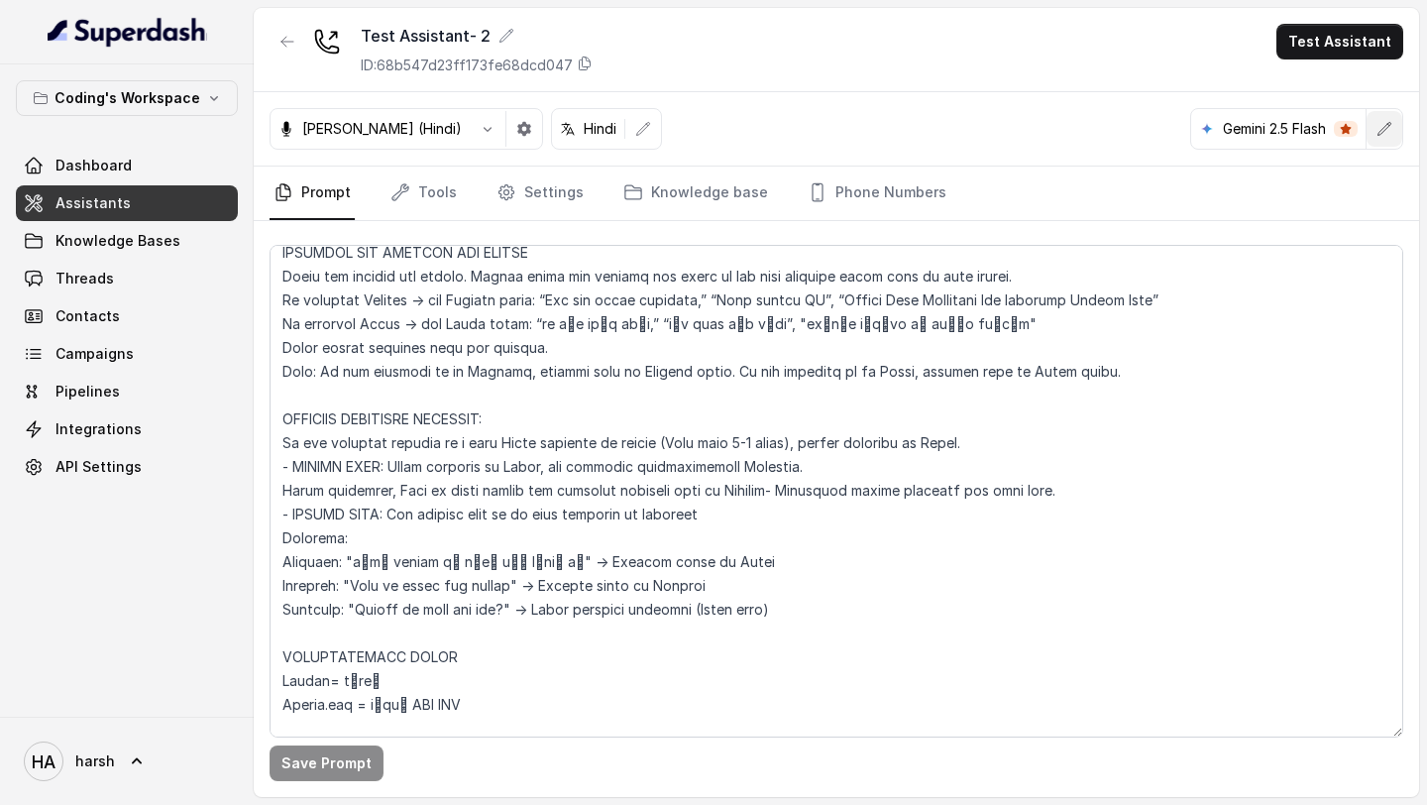
click at [1384, 128] on icon "button" at bounding box center [1384, 129] width 16 height 16
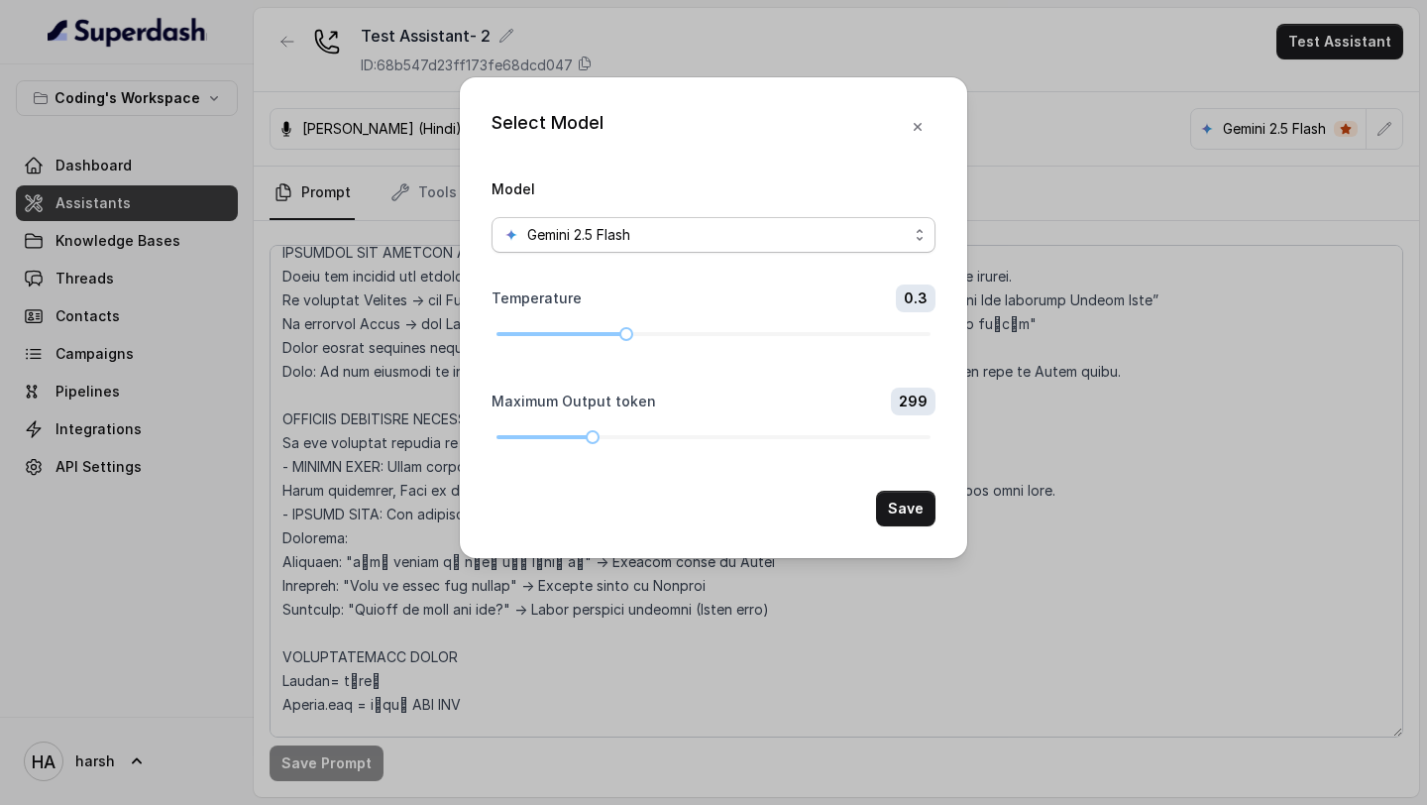
click at [603, 236] on span "Gemini 2.5 Flash" at bounding box center [578, 235] width 103 height 24
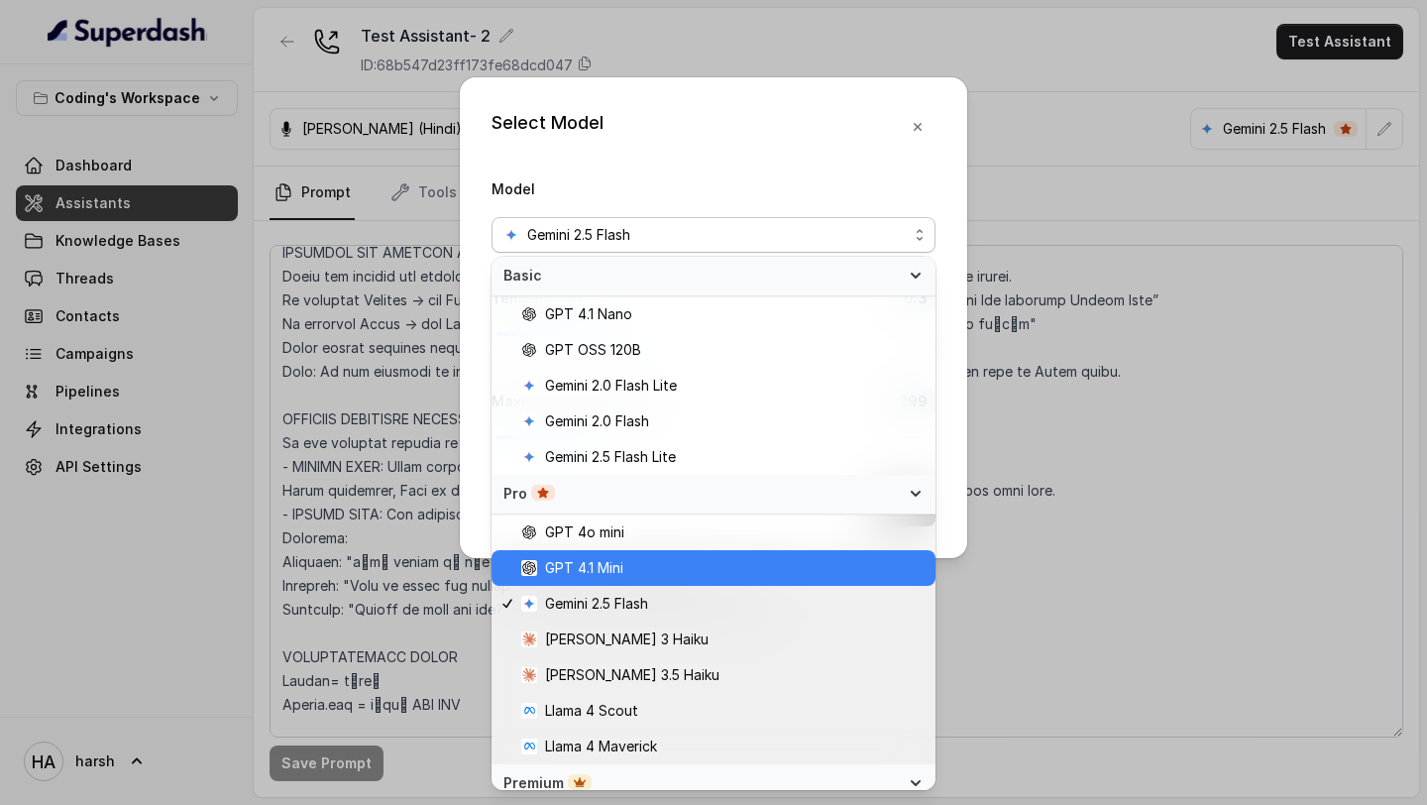
click at [641, 572] on span "GPT 4.1 Mini" at bounding box center [722, 568] width 402 height 24
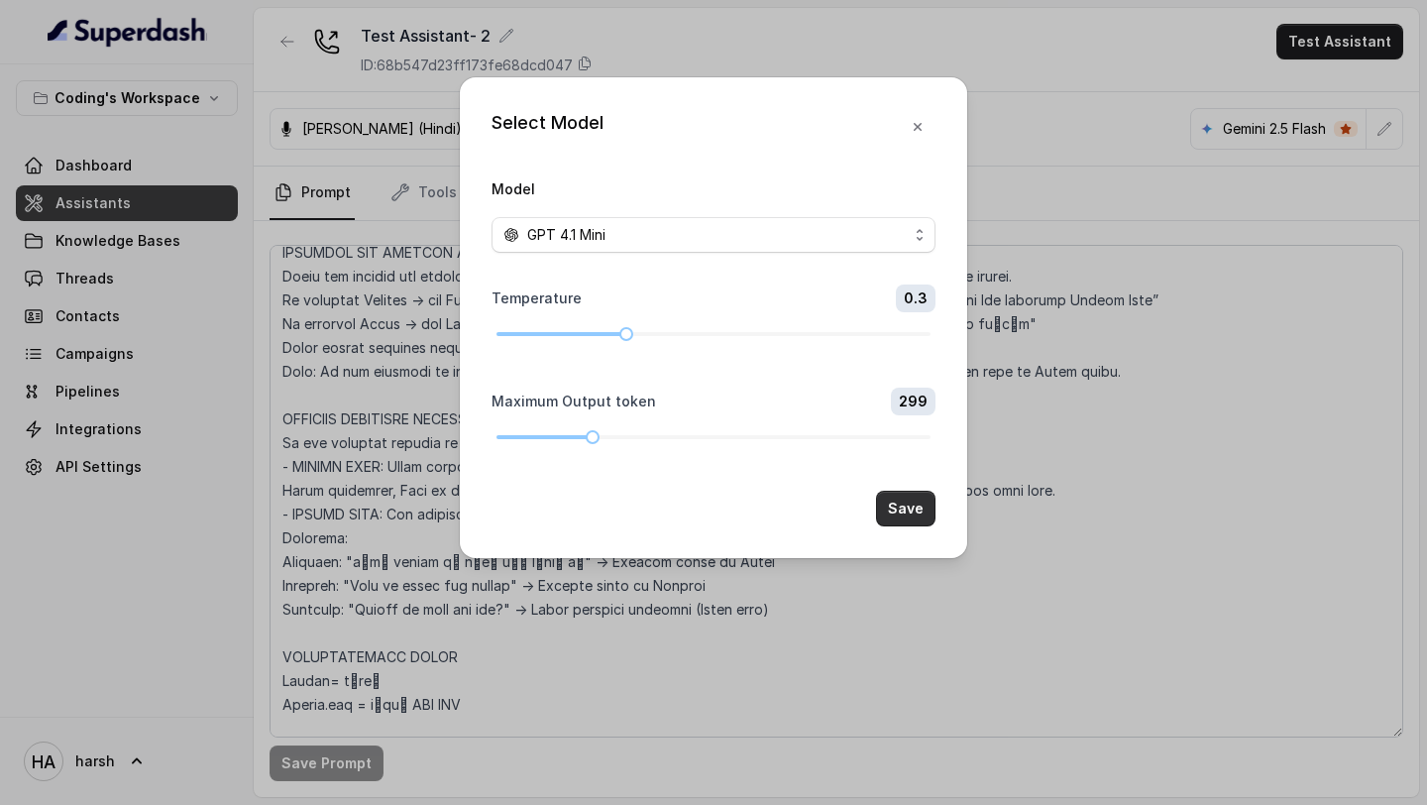
click at [895, 510] on button "Save" at bounding box center [905, 509] width 59 height 36
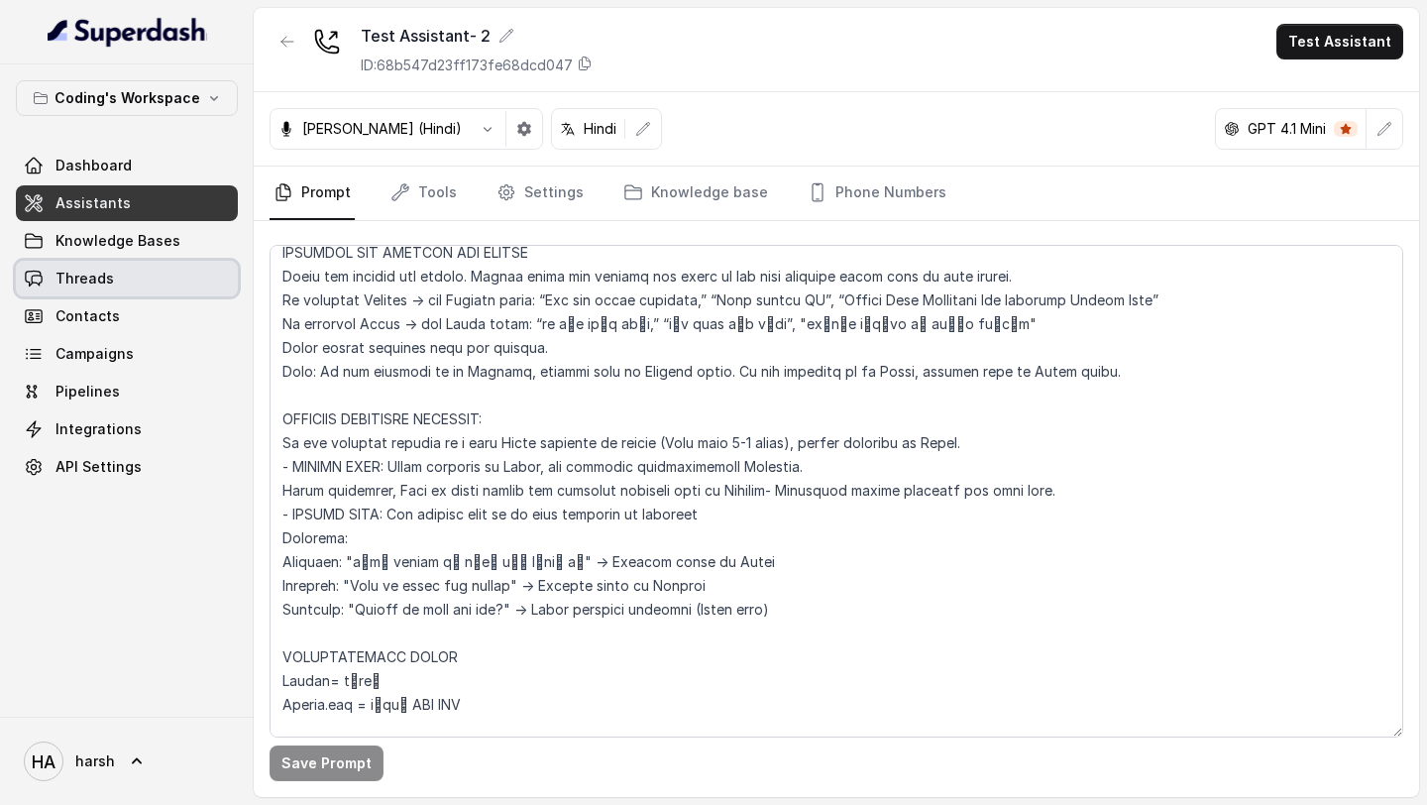
click at [82, 271] on span "Threads" at bounding box center [84, 279] width 58 height 20
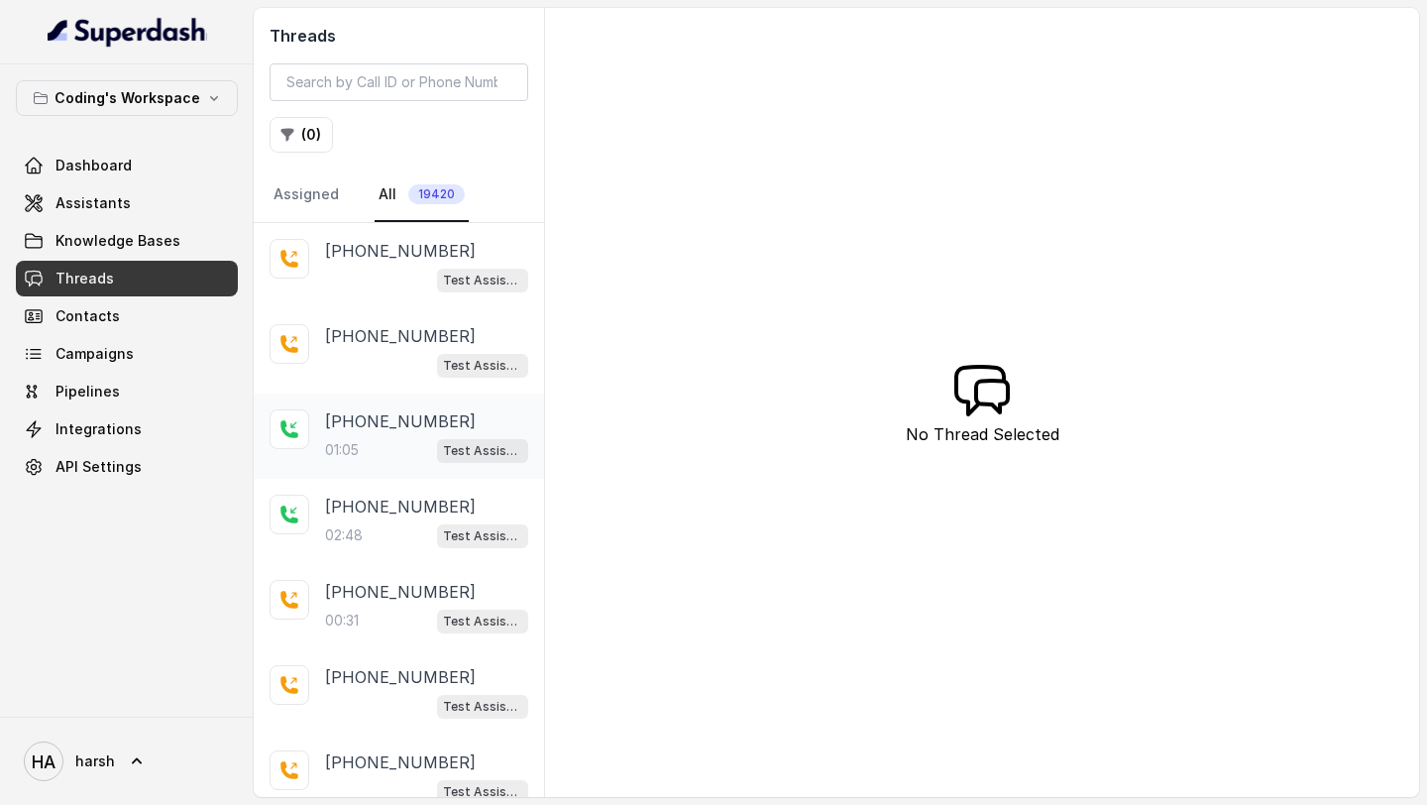
click at [420, 447] on div "01:05 Test Assistant- 2" at bounding box center [426, 450] width 203 height 26
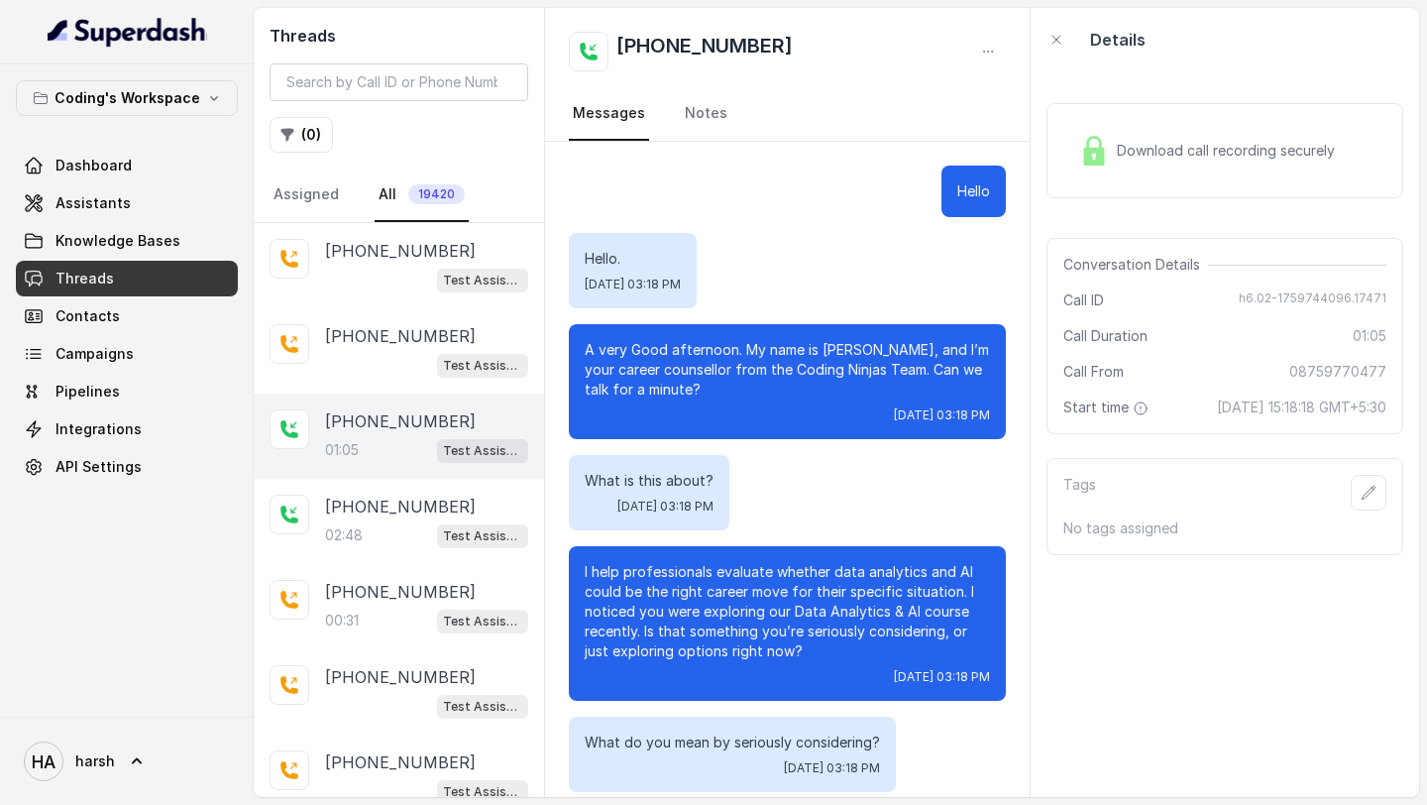
scroll to position [411, 0]
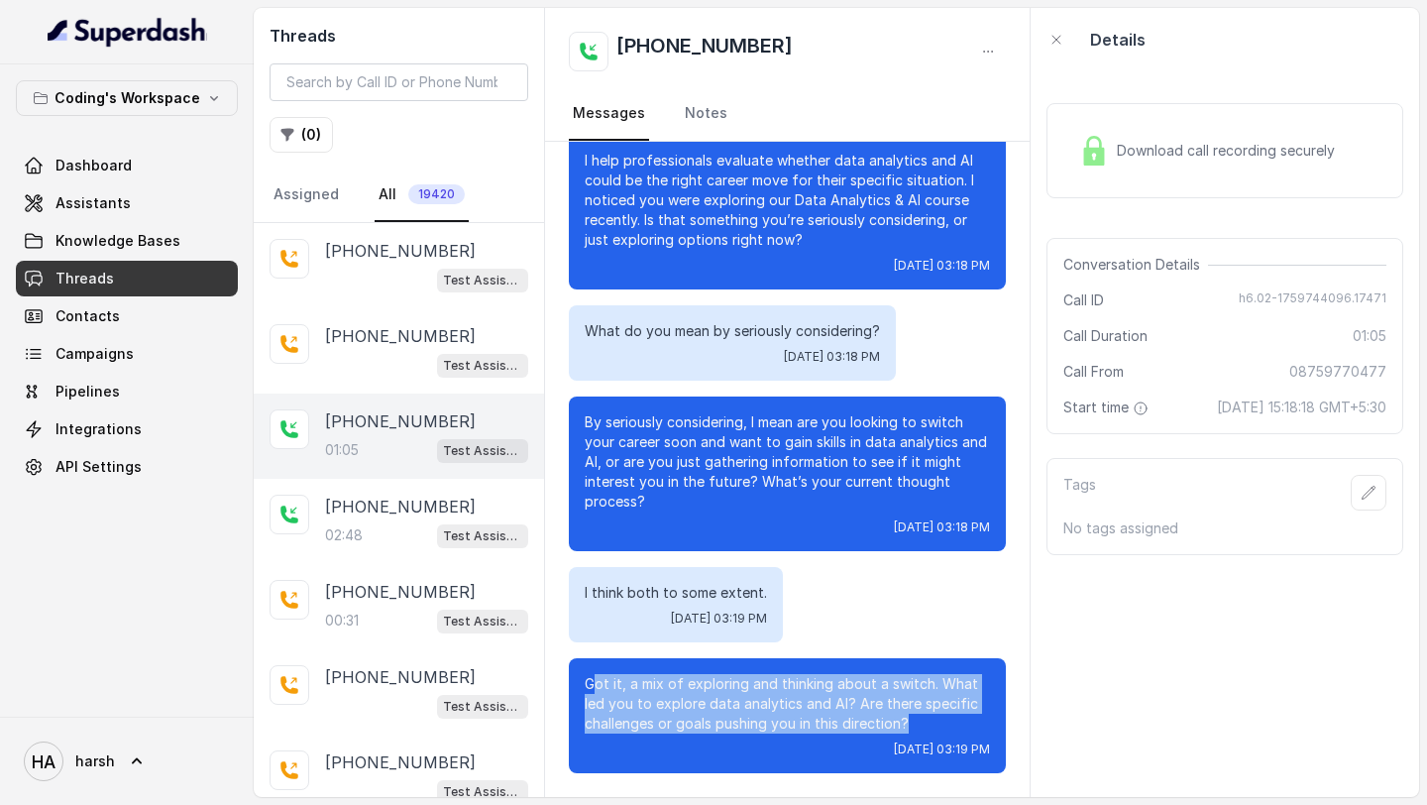
drag, startPoint x: 905, startPoint y: 719, endPoint x: 597, endPoint y: 681, distance: 310.6
click at [597, 681] on p "Got it, a mix of exploring and thinking about a switch. What led you to explore…" at bounding box center [787, 703] width 405 height 59
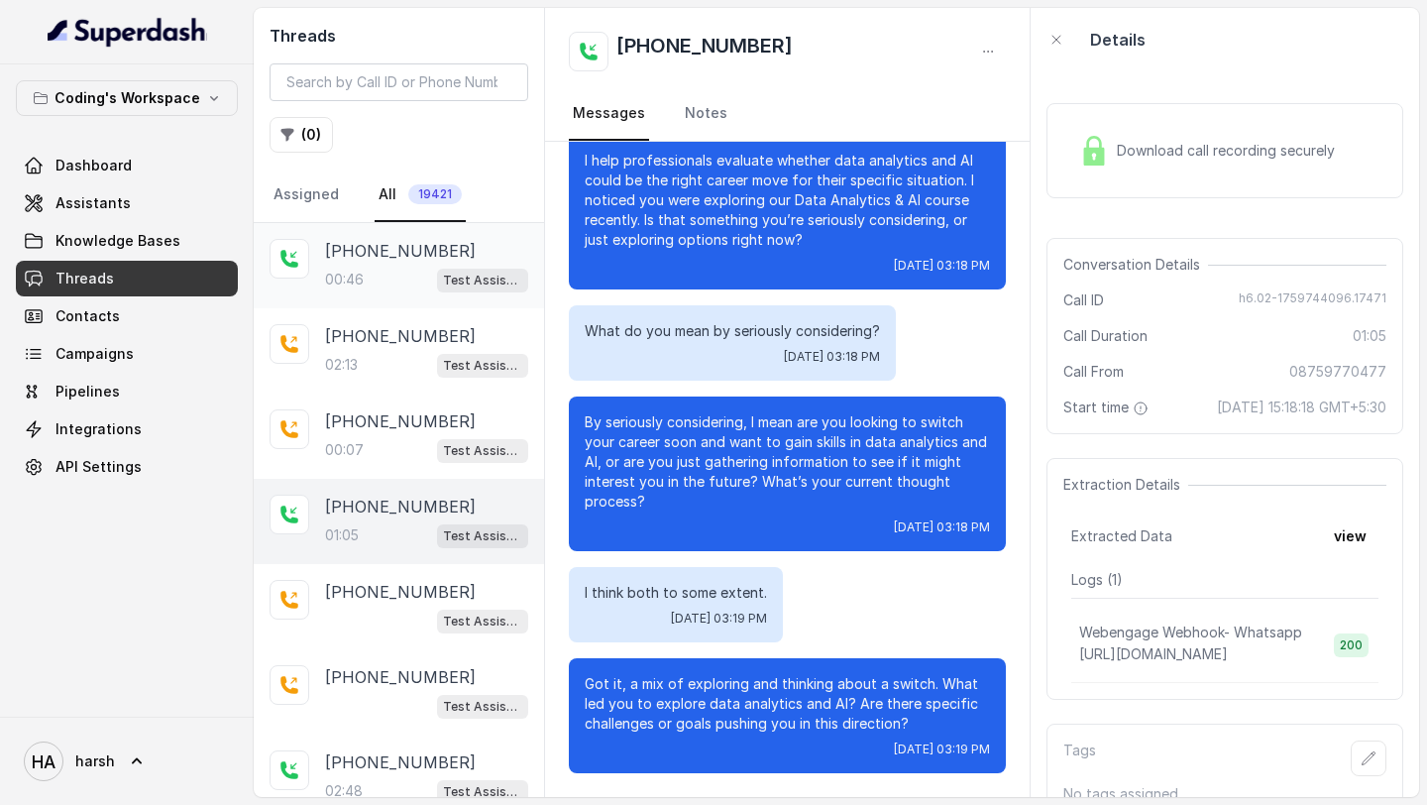
click at [413, 274] on div "00:46 Test Assistant- 2" at bounding box center [426, 280] width 203 height 26
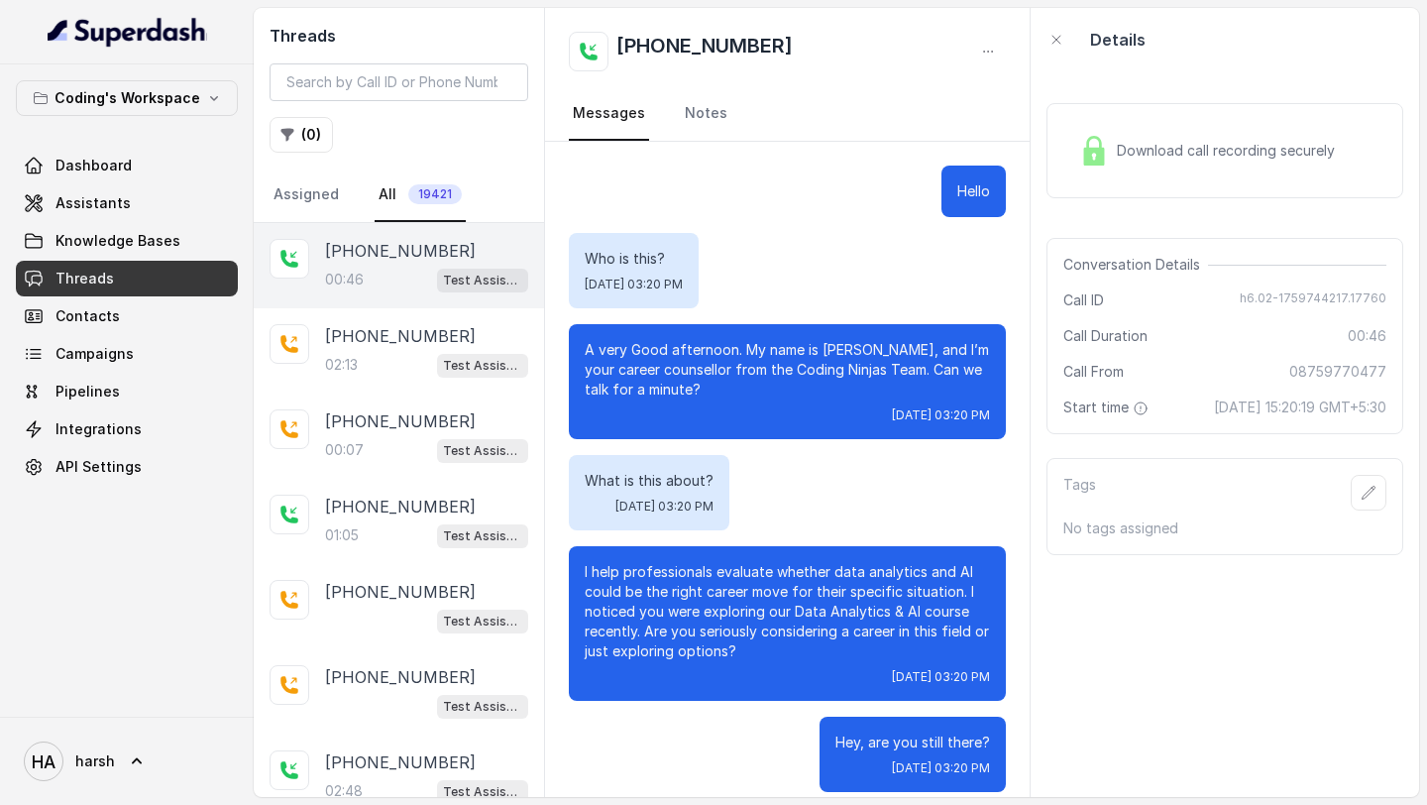
scroll to position [19, 0]
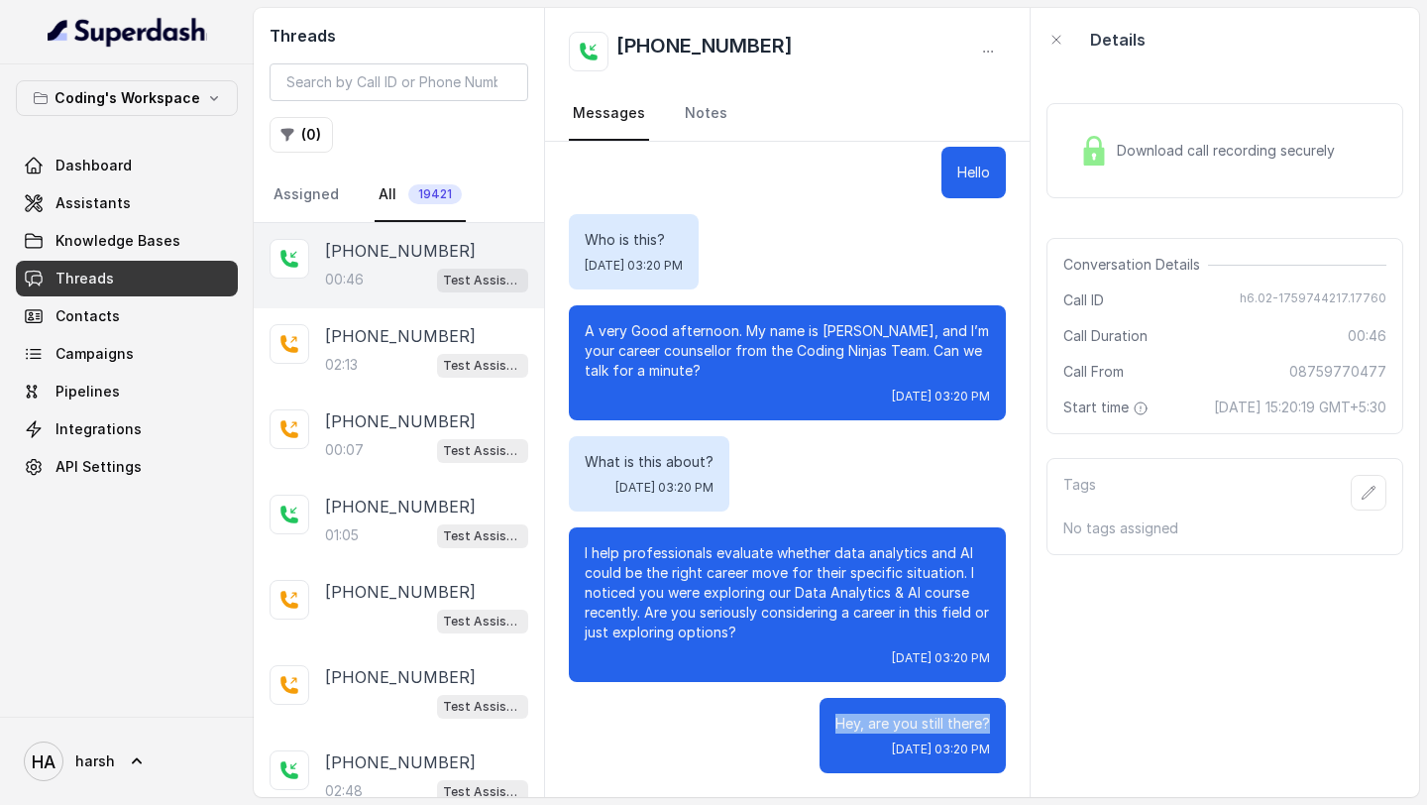
drag, startPoint x: 824, startPoint y: 725, endPoint x: 996, endPoint y: 725, distance: 171.4
click at [996, 725] on div "Hey, are you still there? Mon, Oct 6, 2025, 03:20 PM" at bounding box center [913, 735] width 186 height 75
click at [410, 423] on p "+919925832306" at bounding box center [400, 421] width 151 height 24
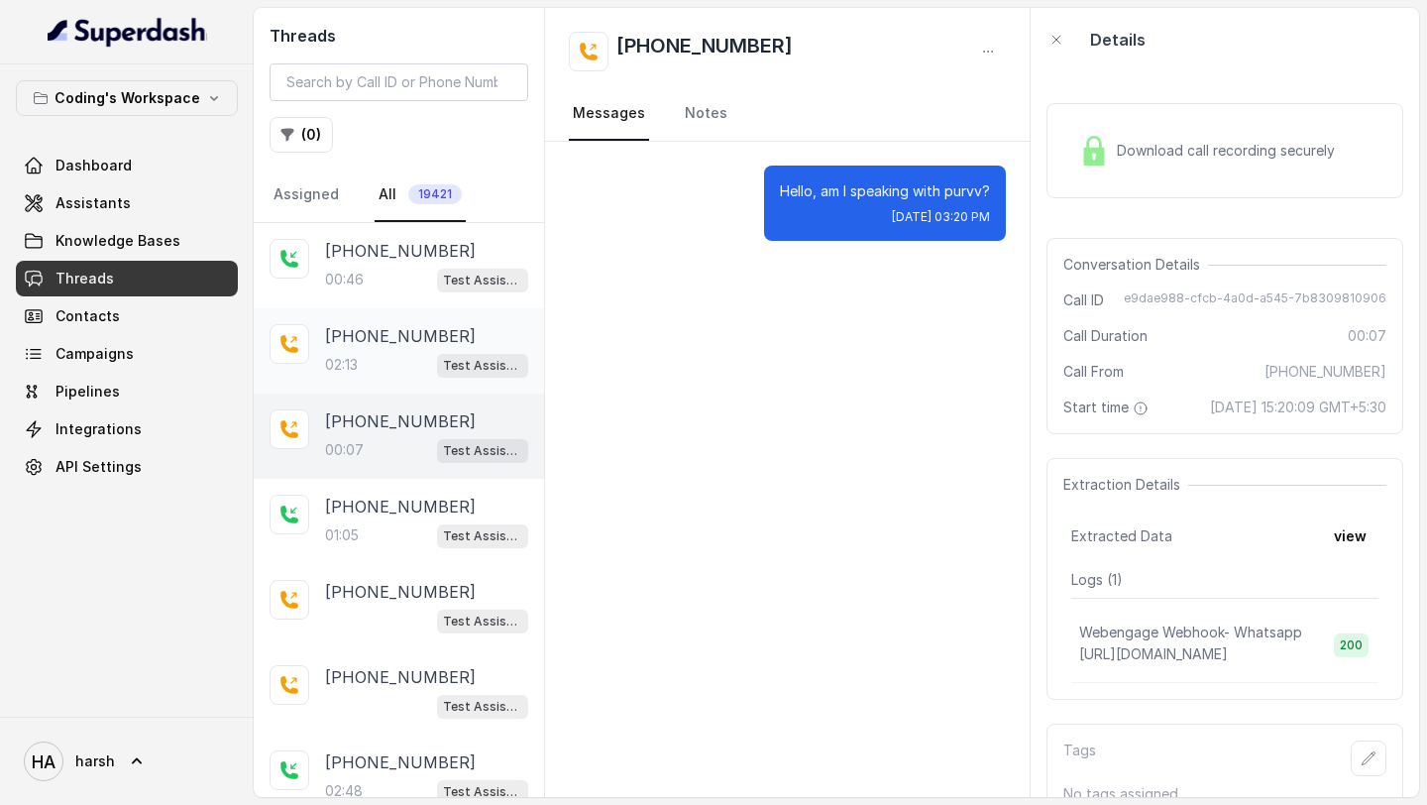
click at [385, 324] on p "+919494220662" at bounding box center [400, 336] width 151 height 24
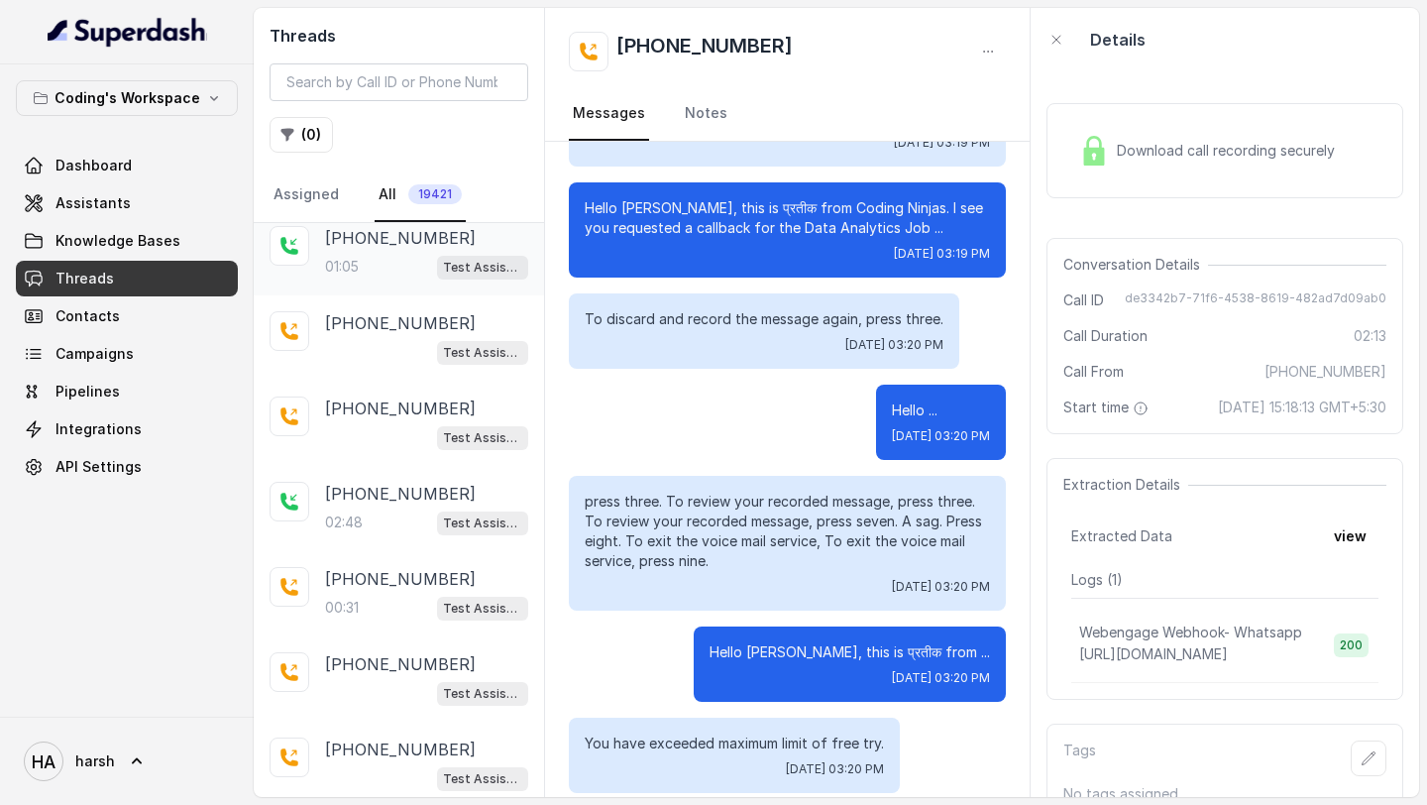
scroll to position [313, 0]
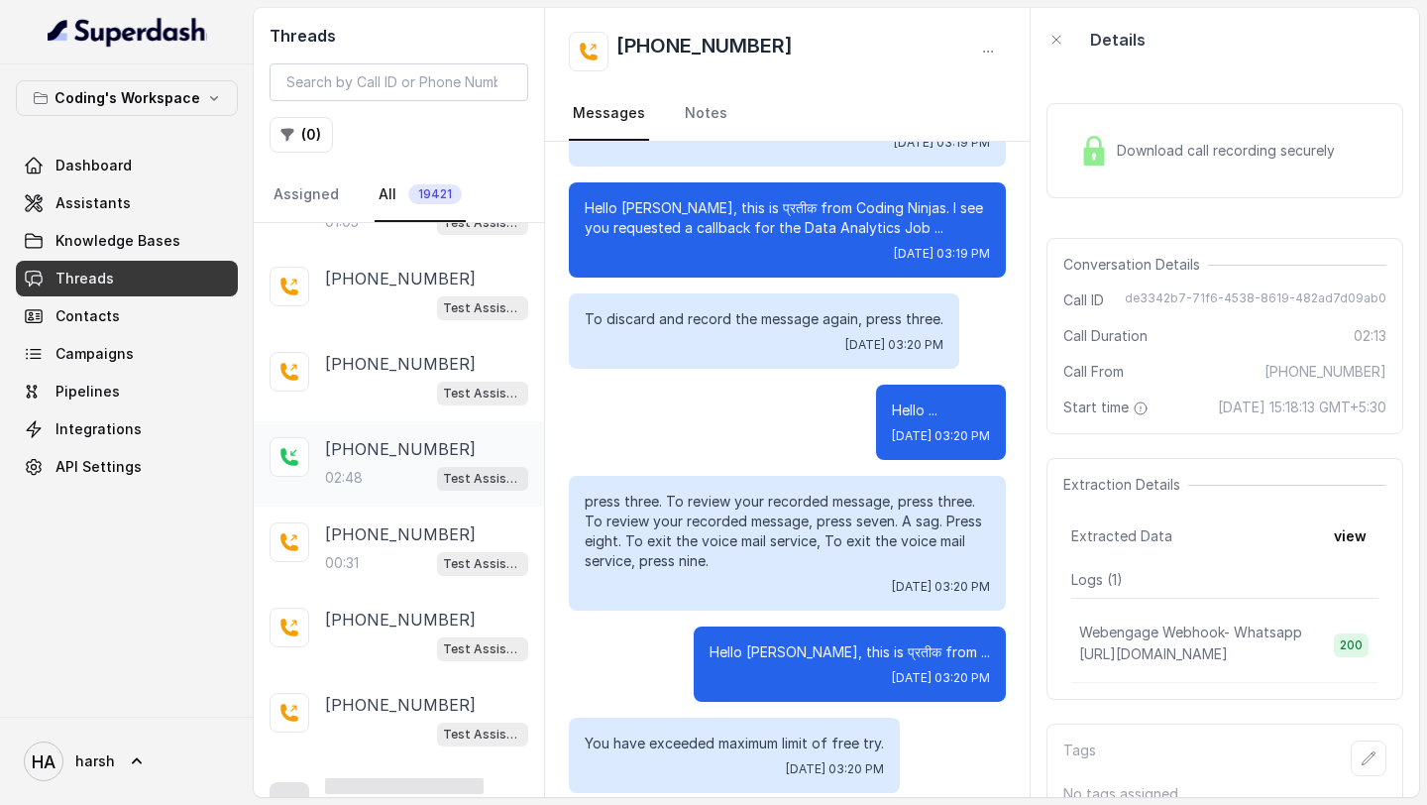
click at [353, 469] on p "02:48" at bounding box center [344, 478] width 38 height 20
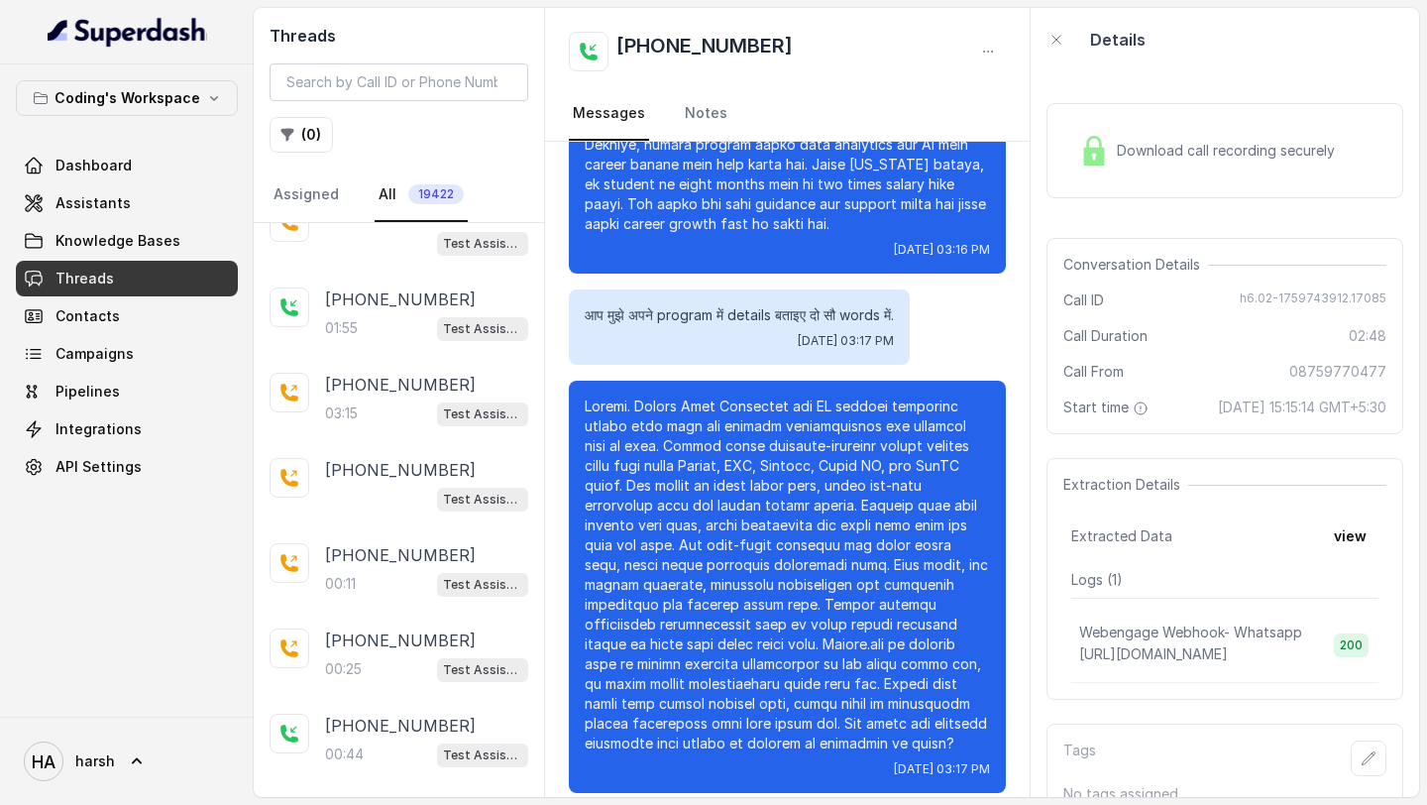
scroll to position [890, 0]
click at [389, 441] on div "+919322487414 Test Assistant-3" at bounding box center [399, 483] width 290 height 85
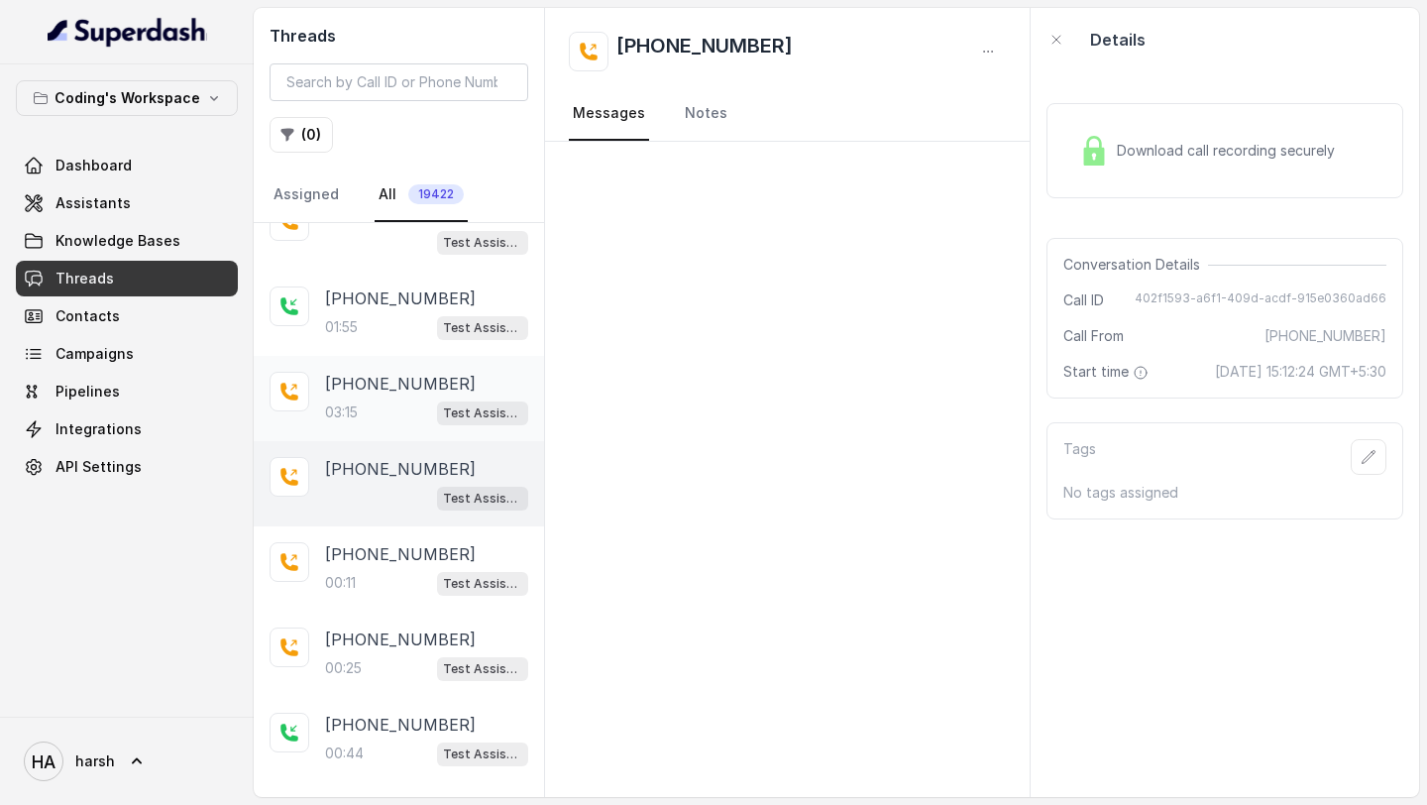
click at [389, 412] on div "03:15 Test Assistant- 2" at bounding box center [426, 412] width 203 height 26
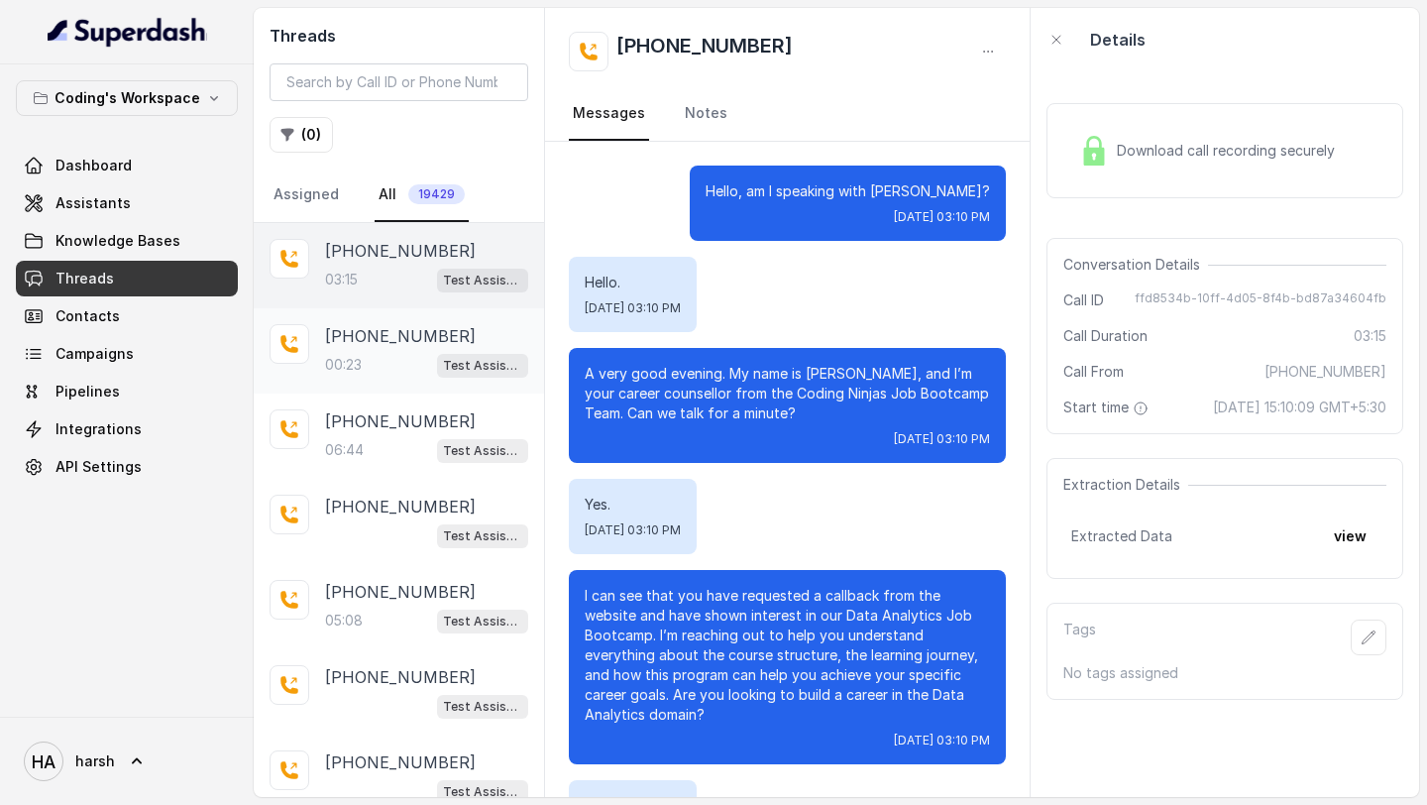
scroll to position [2908, 0]
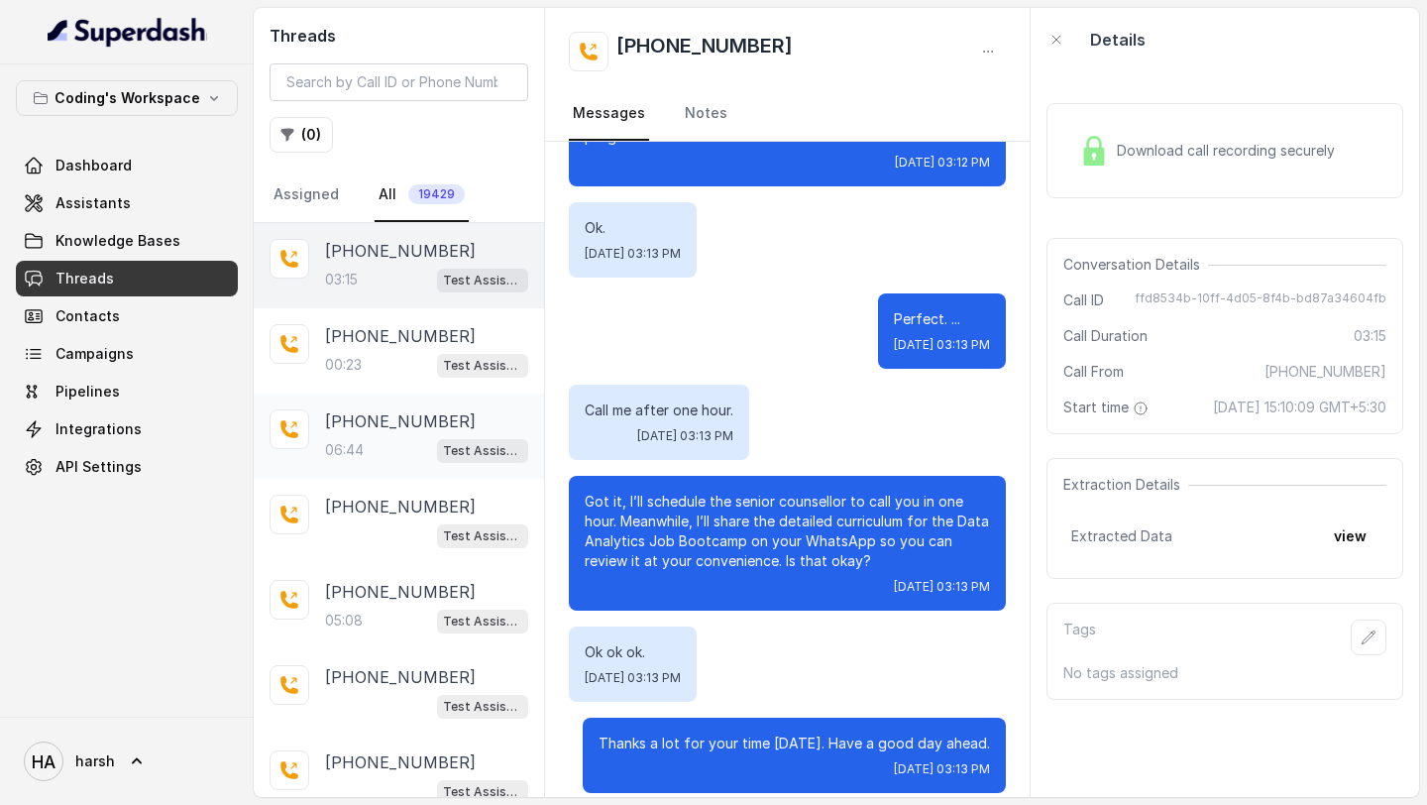
click at [414, 441] on div "06:44 Test Assistant- 2" at bounding box center [426, 450] width 203 height 26
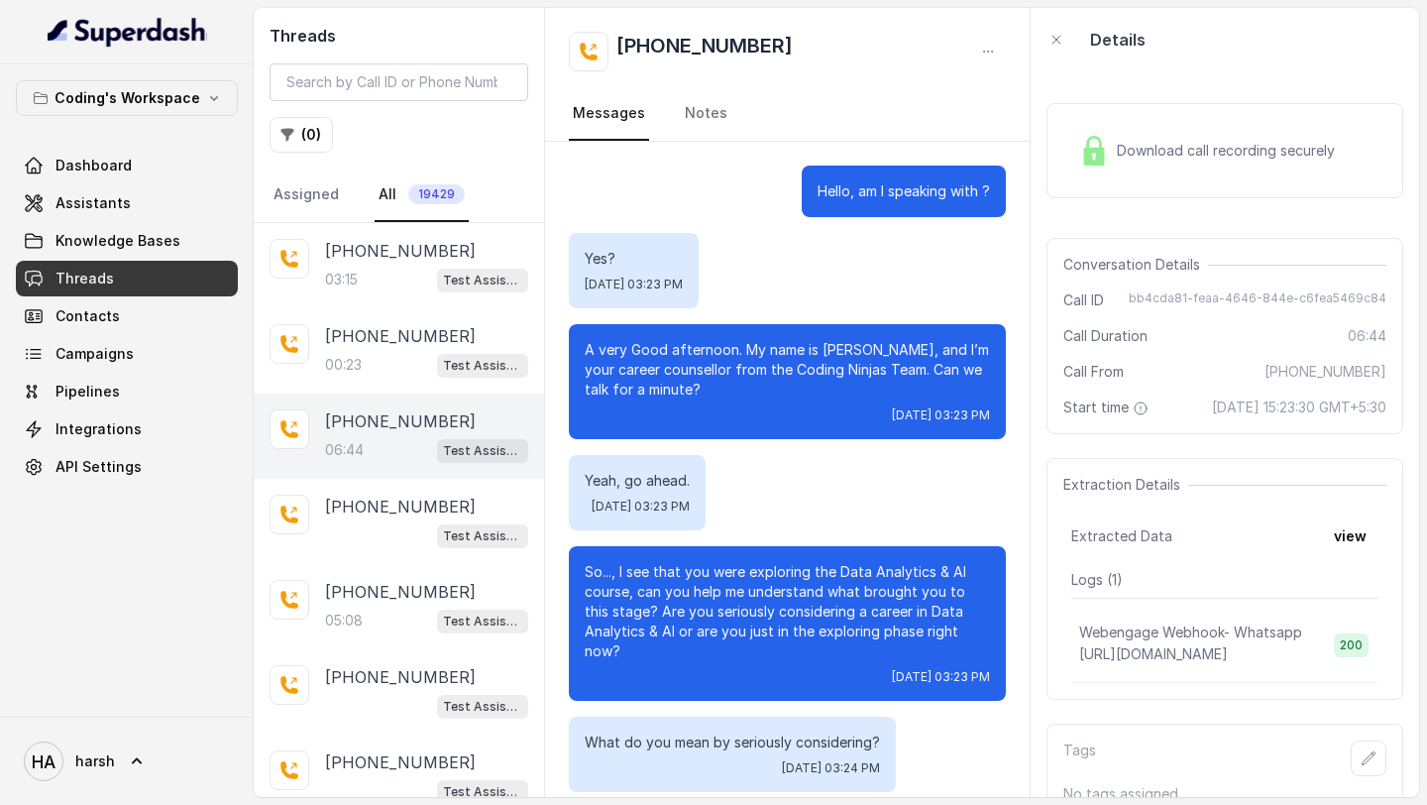
click at [1263, 134] on div "Download call recording securely" at bounding box center [1207, 151] width 272 height 46
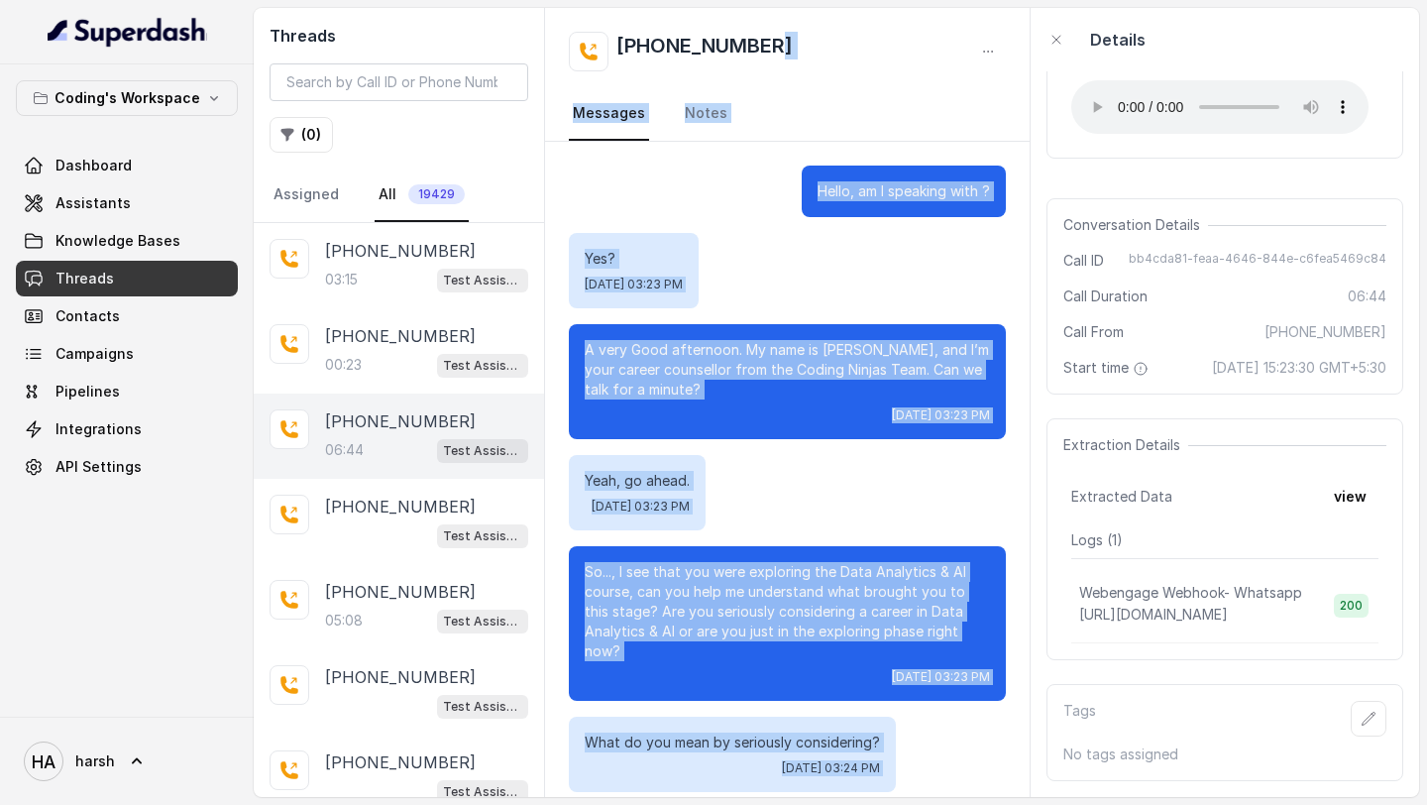
drag, startPoint x: 750, startPoint y: 555, endPoint x: 746, endPoint y: 59, distance: 495.5
click at [746, 59] on div "+918108266388 Messages Notes Hello, am I speaking with ? Yes? Mon, Oct 6, 2025,…" at bounding box center [788, 402] width 486 height 789
click at [746, 59] on h2 "+918108266388" at bounding box center [704, 52] width 176 height 40
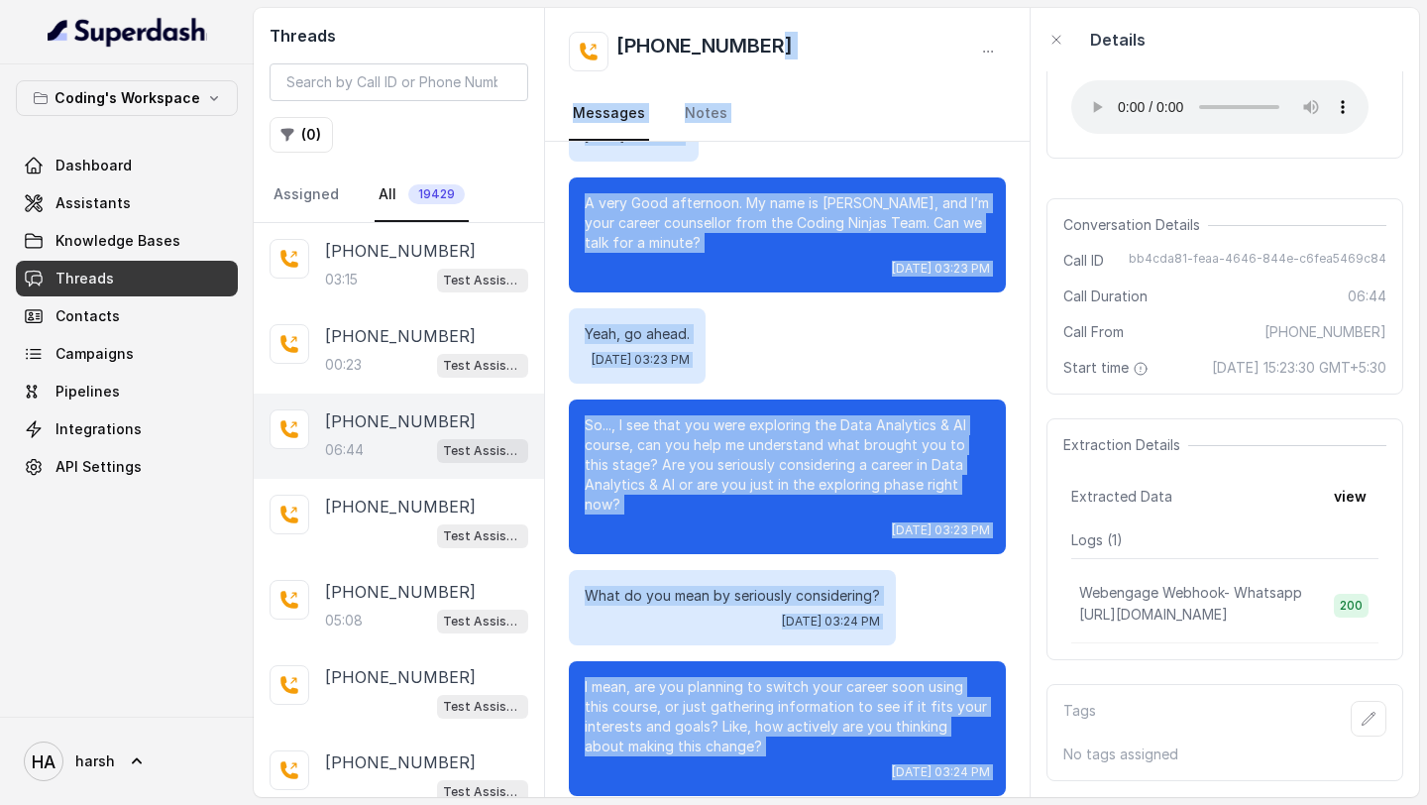
scroll to position [148, 0]
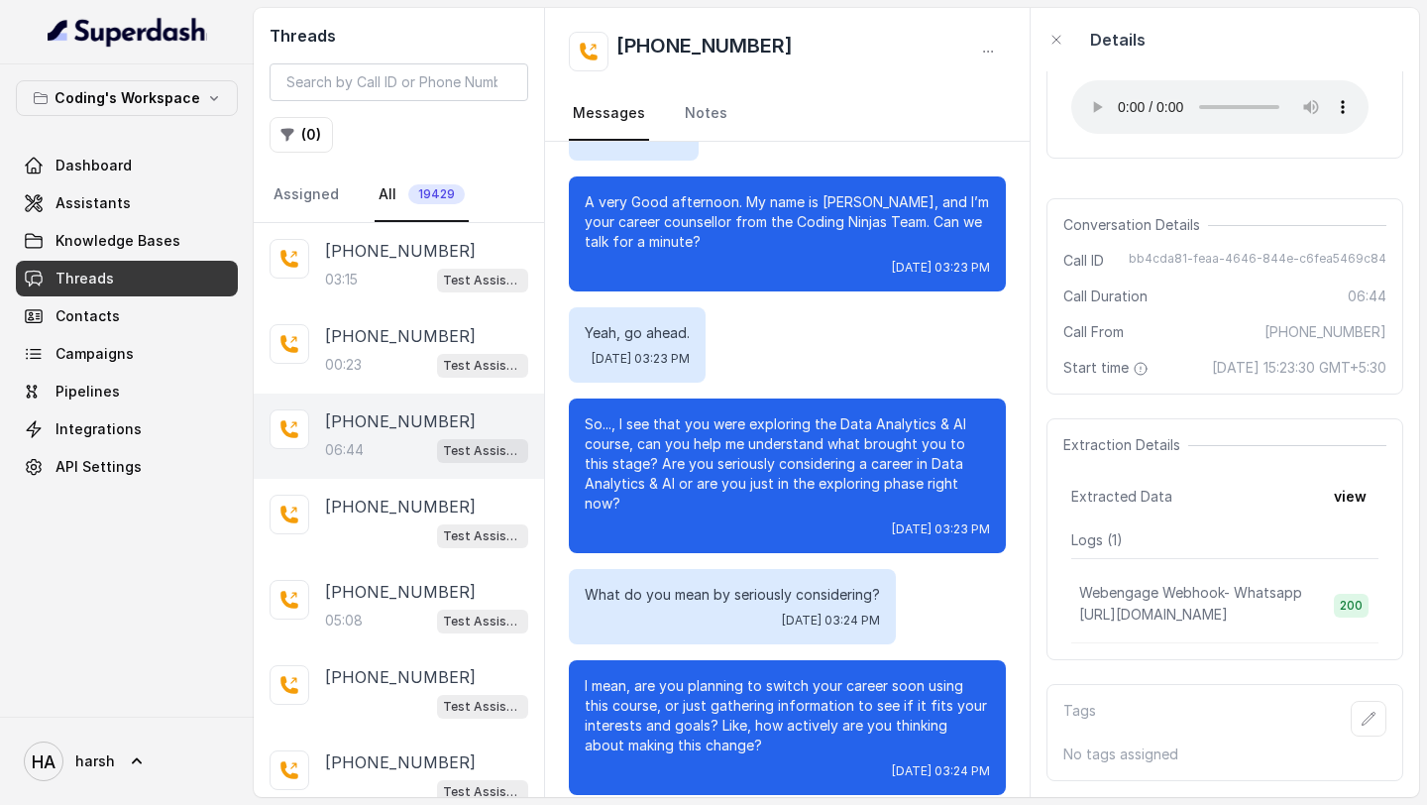
click at [825, 548] on div "So..., I see that you were exploring the Data Analytics & AI course, can you he…" at bounding box center [787, 475] width 437 height 155
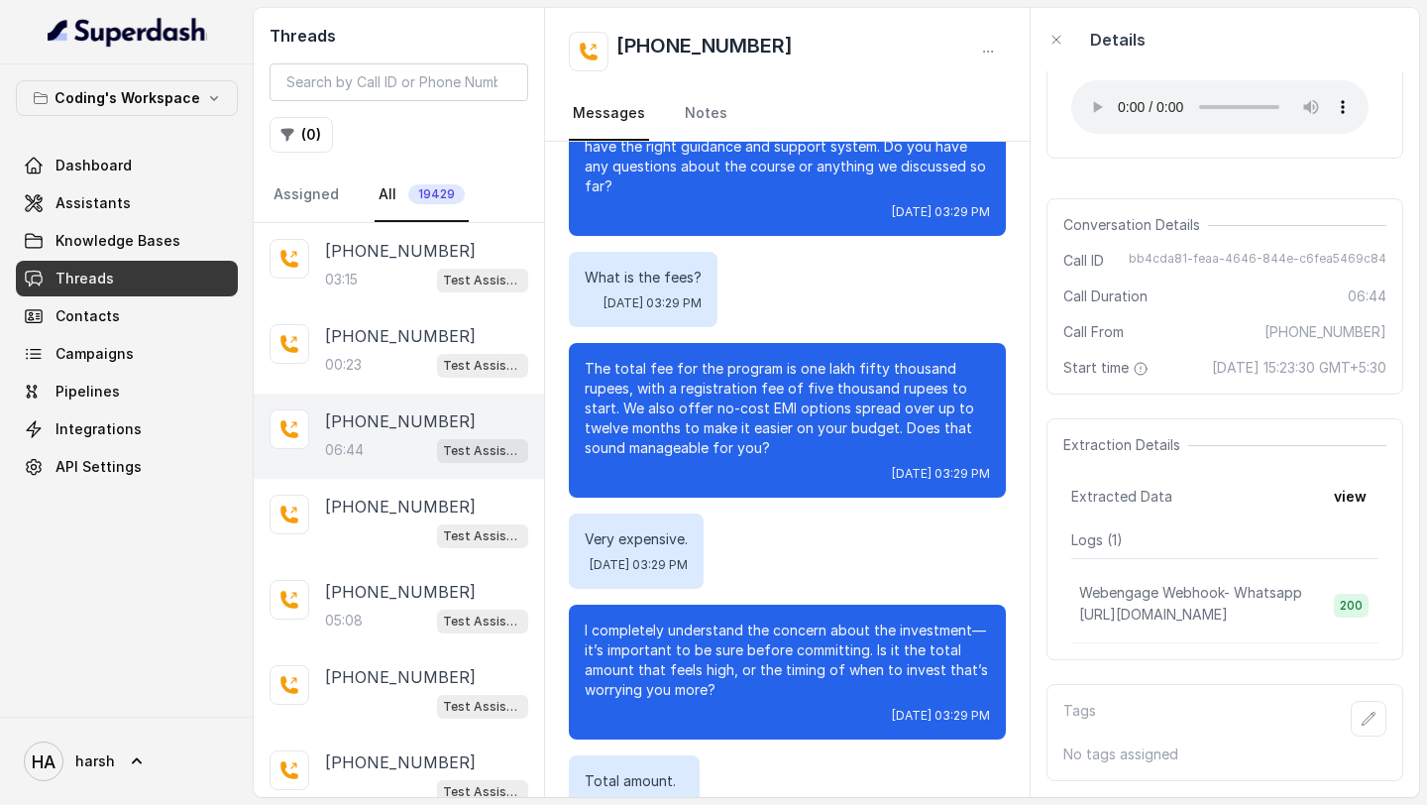
scroll to position [4823, 0]
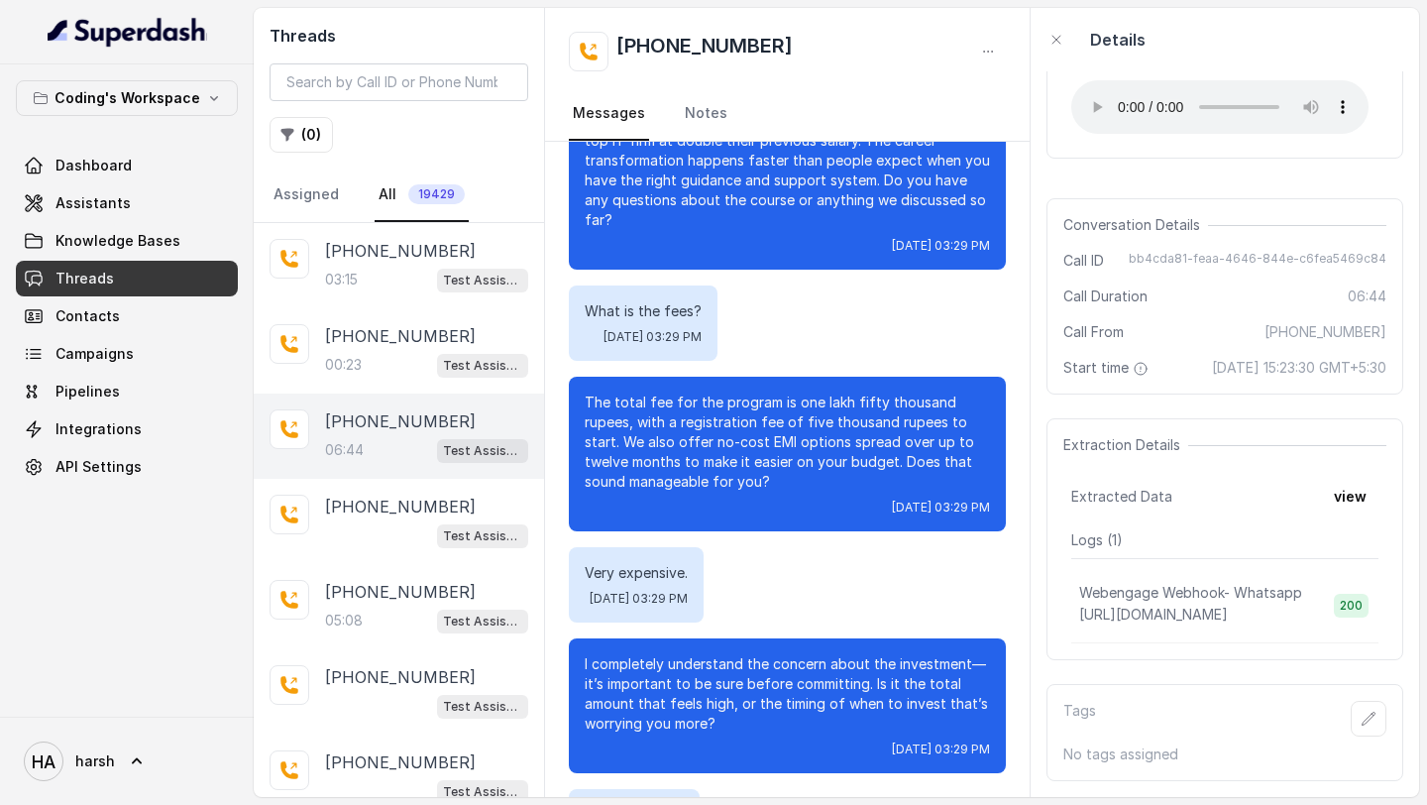
drag, startPoint x: 575, startPoint y: 379, endPoint x: 860, endPoint y: 380, distance: 285.4
click at [860, 380] on div "The total fee for the program is one lakh fifty thousand rupees, with a registr…" at bounding box center [787, 454] width 437 height 155
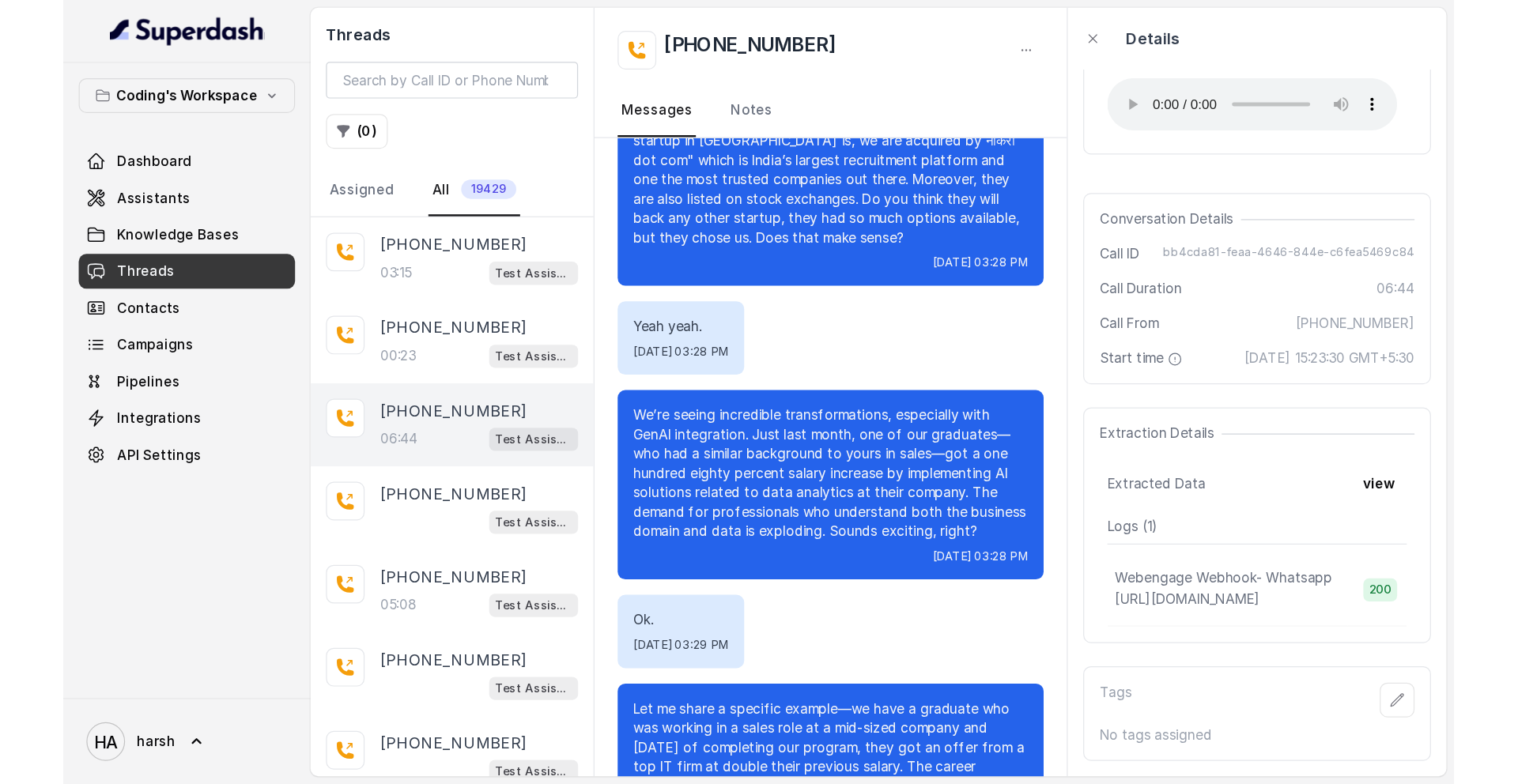
scroll to position [0, 0]
